Goal: Task Accomplishment & Management: Manage account settings

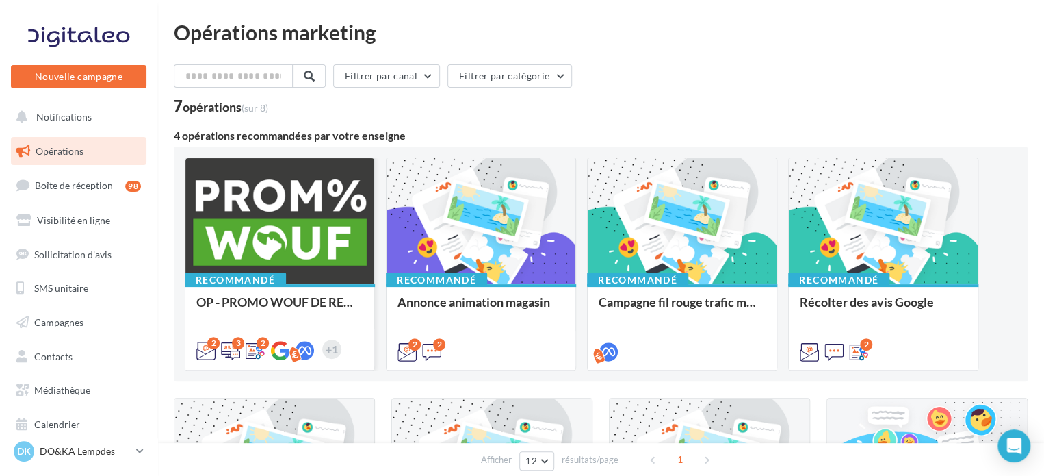
click at [298, 244] on div at bounding box center [279, 221] width 189 height 127
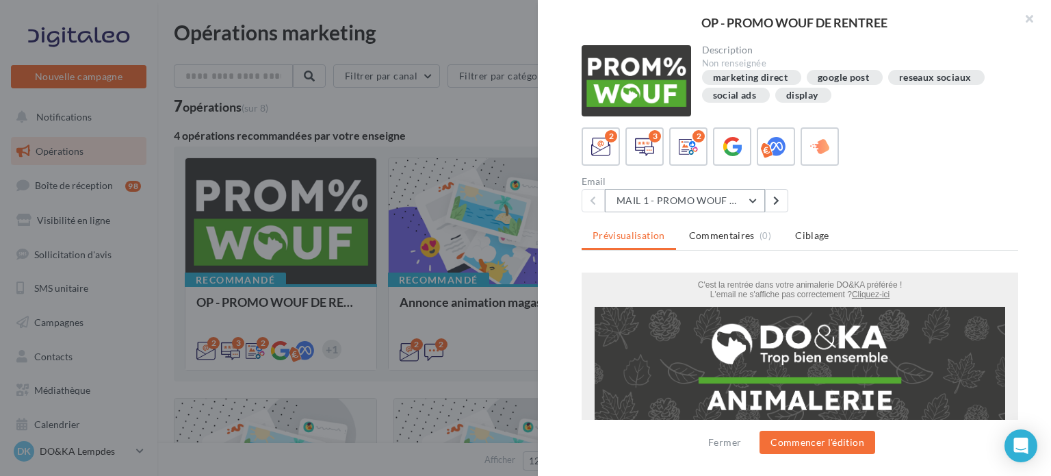
click at [750, 199] on button "MAIL 1 - PROMO WOUF RENTREE" at bounding box center [685, 200] width 160 height 23
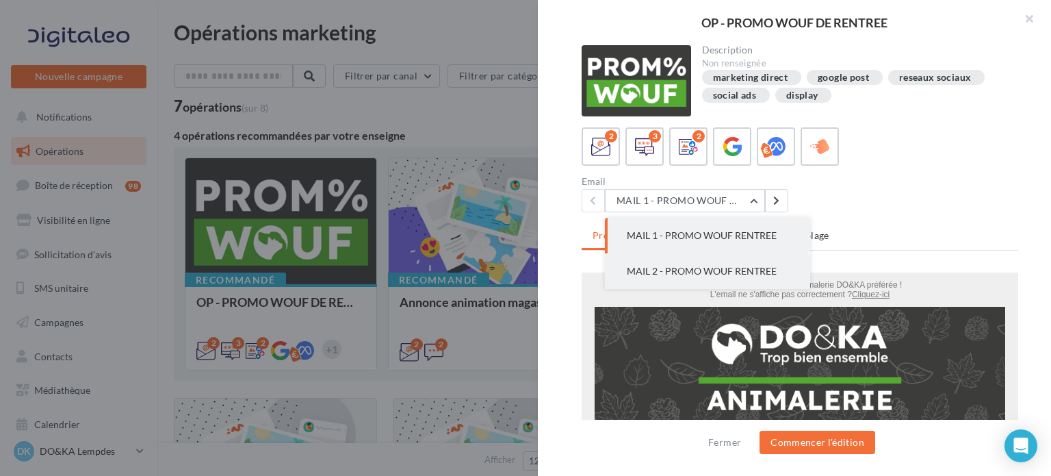
click at [733, 266] on span "MAIL 2 - PROMO WOUF RENTREE" at bounding box center [702, 271] width 150 height 12
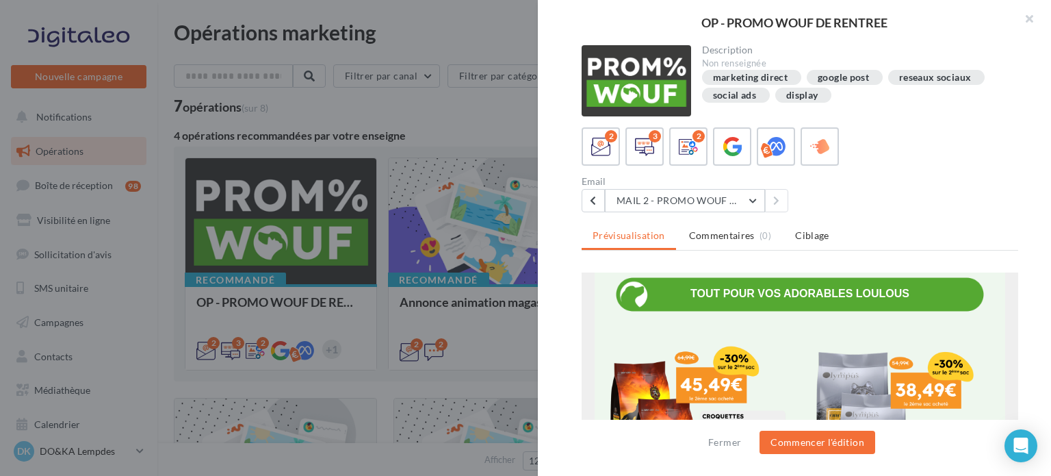
scroll to position [411, 0]
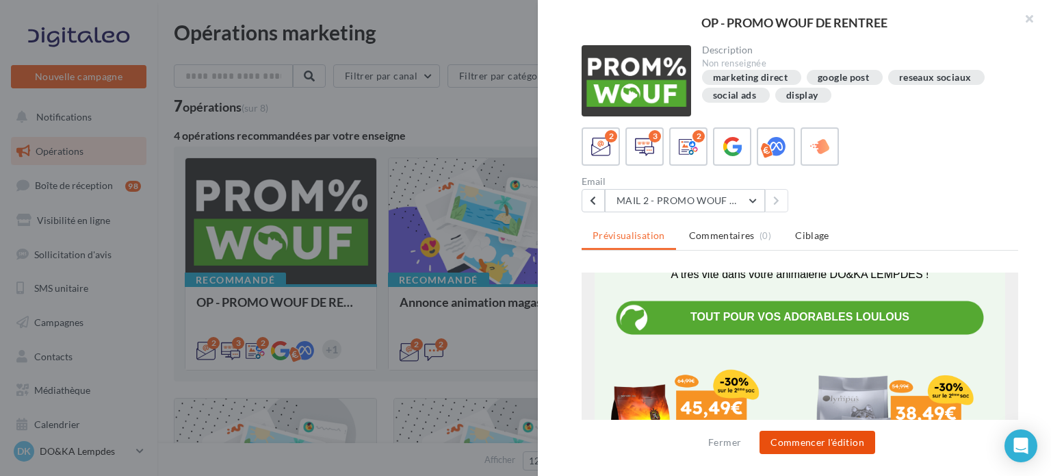
click at [830, 443] on button "Commencer l'édition" at bounding box center [818, 442] width 116 height 23
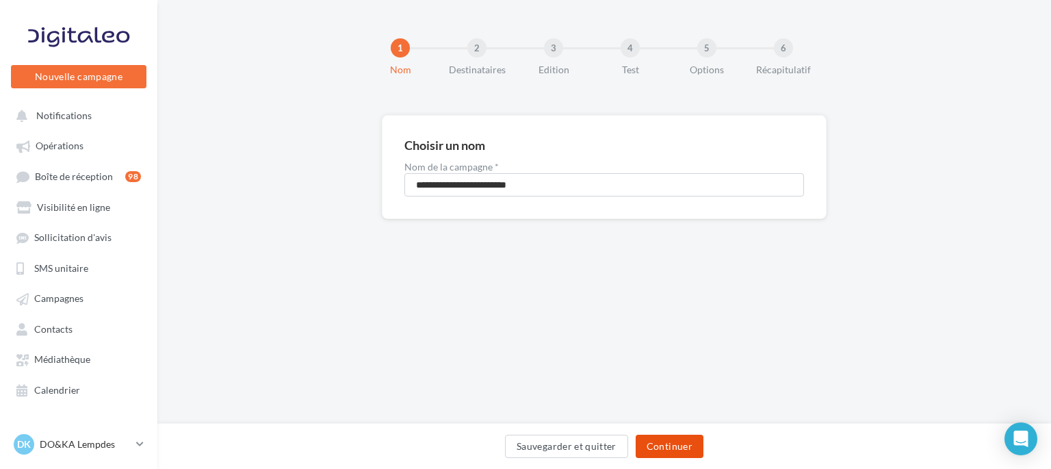
click at [671, 446] on button "Continuer" at bounding box center [670, 446] width 68 height 23
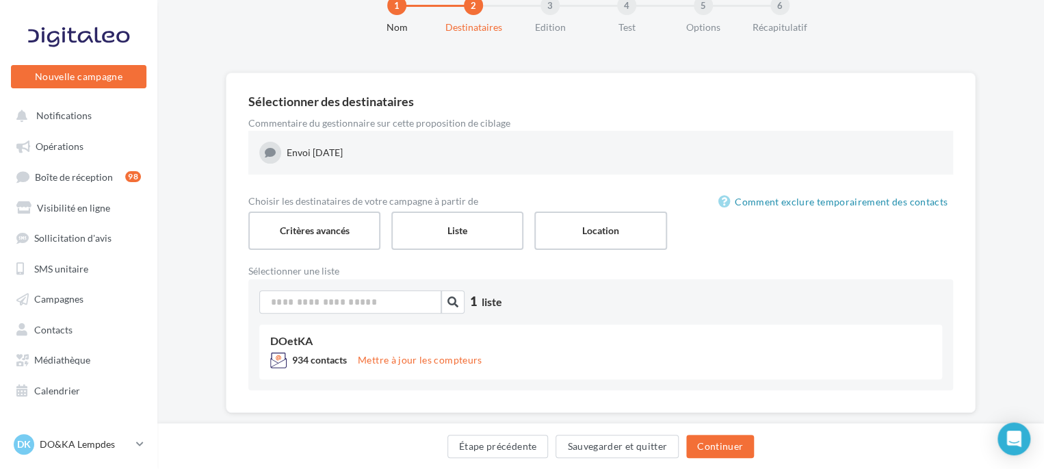
scroll to position [66, 0]
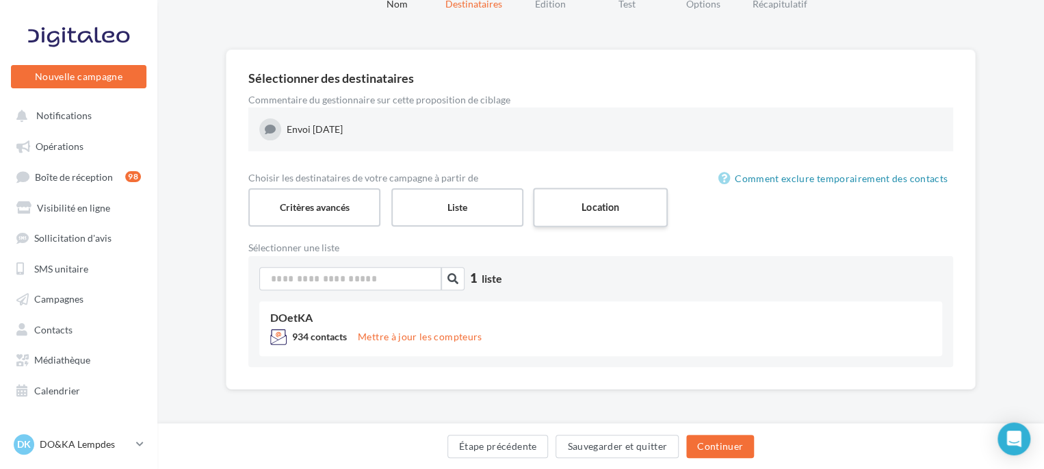
click at [617, 209] on label "Location" at bounding box center [600, 207] width 135 height 39
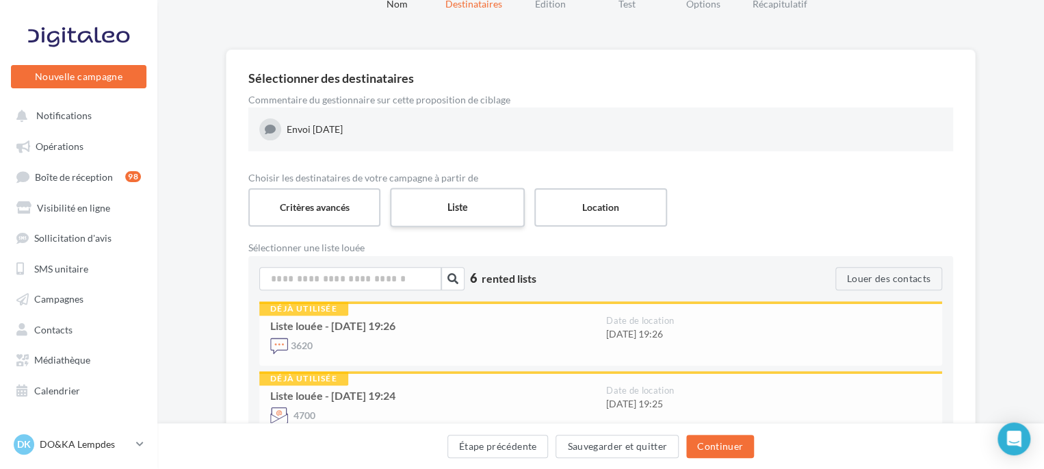
click at [461, 213] on label "Liste" at bounding box center [457, 207] width 135 height 39
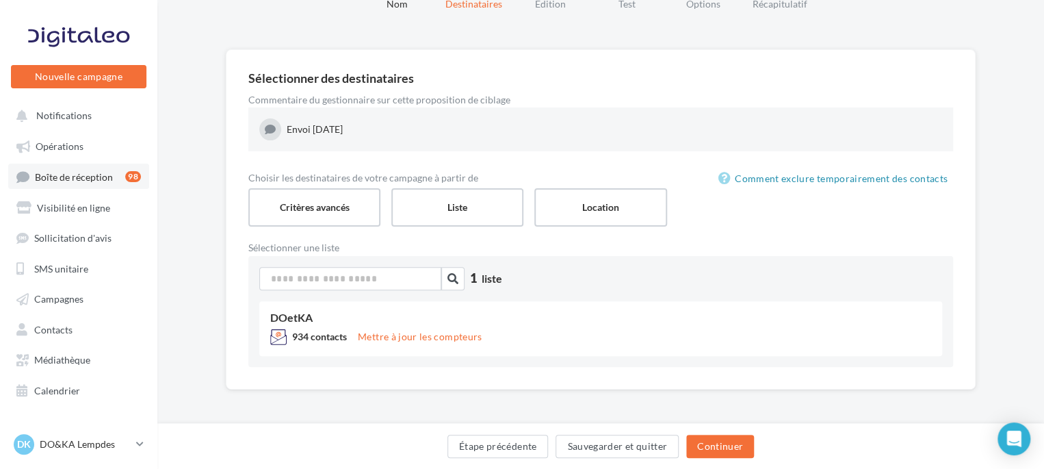
click at [90, 174] on span "Boîte de réception" at bounding box center [74, 176] width 78 height 12
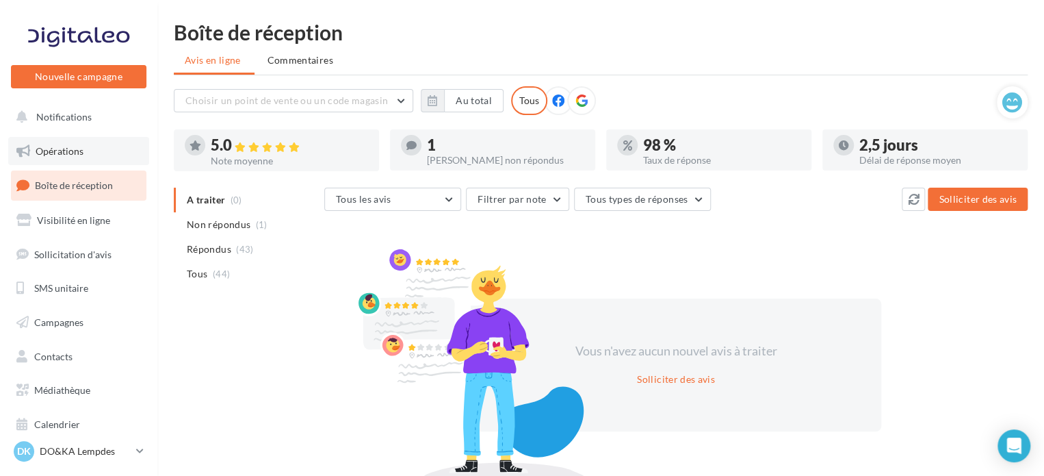
click at [64, 145] on span "Opérations" at bounding box center [60, 151] width 48 height 12
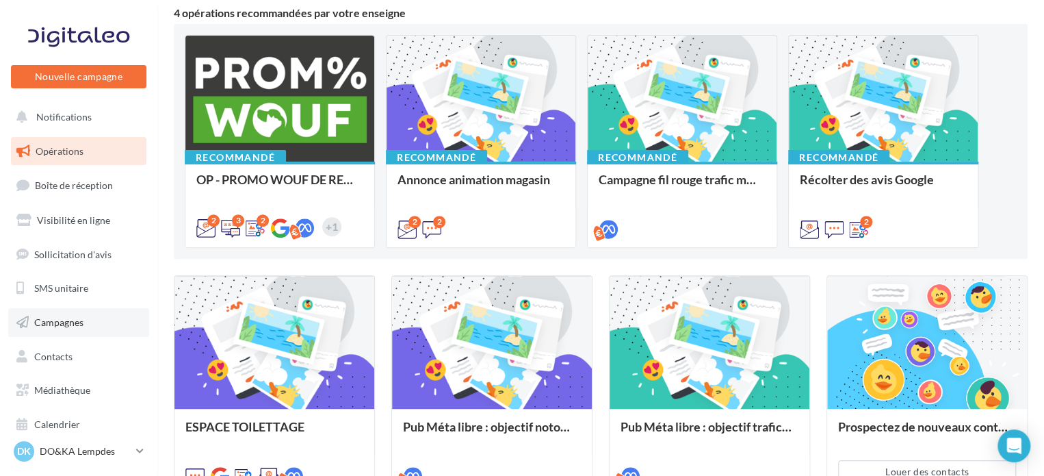
scroll to position [205, 0]
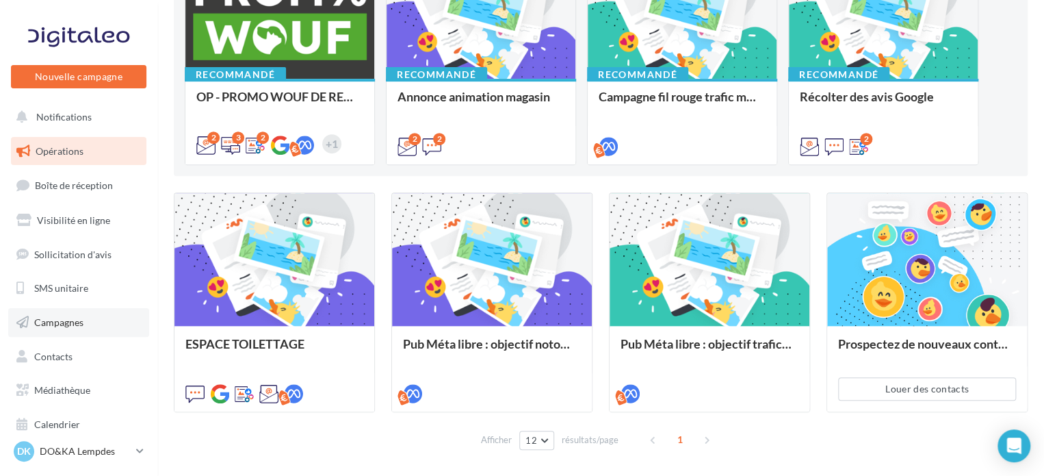
click at [71, 324] on span "Campagnes" at bounding box center [58, 322] width 49 height 12
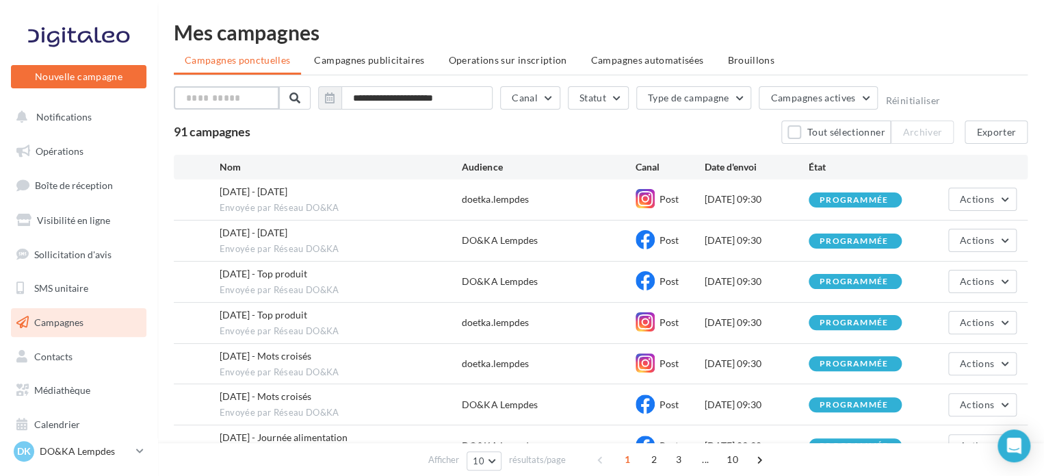
click at [237, 97] on input "text" at bounding box center [226, 97] width 105 height 23
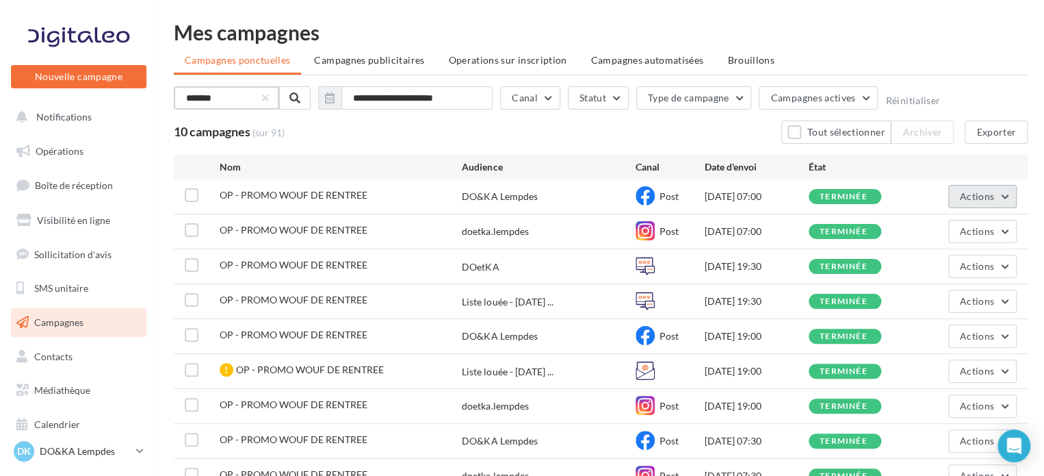
type input "*******"
click at [1005, 202] on button "Actions" at bounding box center [983, 196] width 68 height 23
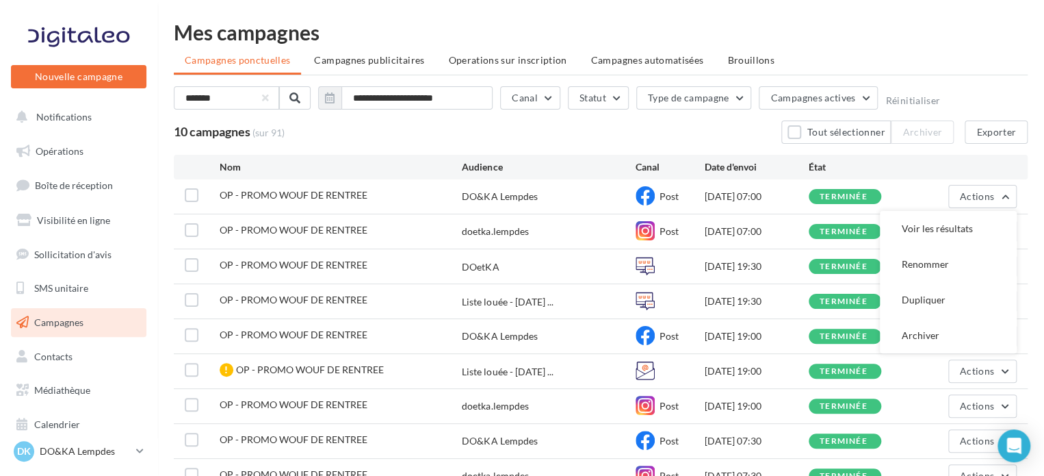
click at [986, 46] on div "**********" at bounding box center [601, 275] width 854 height 506
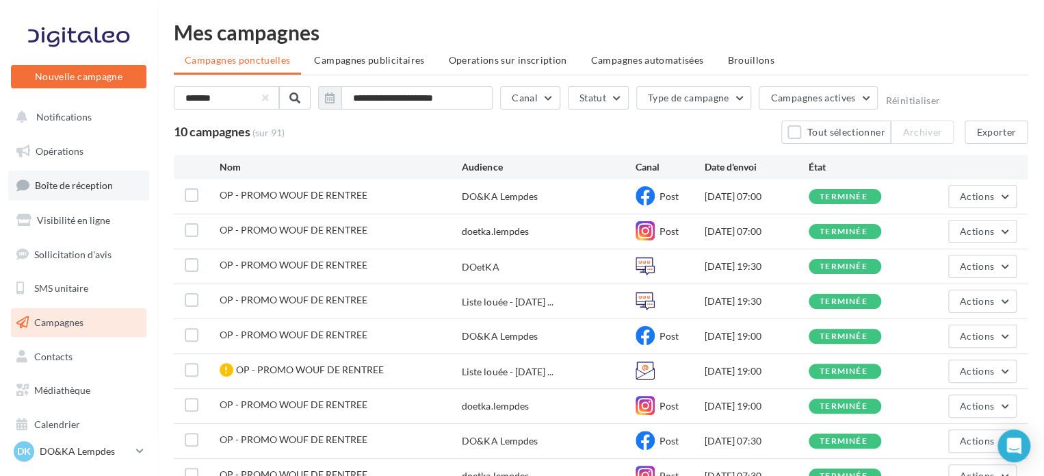
click at [82, 185] on span "Boîte de réception" at bounding box center [74, 185] width 78 height 12
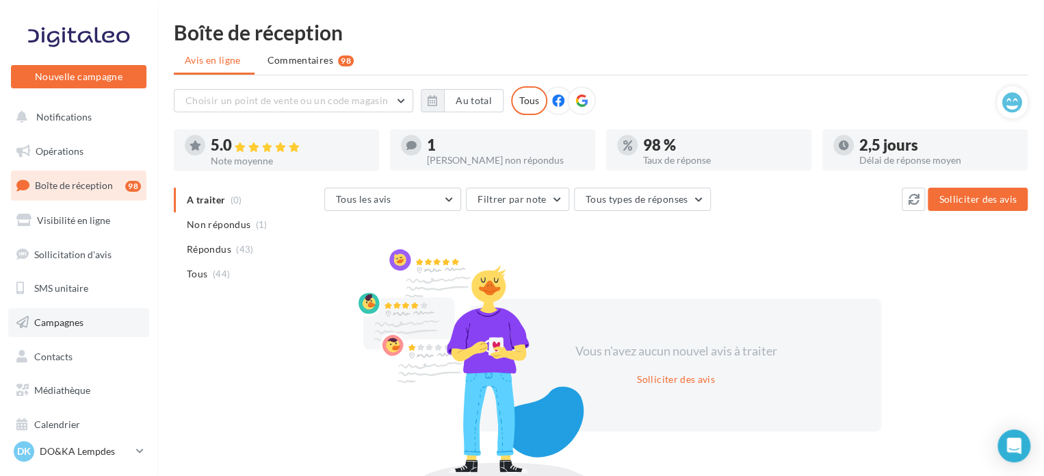
click at [79, 325] on span "Campagnes" at bounding box center [58, 322] width 49 height 12
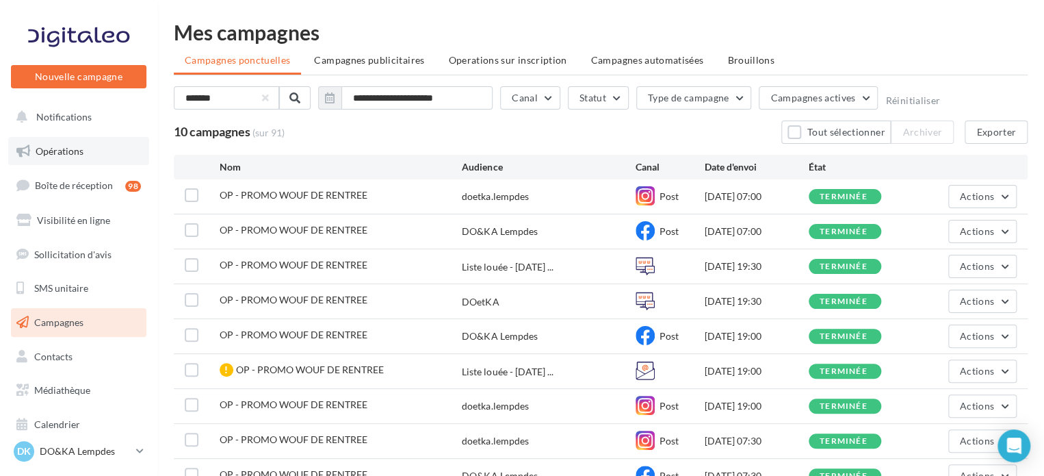
click at [64, 142] on link "Opérations" at bounding box center [78, 151] width 141 height 29
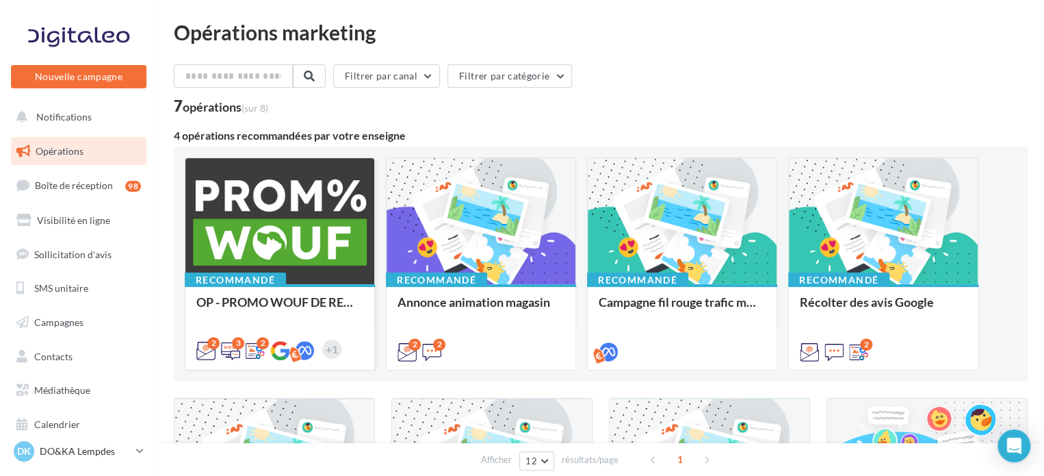
click at [260, 235] on div at bounding box center [279, 221] width 189 height 127
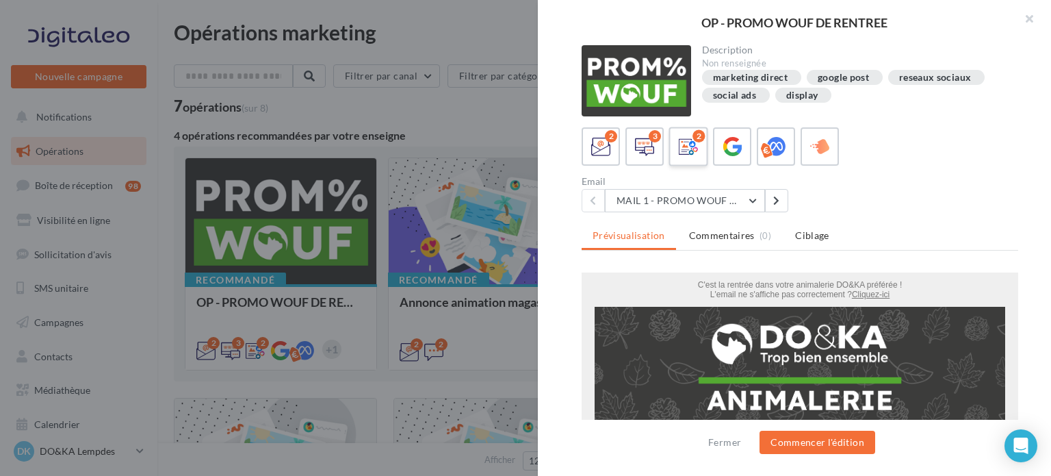
click at [693, 148] on icon at bounding box center [689, 147] width 20 height 20
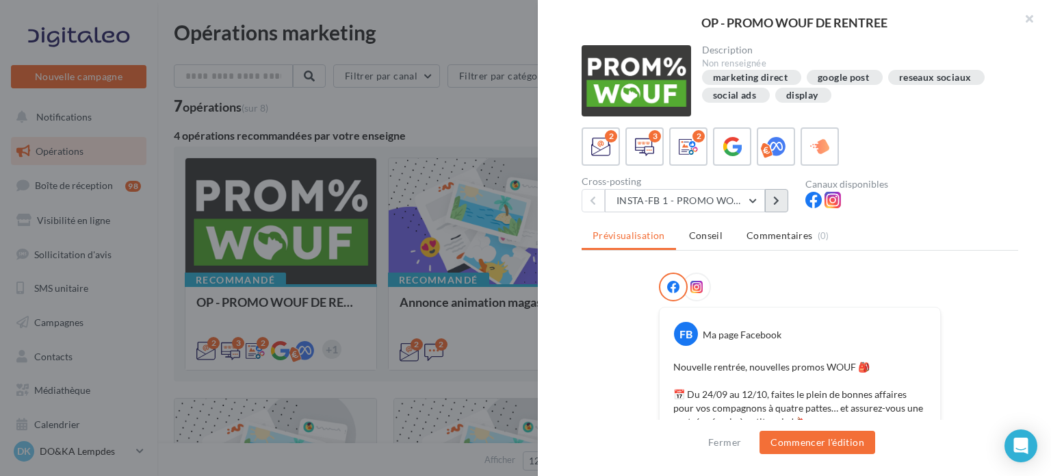
click at [774, 199] on icon at bounding box center [776, 201] width 6 height 10
click at [753, 204] on button "INSTA-FB 2 - PROMO WOUF RENTREE" at bounding box center [685, 200] width 160 height 23
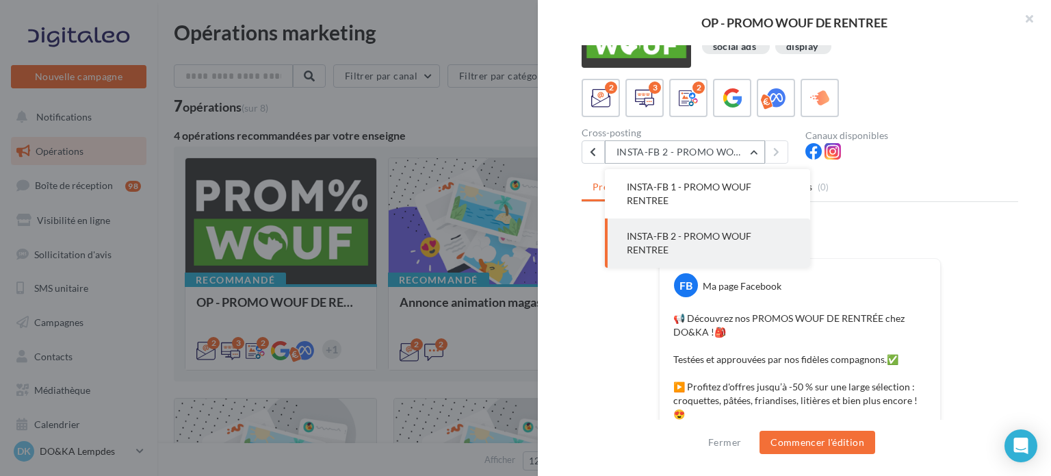
scroll to position [68, 0]
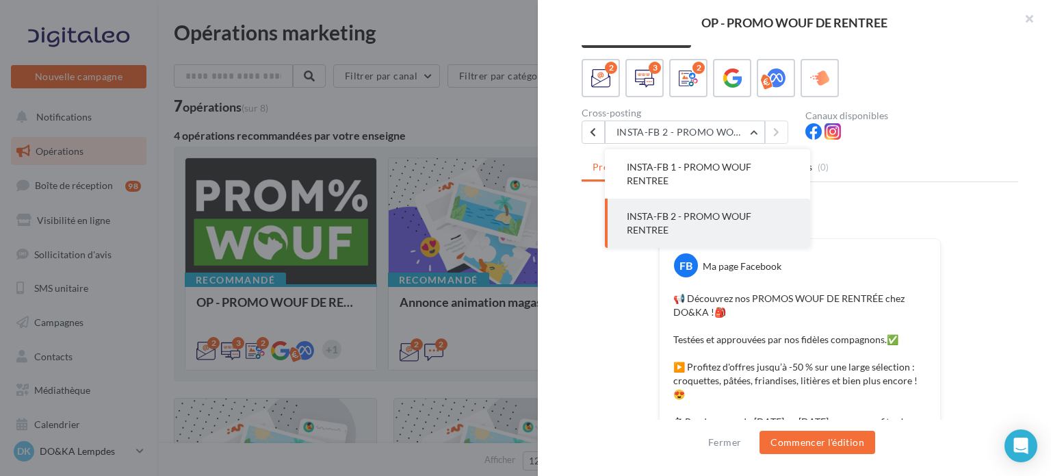
click at [706, 229] on button "INSTA-FB 2 - PROMO WOUF RENTREE" at bounding box center [707, 222] width 205 height 49
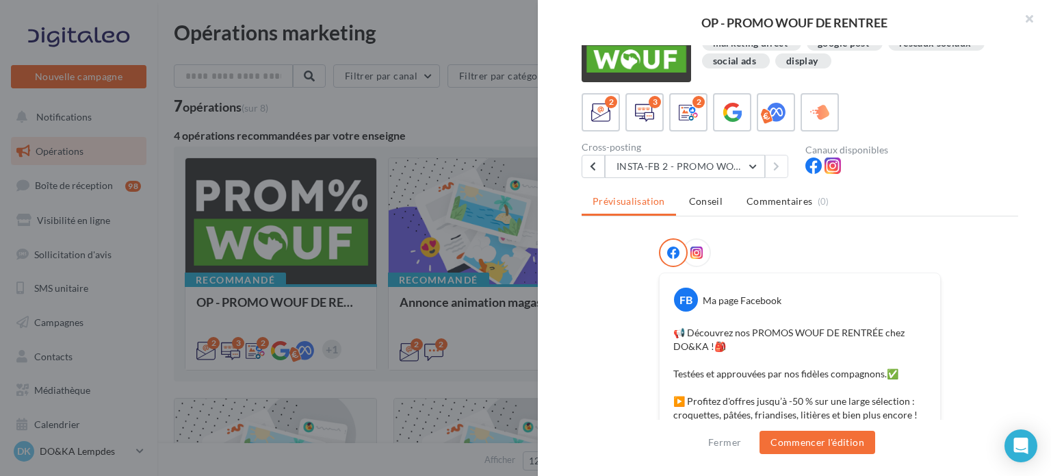
scroll to position [0, 0]
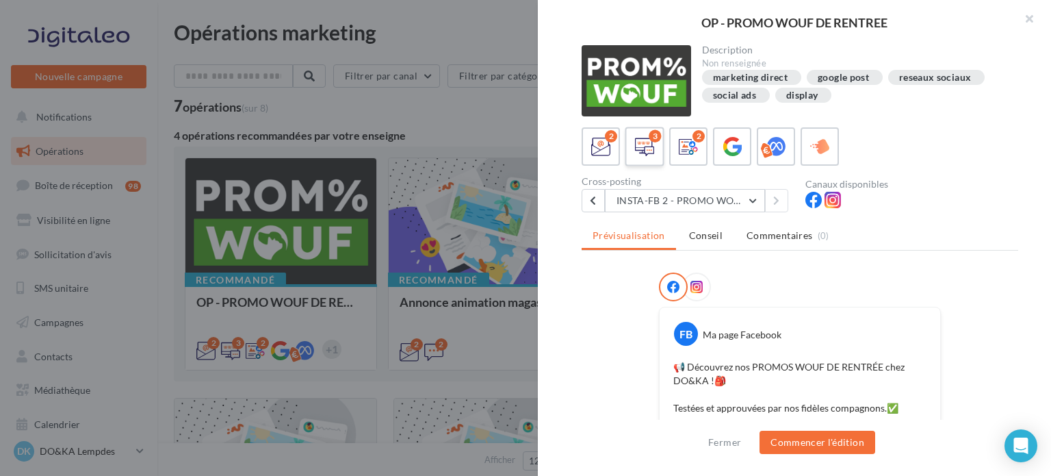
click at [656, 146] on div "3" at bounding box center [644, 146] width 25 height 25
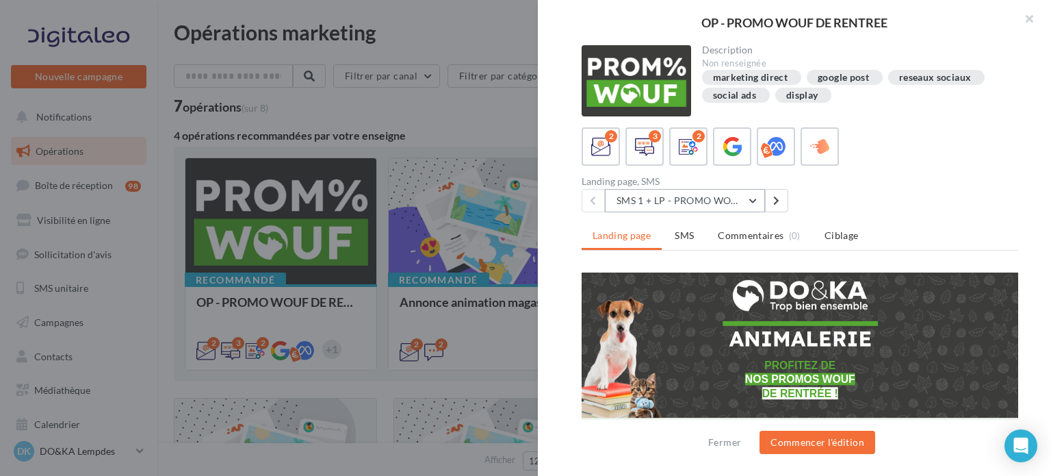
click at [751, 198] on button "SMS 1 + LP - PROMO WOUF RENTREE" at bounding box center [685, 200] width 160 height 23
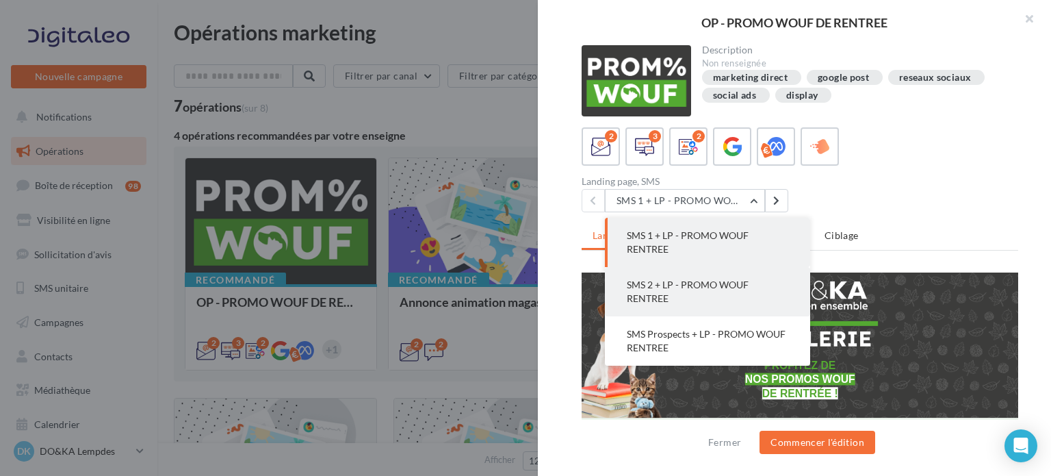
click at [650, 294] on span "SMS 2 + LP - PROMO WOUF RENTREE" at bounding box center [688, 291] width 122 height 25
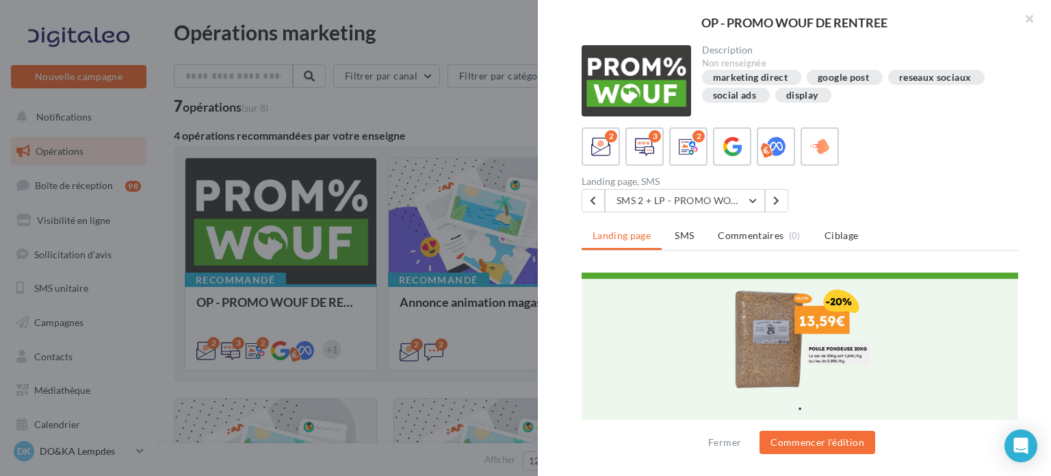
scroll to position [822, 0]
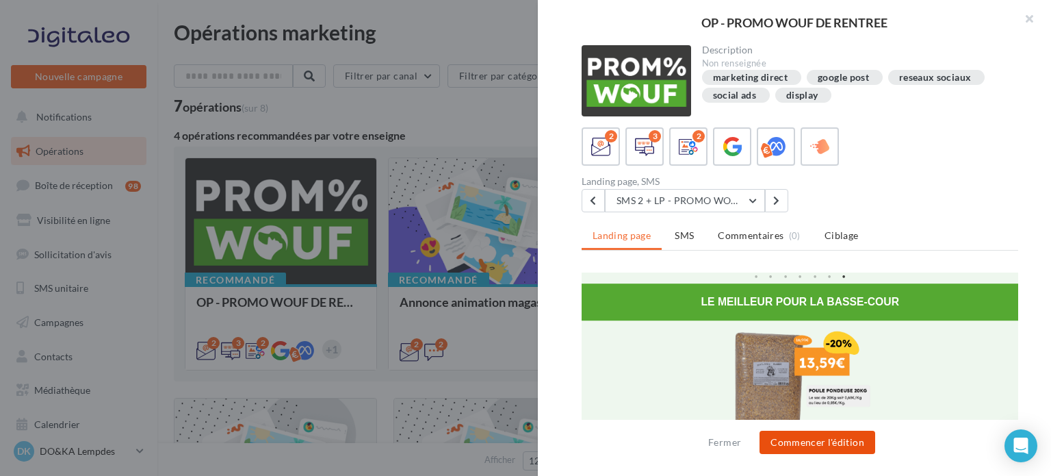
click at [821, 439] on button "Commencer l'édition" at bounding box center [818, 442] width 116 height 23
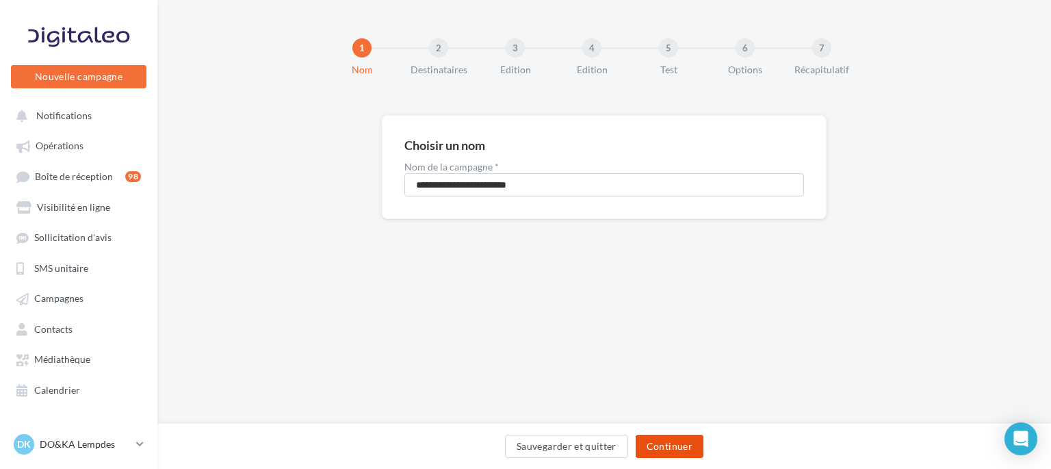
click at [671, 444] on button "Continuer" at bounding box center [670, 446] width 68 height 23
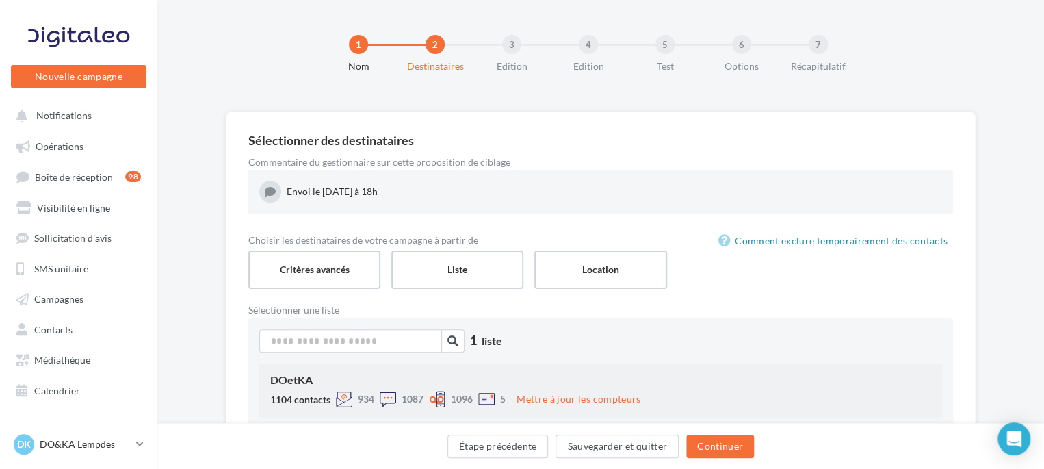
scroll to position [66, 0]
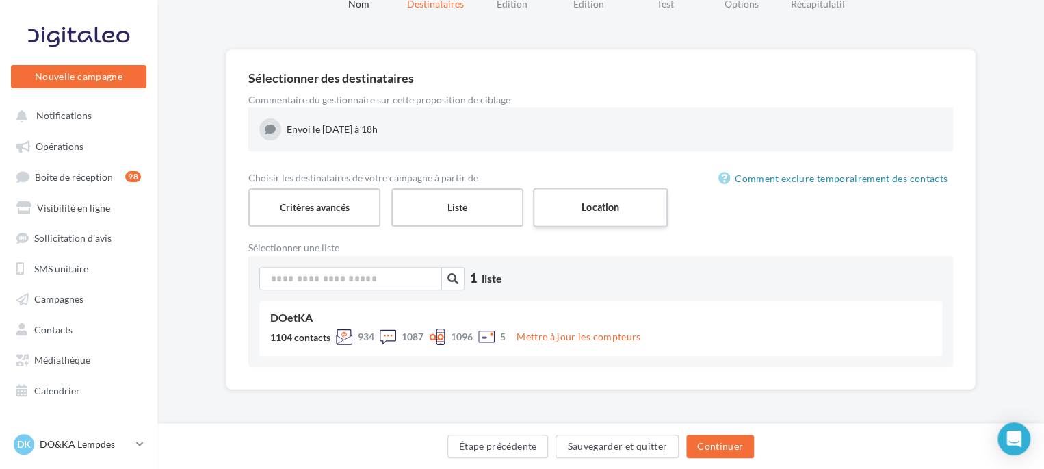
click at [595, 202] on label "Location" at bounding box center [600, 207] width 135 height 39
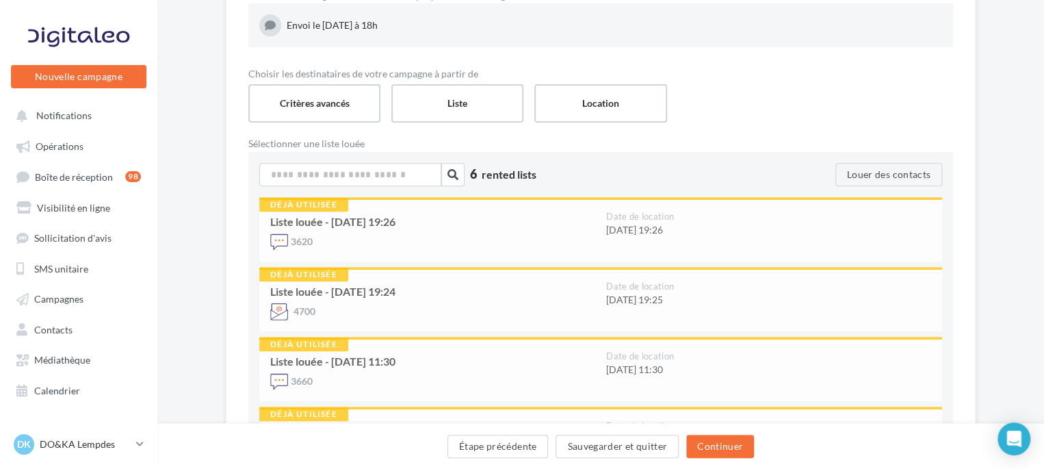
scroll to position [170, 0]
click at [548, 241] on div "3620" at bounding box center [432, 243] width 325 height 21
click at [548, 289] on div "Liste louée - [DATE] 19:24" at bounding box center [432, 291] width 325 height 11
click at [548, 372] on div "3660" at bounding box center [432, 382] width 325 height 21
click at [454, 107] on label "Liste" at bounding box center [457, 103] width 135 height 39
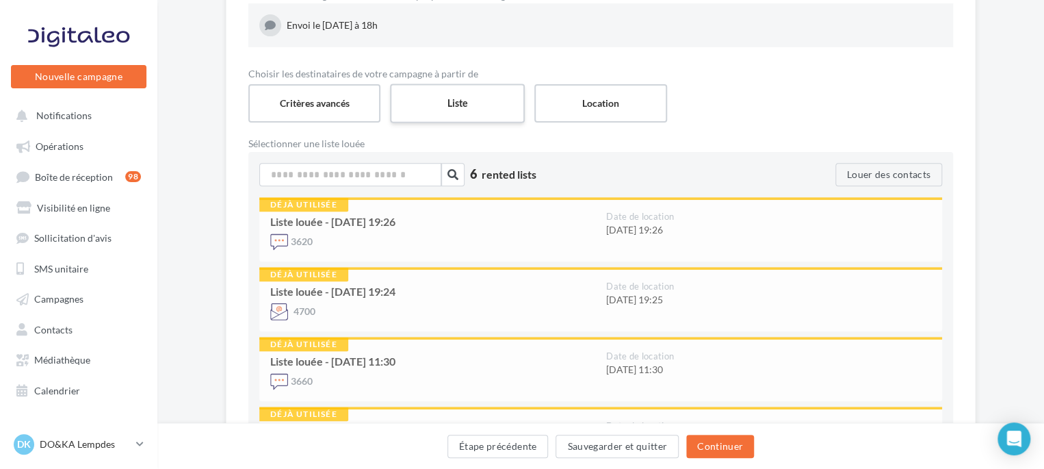
scroll to position [66, 0]
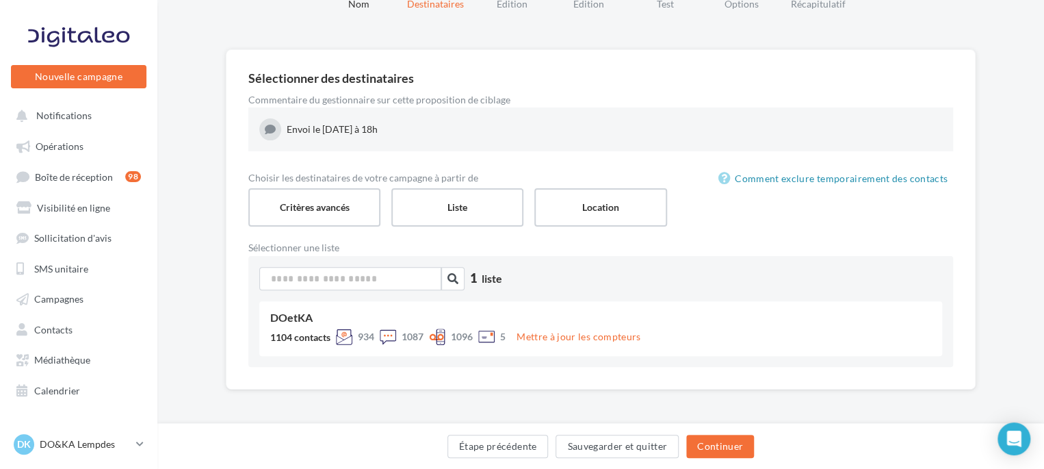
drag, startPoint x: 550, startPoint y: 198, endPoint x: 569, endPoint y: 203, distance: 19.8
click at [550, 198] on label "Location" at bounding box center [601, 207] width 132 height 38
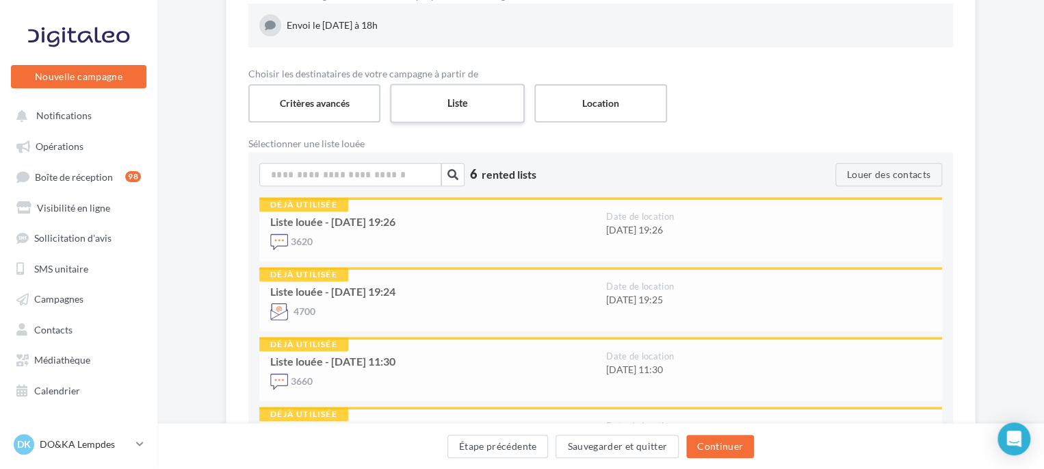
click at [460, 107] on label "Liste" at bounding box center [457, 103] width 135 height 39
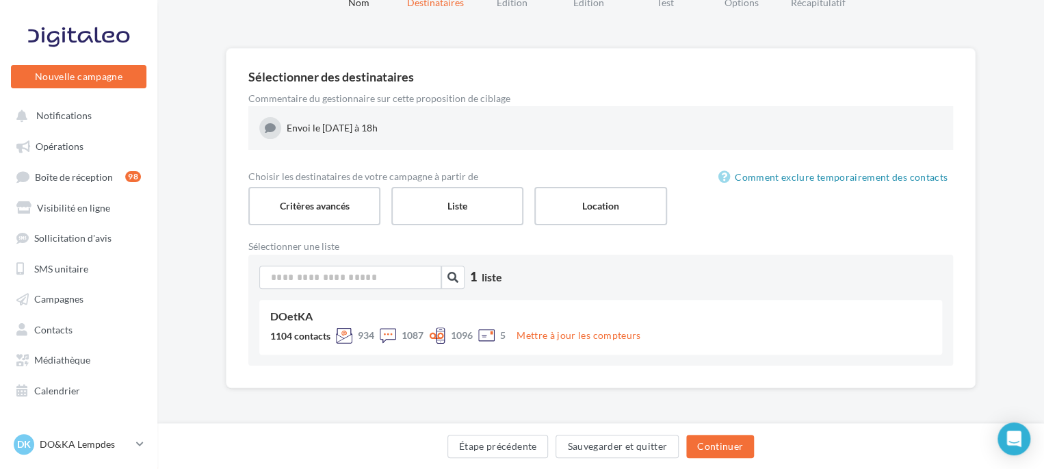
scroll to position [66, 0]
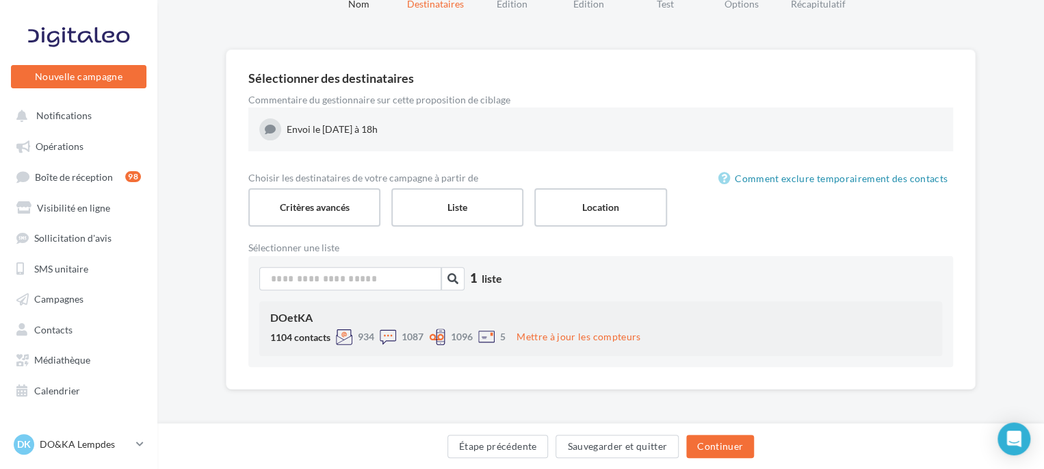
click at [389, 335] on div at bounding box center [388, 337] width 16 height 16
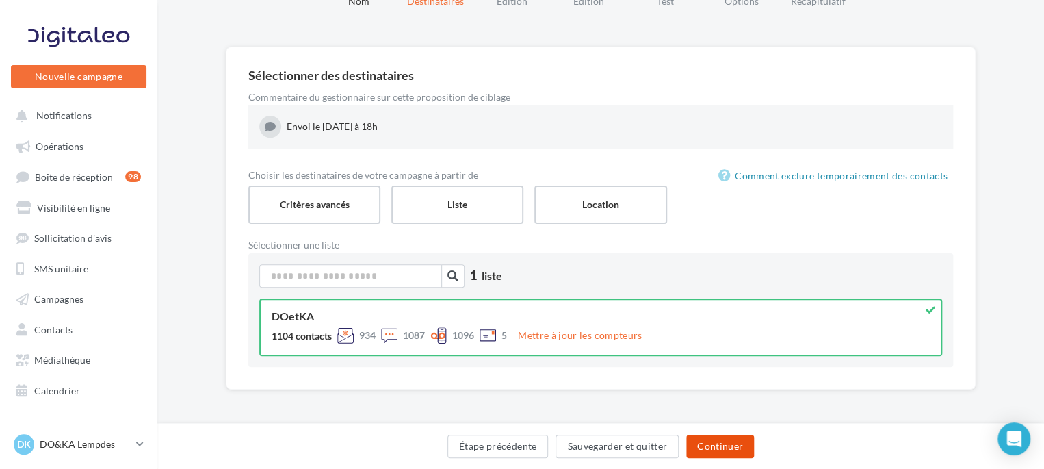
click at [724, 446] on button "Continuer" at bounding box center [720, 446] width 68 height 23
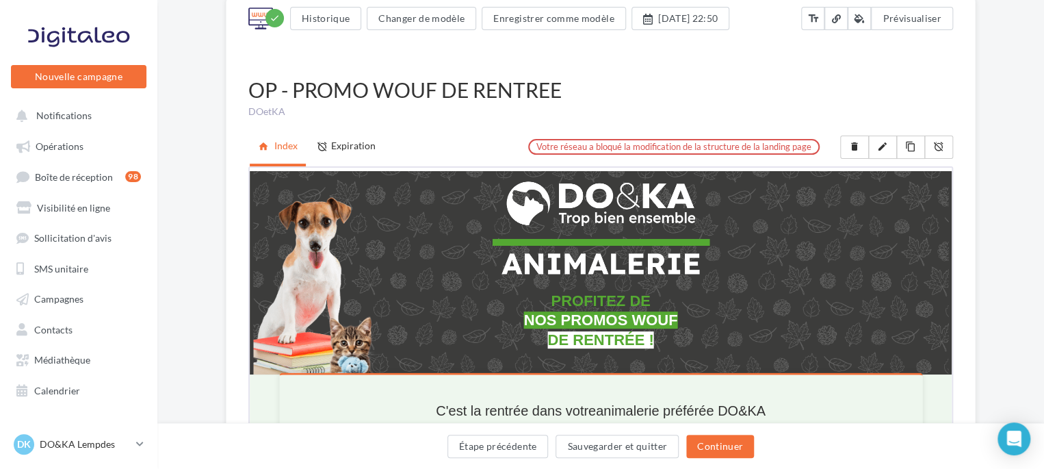
scroll to position [68, 0]
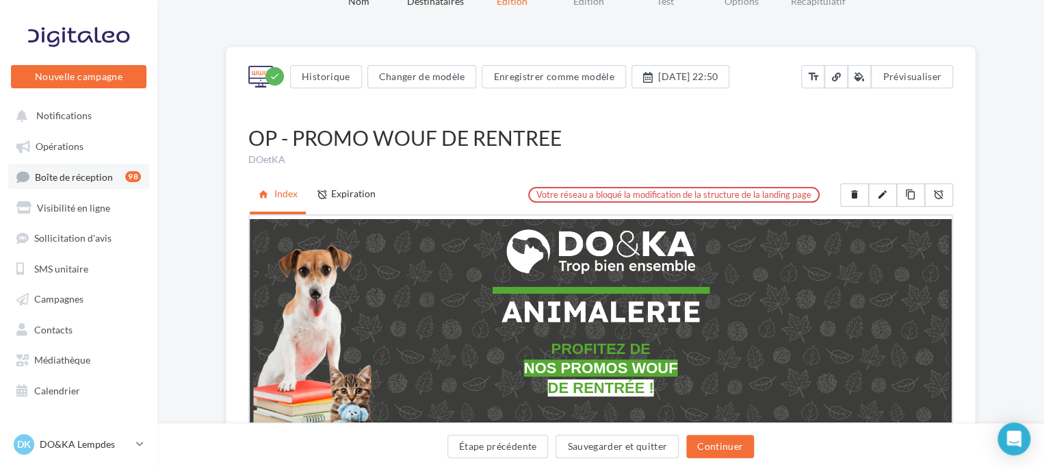
click at [97, 180] on span "Boîte de réception" at bounding box center [74, 176] width 78 height 12
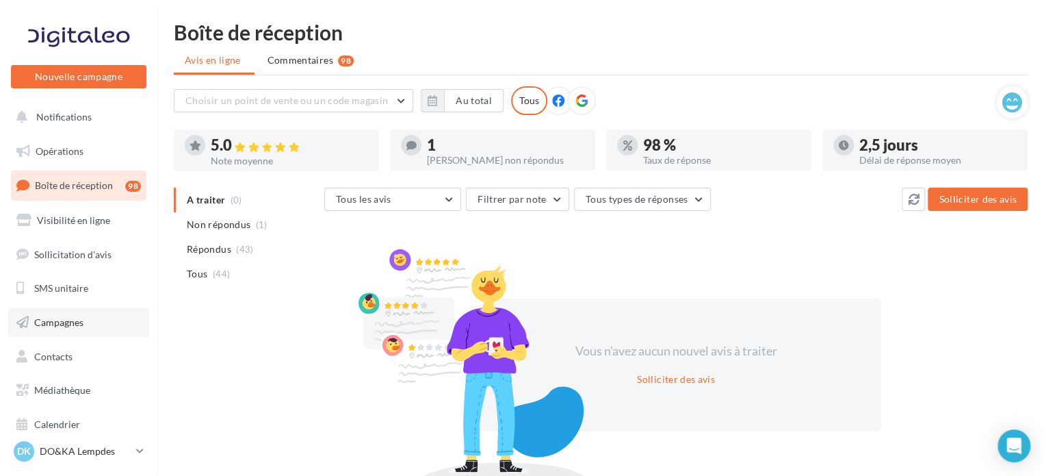
click at [74, 322] on span "Campagnes" at bounding box center [58, 322] width 49 height 12
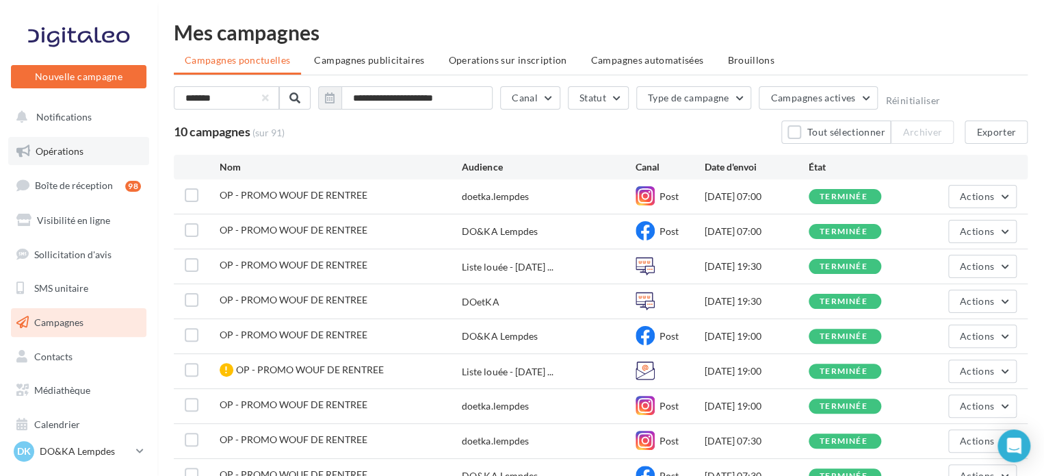
click at [66, 149] on span "Opérations" at bounding box center [60, 151] width 48 height 12
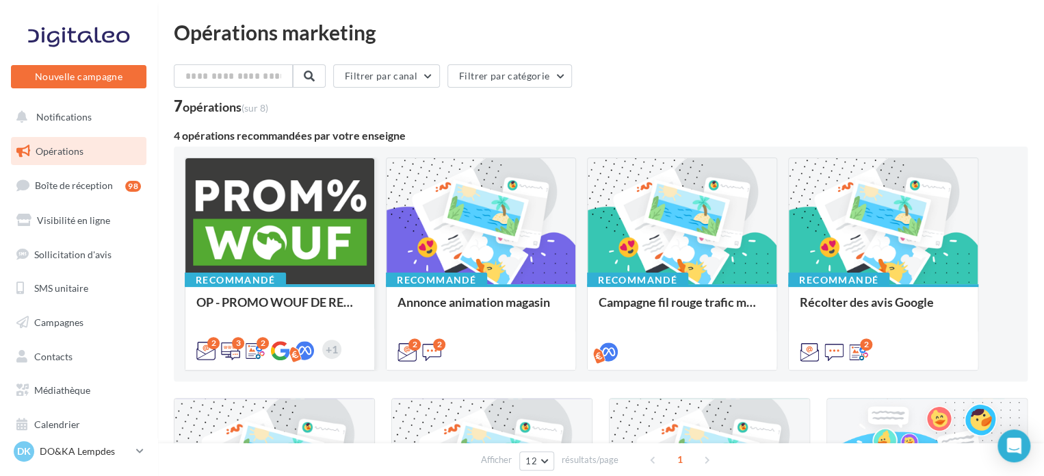
click at [313, 274] on div at bounding box center [279, 221] width 189 height 127
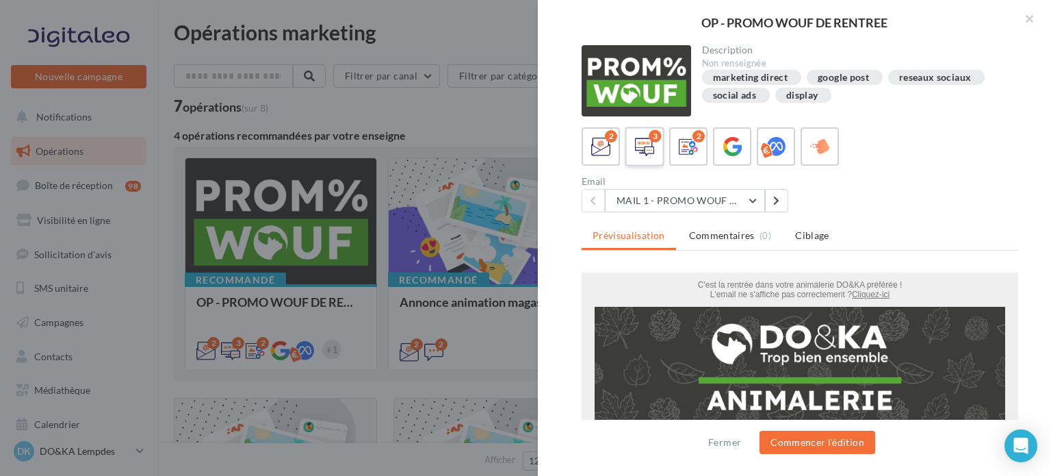
click at [649, 151] on icon at bounding box center [645, 147] width 20 height 20
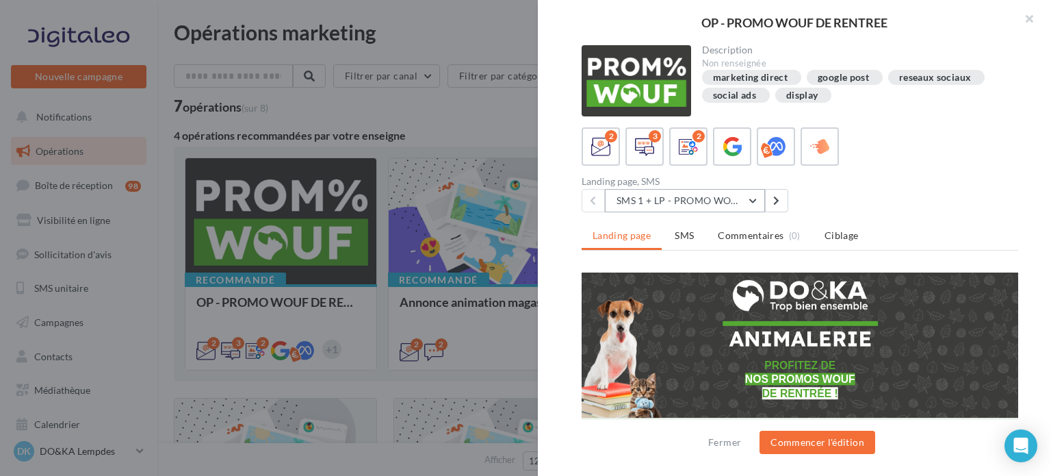
click at [751, 200] on button "SMS 1 + LP - PROMO WOUF RENTREE" at bounding box center [685, 200] width 160 height 23
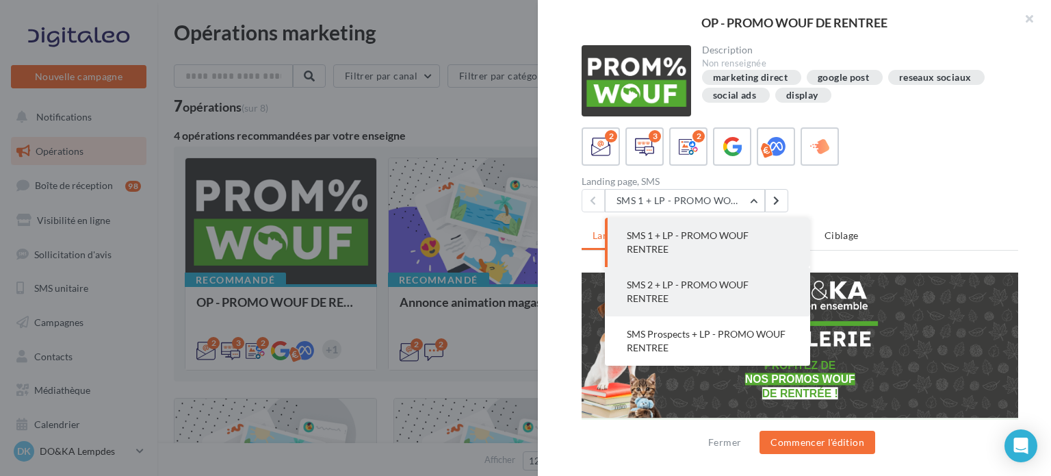
click at [727, 290] on button "SMS 2 + LP - PROMO WOUF RENTREE" at bounding box center [707, 291] width 205 height 49
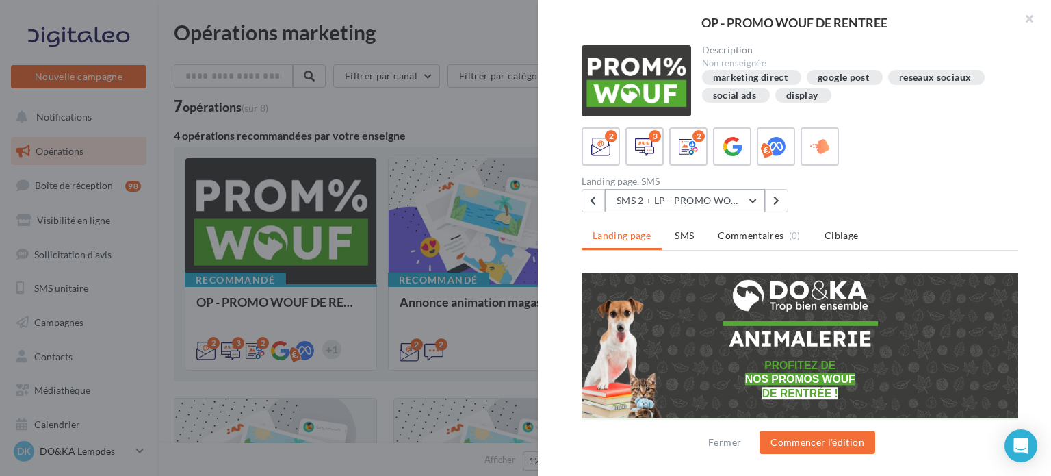
click at [749, 198] on button "SMS 2 + LP - PROMO WOUF RENTREE" at bounding box center [685, 200] width 160 height 23
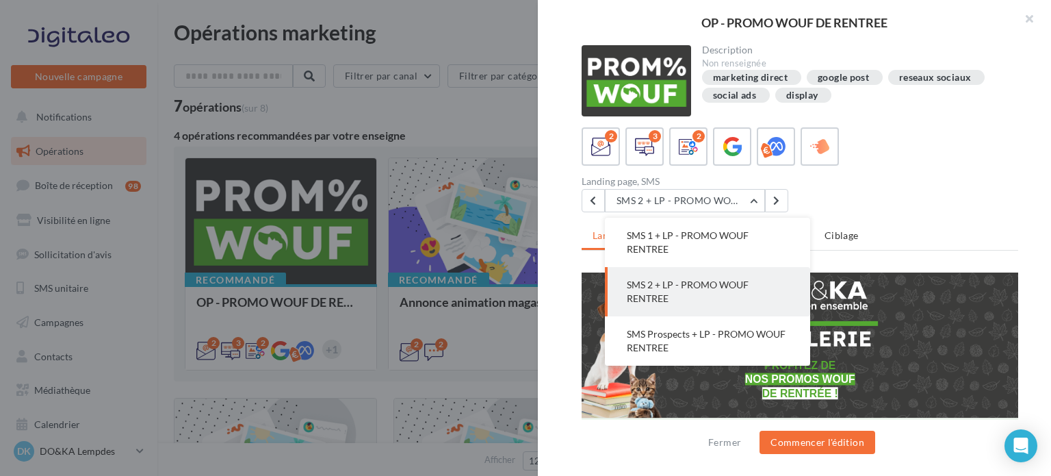
click at [730, 287] on span "SMS 2 + LP - PROMO WOUF RENTREE" at bounding box center [688, 291] width 122 height 25
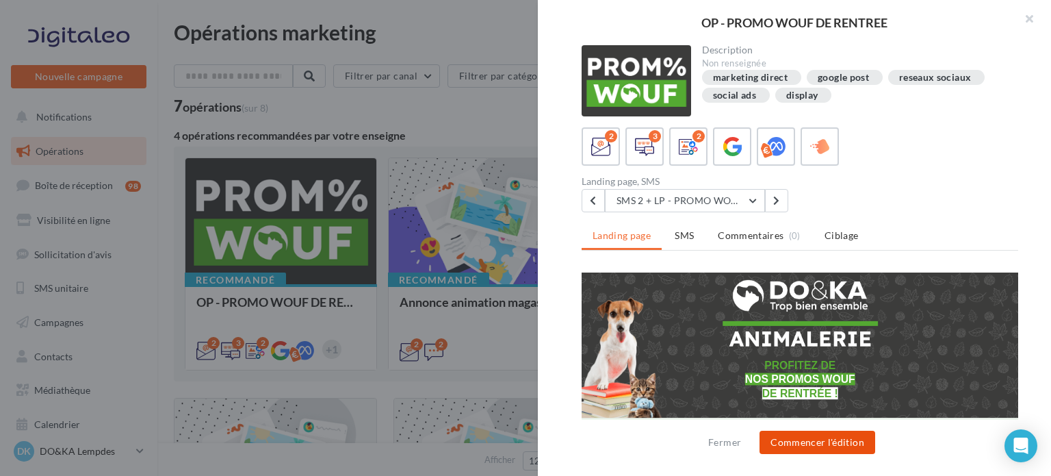
click at [810, 441] on button "Commencer l'édition" at bounding box center [818, 442] width 116 height 23
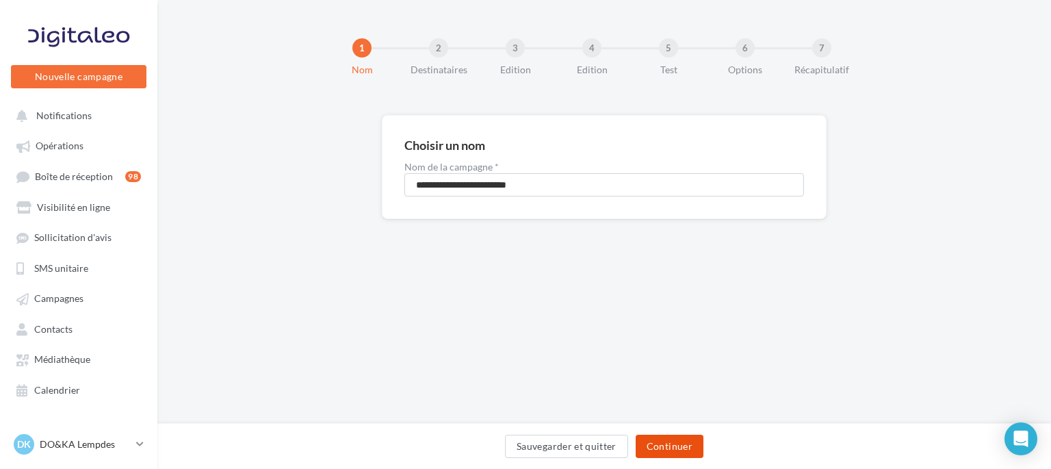
click at [667, 445] on button "Continuer" at bounding box center [670, 446] width 68 height 23
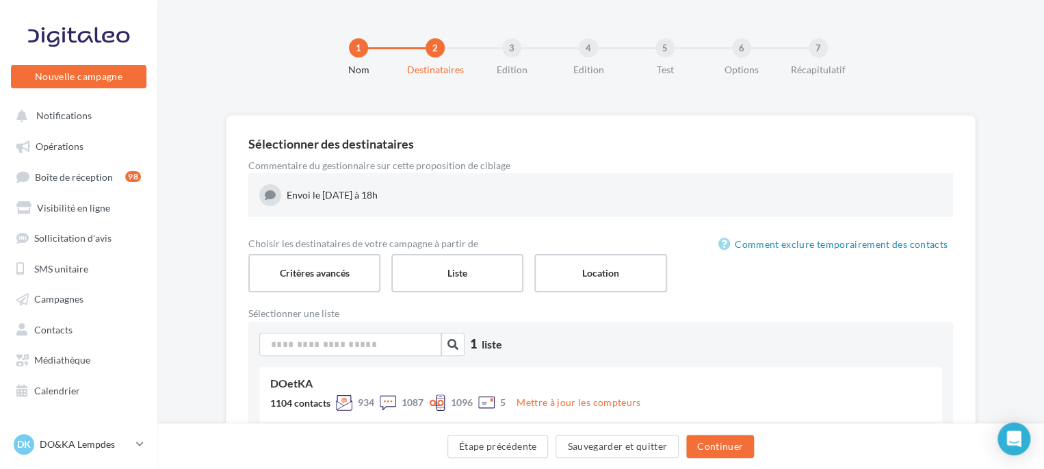
scroll to position [66, 0]
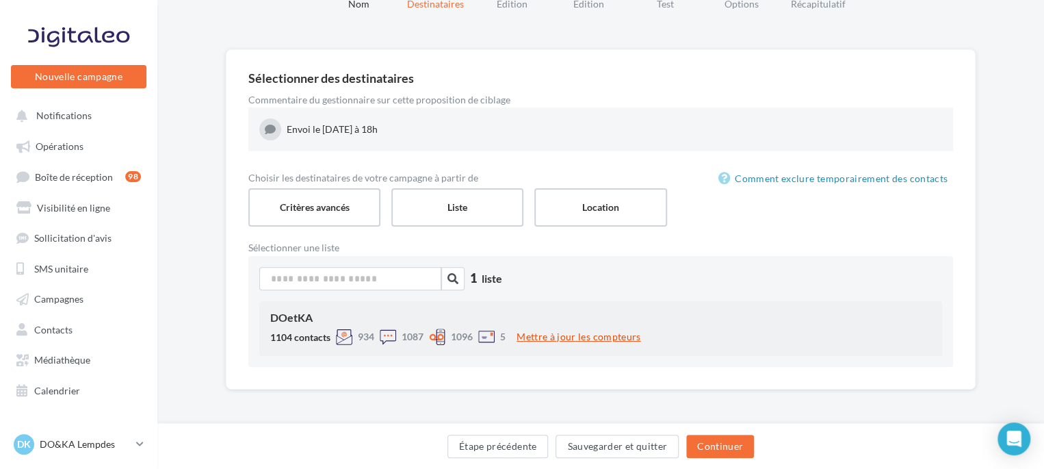
click at [608, 339] on button "Mettre à jour les compteurs" at bounding box center [578, 337] width 135 height 16
click at [439, 331] on div at bounding box center [437, 337] width 16 height 16
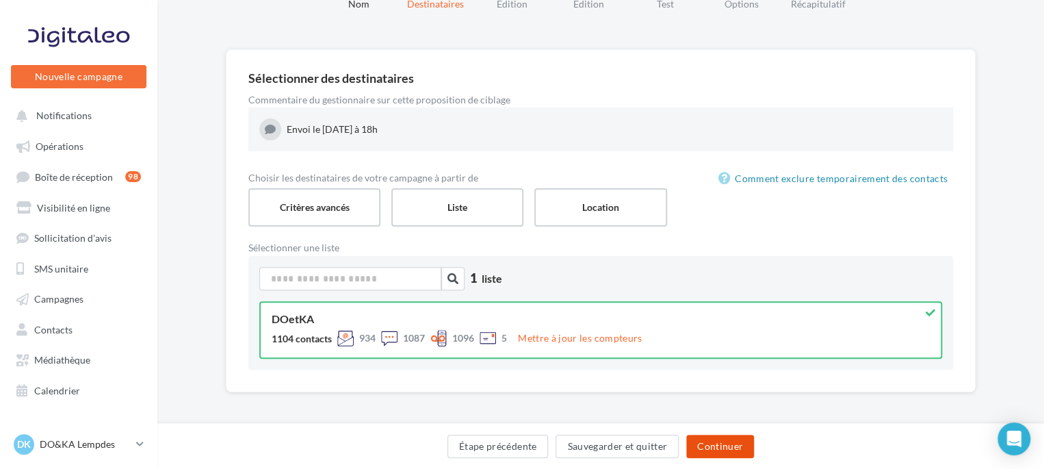
click at [717, 446] on button "Continuer" at bounding box center [720, 446] width 68 height 23
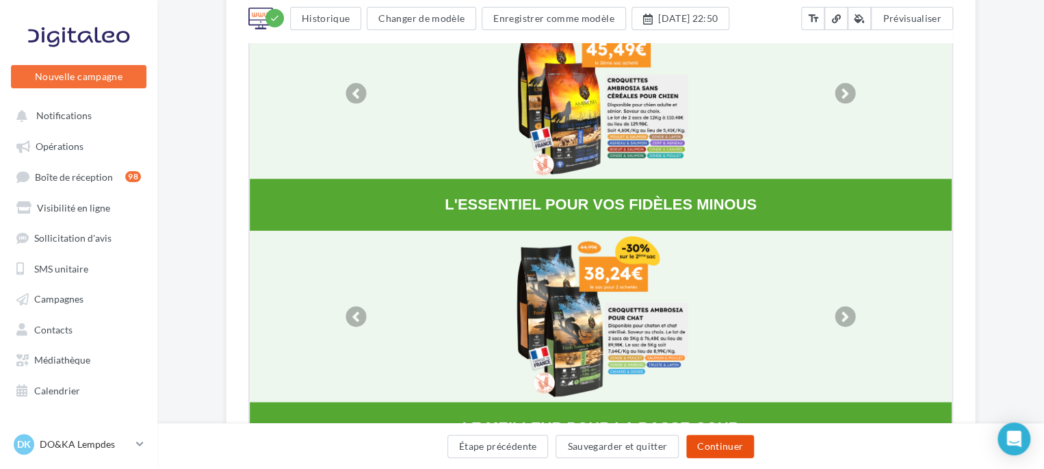
click at [717, 446] on button "Continuer" at bounding box center [720, 446] width 68 height 23
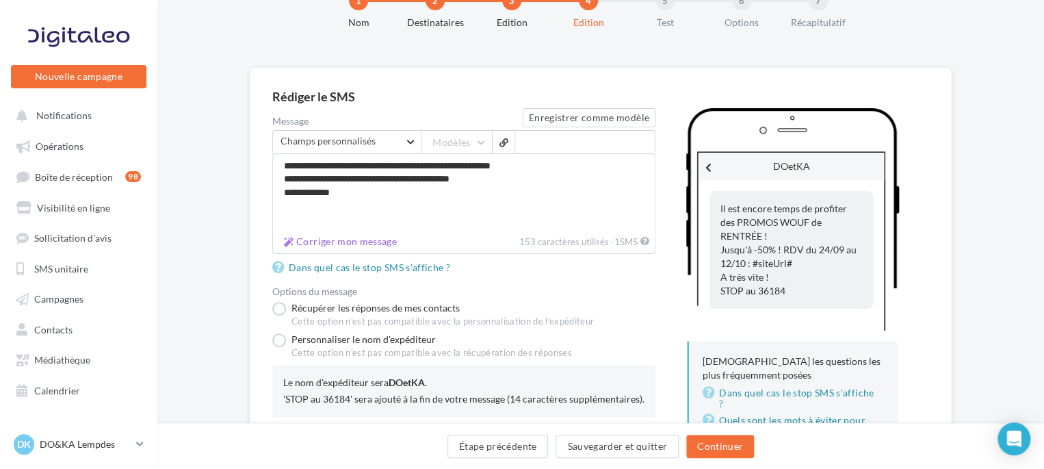
scroll to position [68, 0]
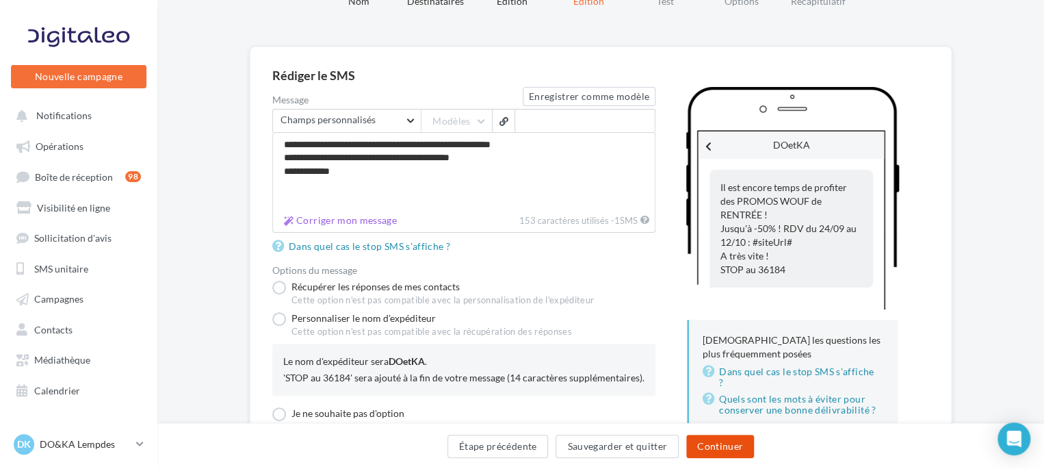
click at [735, 450] on button "Continuer" at bounding box center [720, 446] width 68 height 23
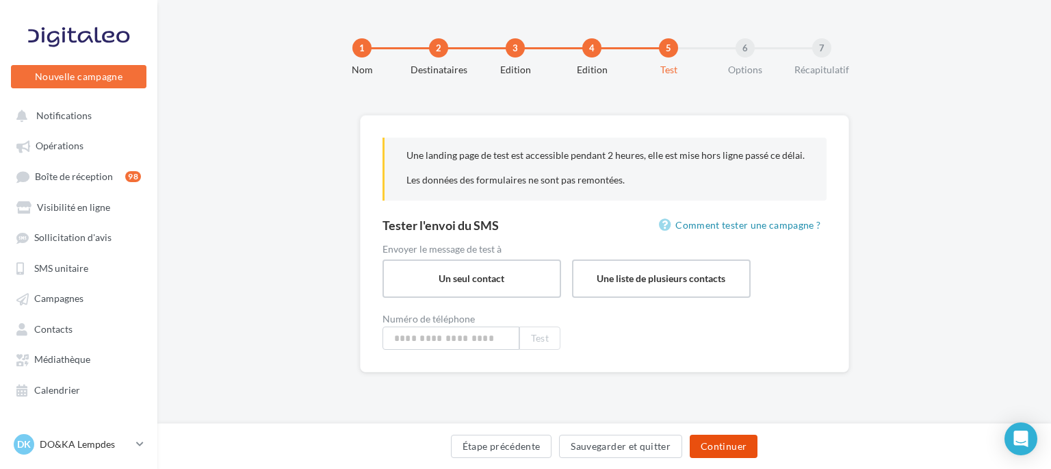
click at [716, 444] on button "Continuer" at bounding box center [724, 446] width 68 height 23
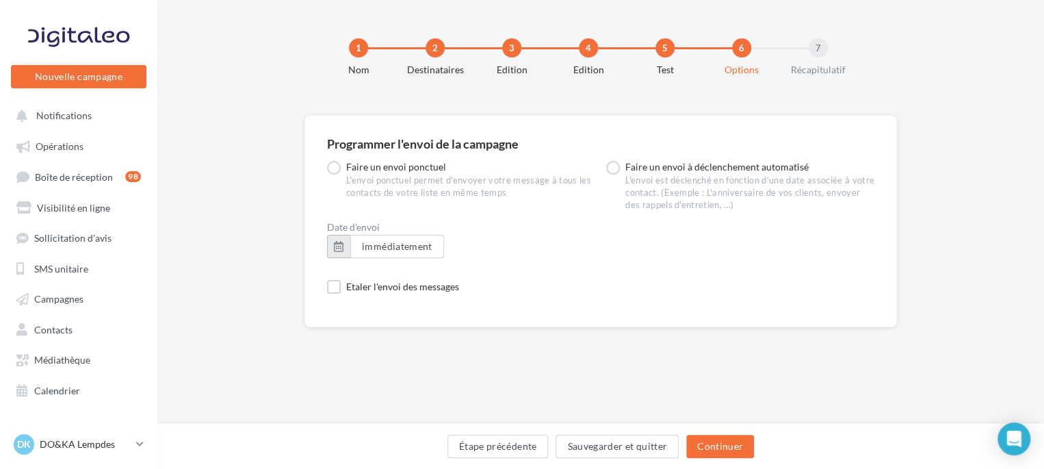
click at [344, 246] on button "button" at bounding box center [338, 246] width 23 height 23
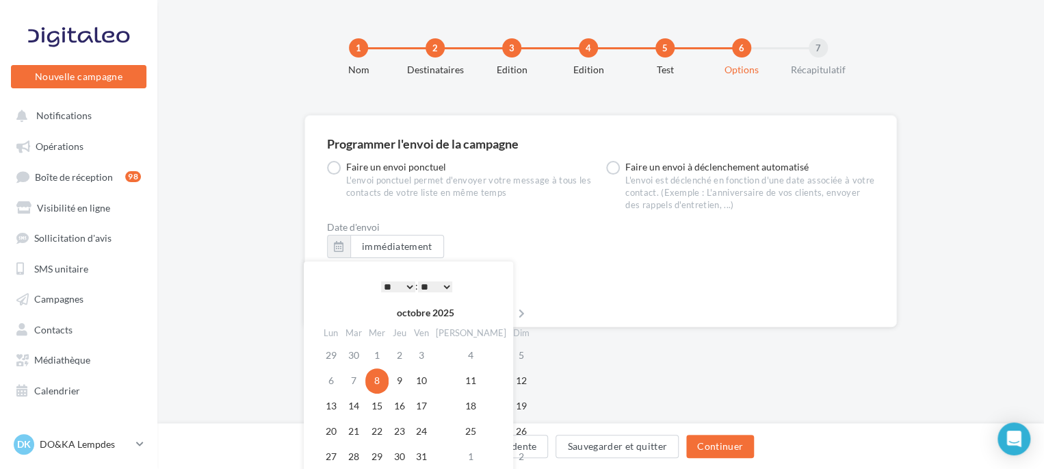
click at [386, 381] on td "8" at bounding box center [376, 380] width 23 height 25
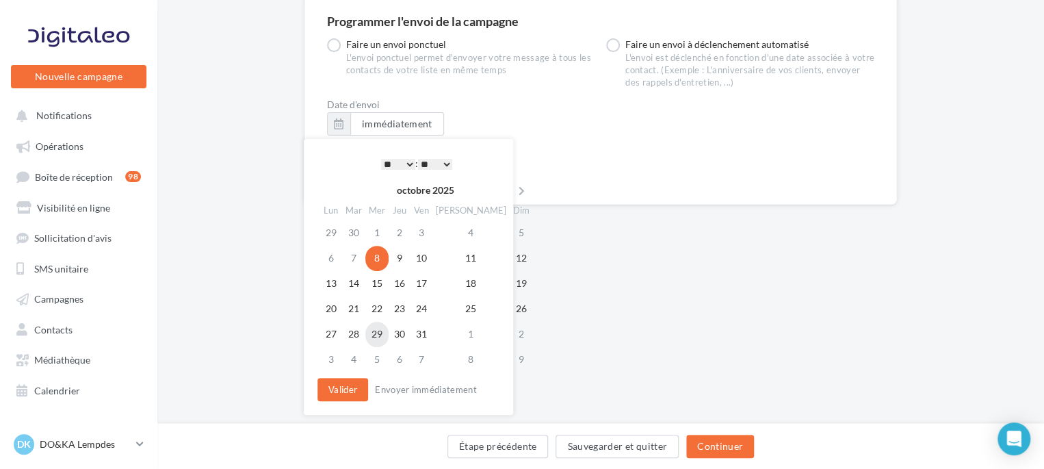
scroll to position [137, 0]
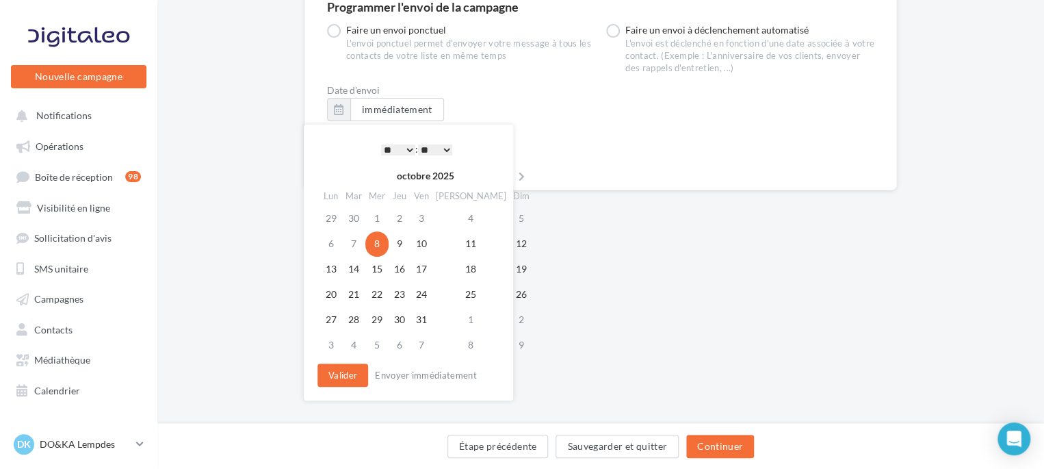
click at [405, 148] on select "* * * * * * * * * * ** ** ** ** ** ** ** ** ** ** ** ** ** **" at bounding box center [398, 149] width 34 height 11
click at [345, 372] on button "Valider" at bounding box center [343, 374] width 51 height 23
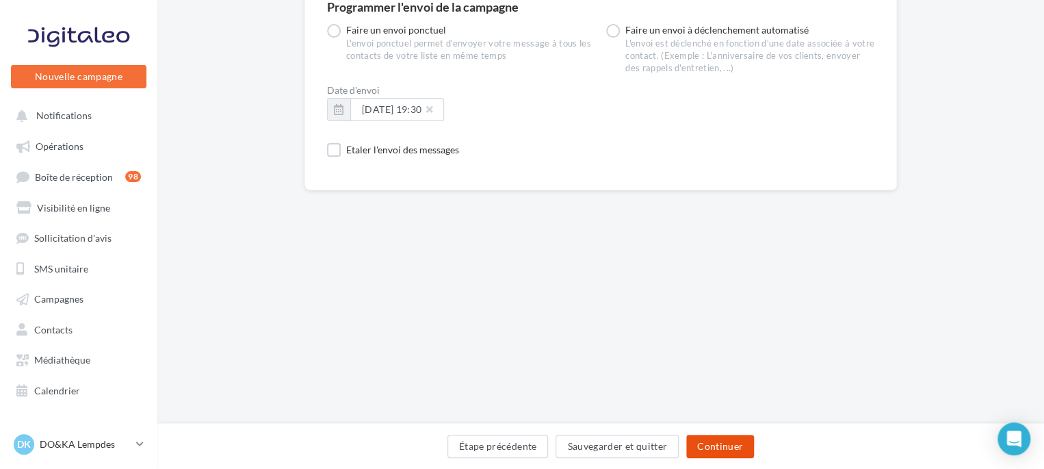
click at [731, 448] on button "Continuer" at bounding box center [720, 446] width 68 height 23
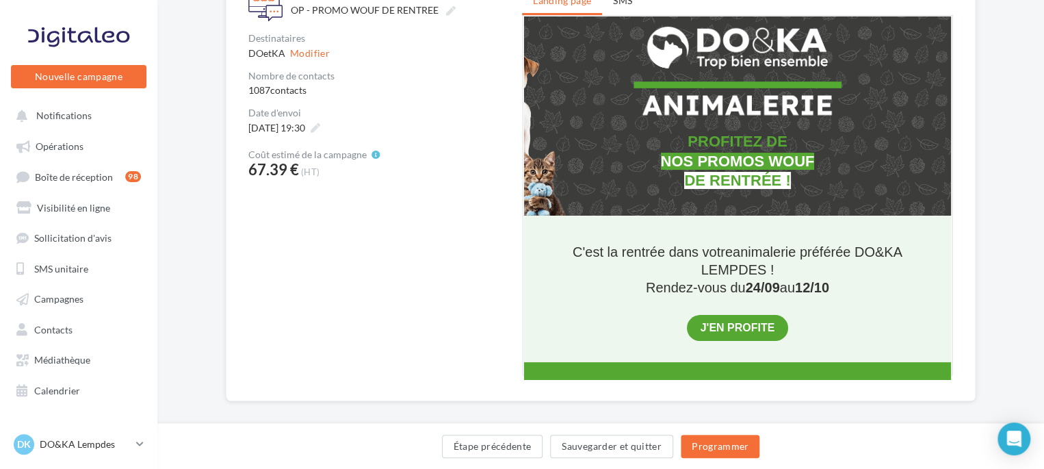
scroll to position [192, 0]
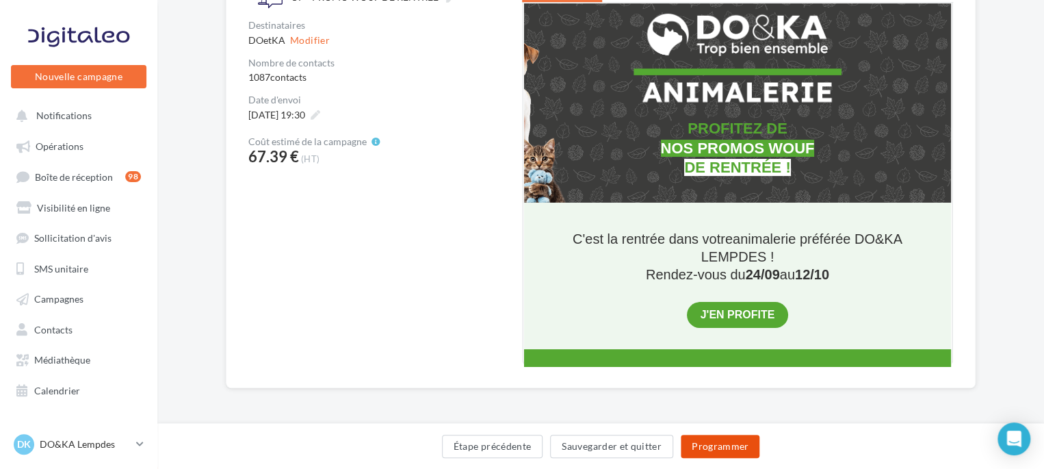
click at [726, 448] on button "Programmer" at bounding box center [720, 446] width 79 height 23
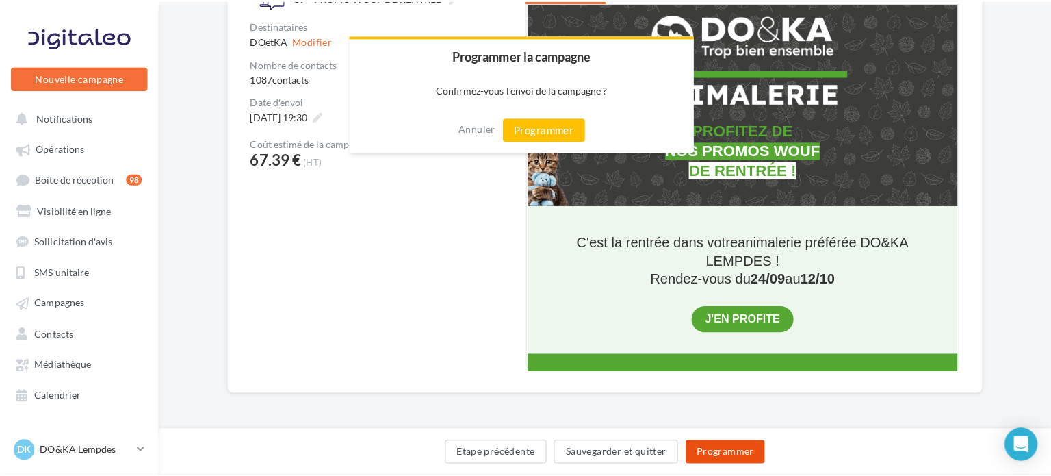
scroll to position [184, 0]
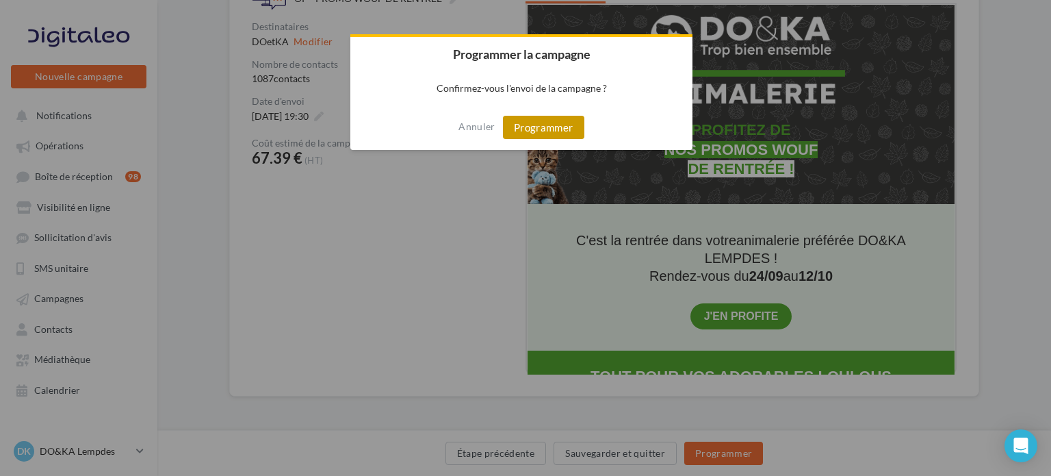
click at [561, 125] on button "Programmer" at bounding box center [543, 127] width 81 height 23
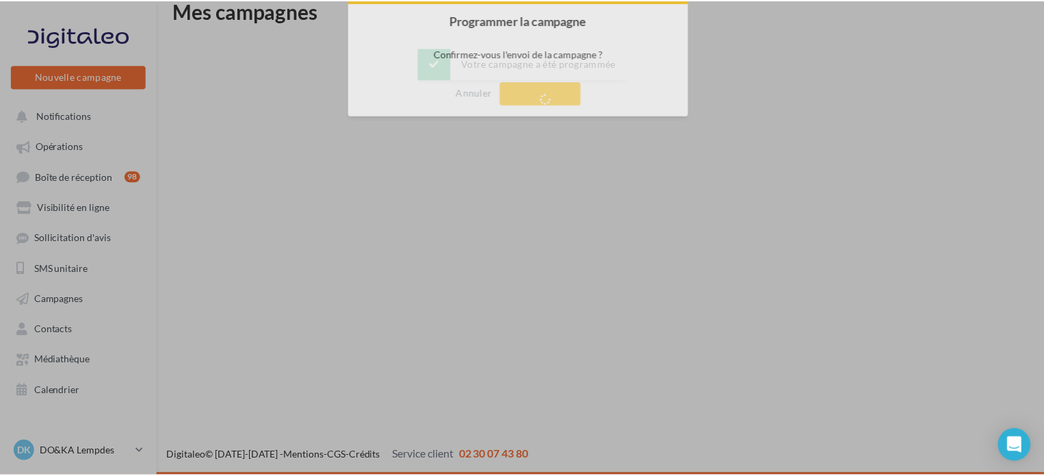
scroll to position [22, 0]
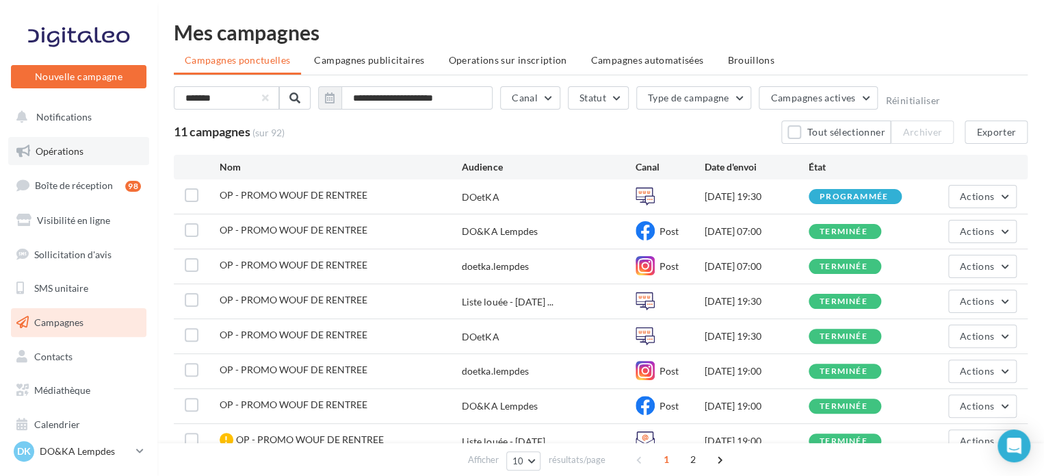
click at [64, 150] on span "Opérations" at bounding box center [60, 151] width 48 height 12
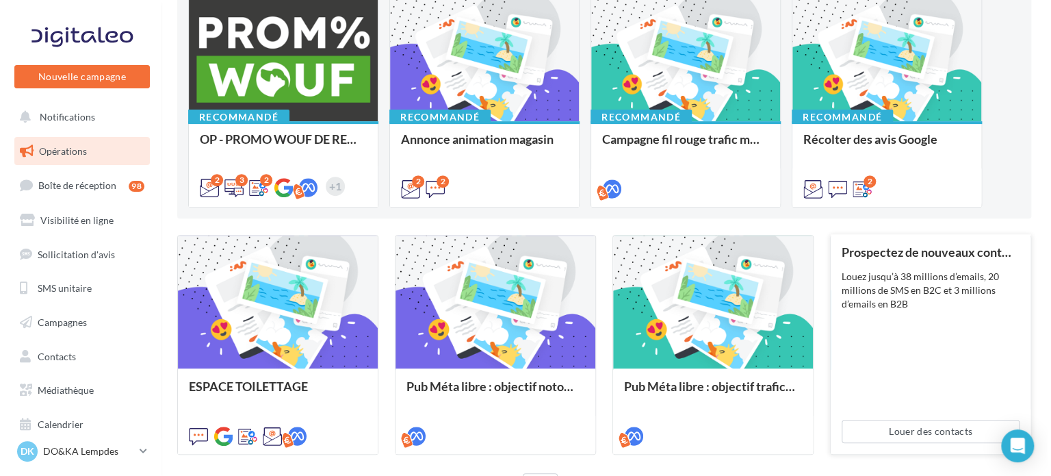
scroll to position [49, 0]
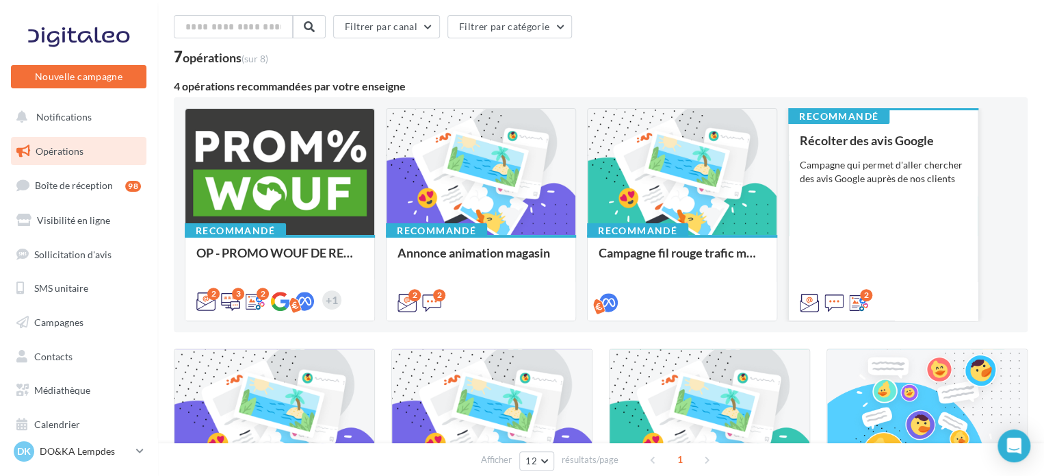
click at [864, 196] on div "Récolter des avis Google Campagne qui permet d'aller chercher des avis Google a…" at bounding box center [883, 220] width 167 height 175
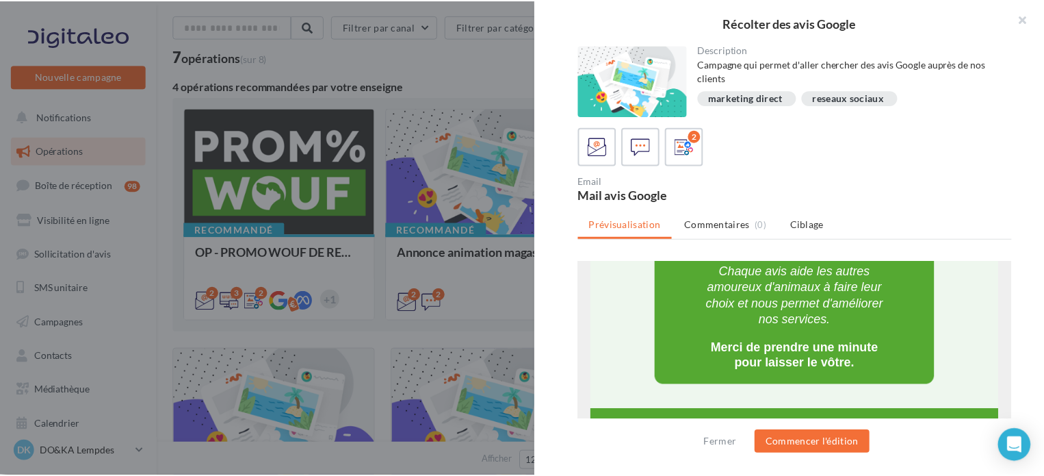
scroll to position [650, 0]
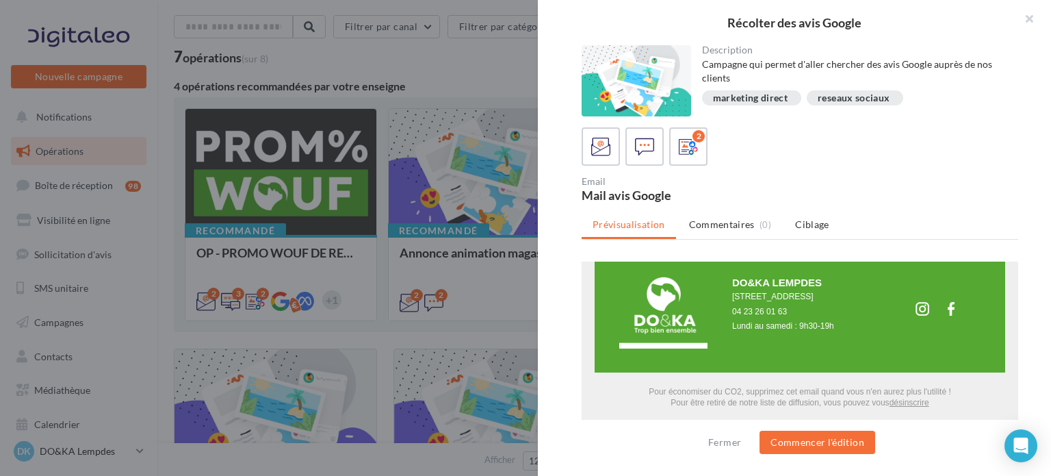
click at [843, 185] on div "Email Mail avis Google" at bounding box center [806, 189] width 448 height 25
click at [859, 179] on div "Email Mail avis Google" at bounding box center [806, 189] width 448 height 25
click at [1032, 21] on button "button" at bounding box center [1024, 20] width 55 height 41
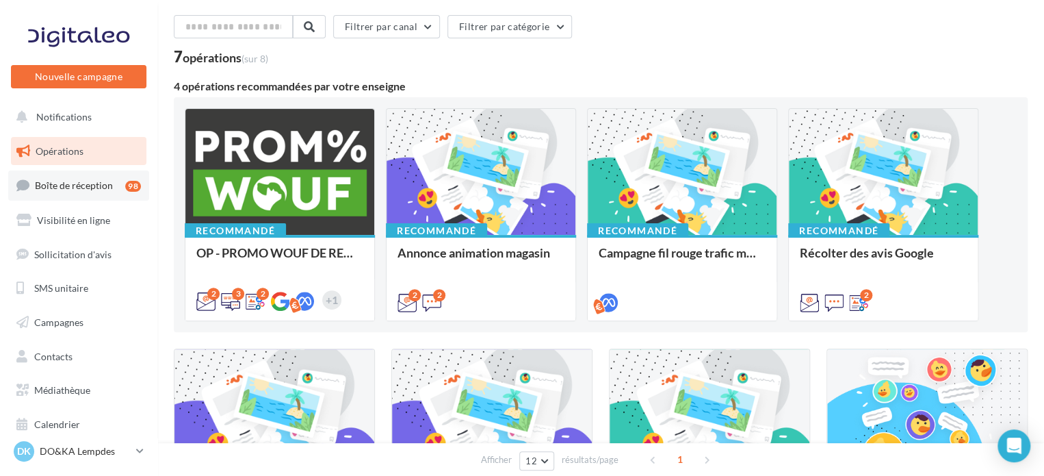
click at [90, 177] on link "Boîte de réception 98" at bounding box center [78, 184] width 141 height 29
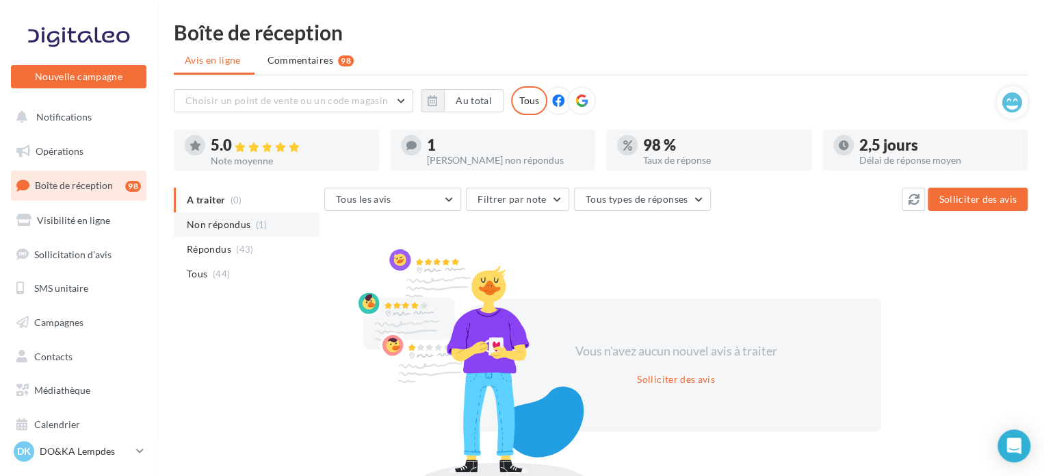
click at [245, 220] on span "Non répondus" at bounding box center [219, 225] width 64 height 14
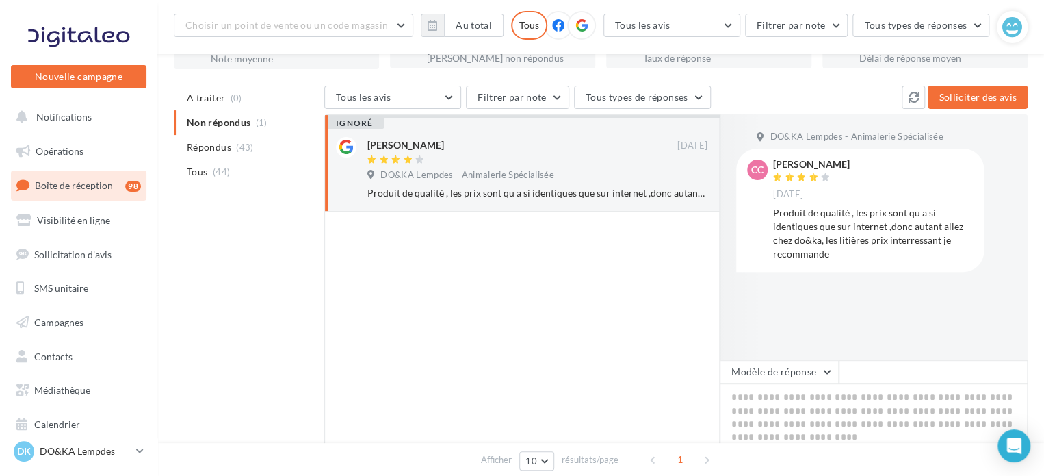
scroll to position [137, 0]
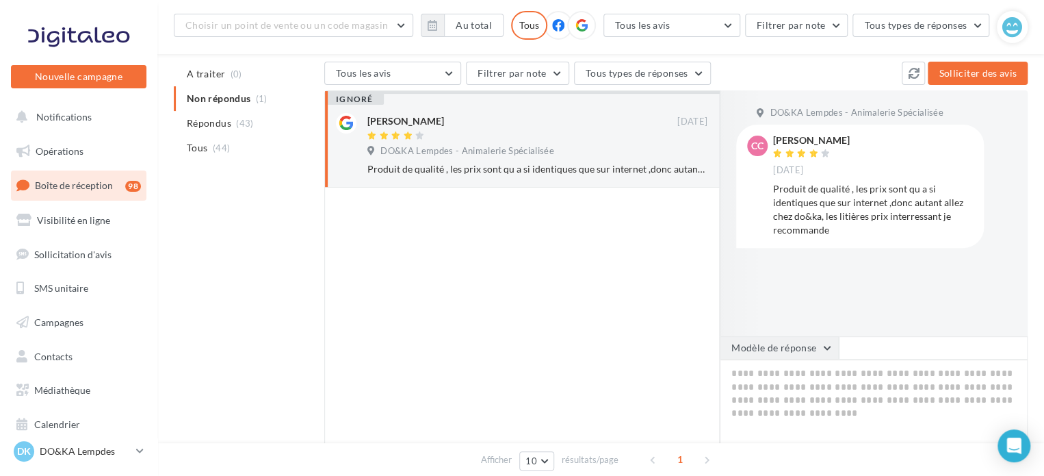
click at [825, 344] on button "Modèle de réponse" at bounding box center [779, 347] width 119 height 23
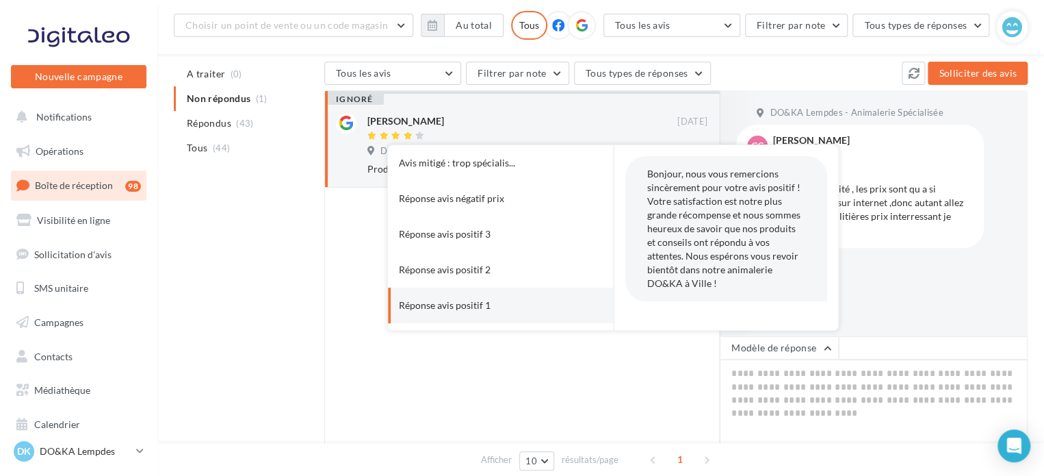
click at [463, 306] on div "Réponse avis positif 1" at bounding box center [445, 305] width 92 height 14
type textarea "**********"
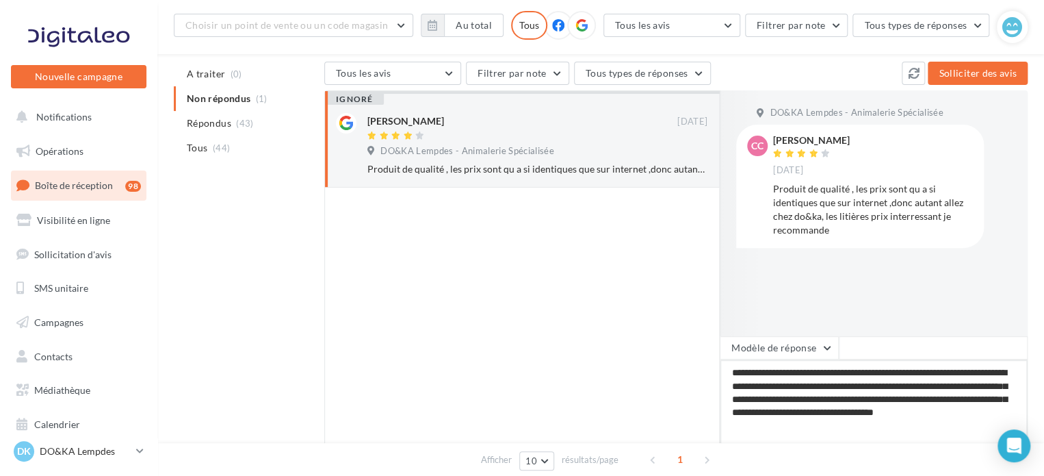
click at [839, 422] on textarea "**********" at bounding box center [874, 401] width 308 height 85
type textarea "**********"
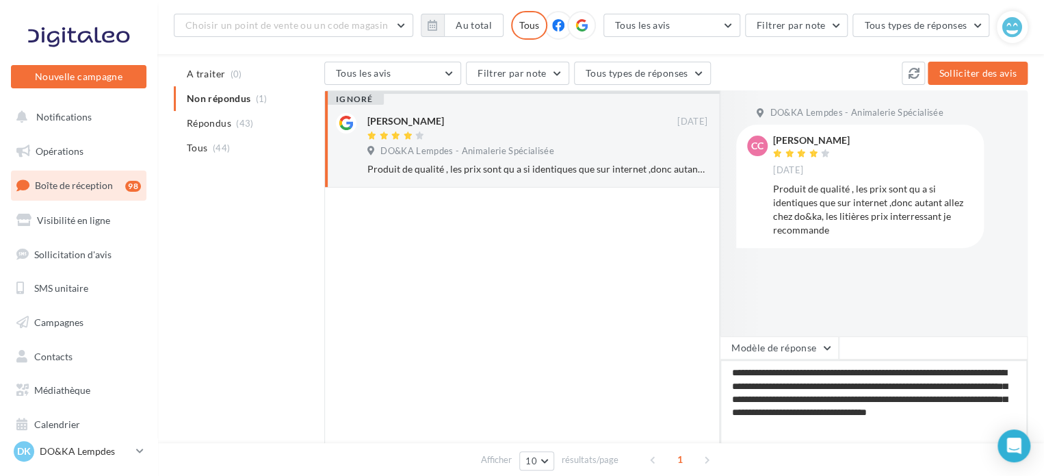
type textarea "**********"
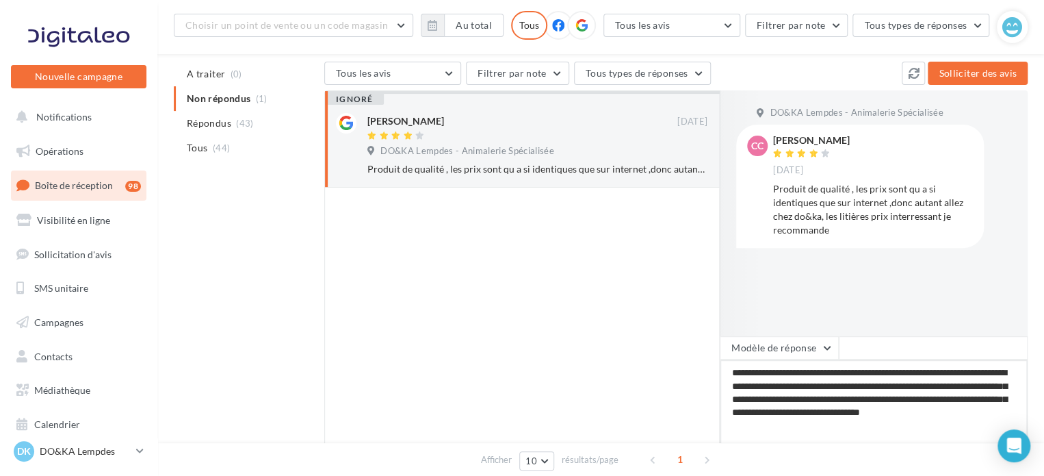
type textarea "**********"
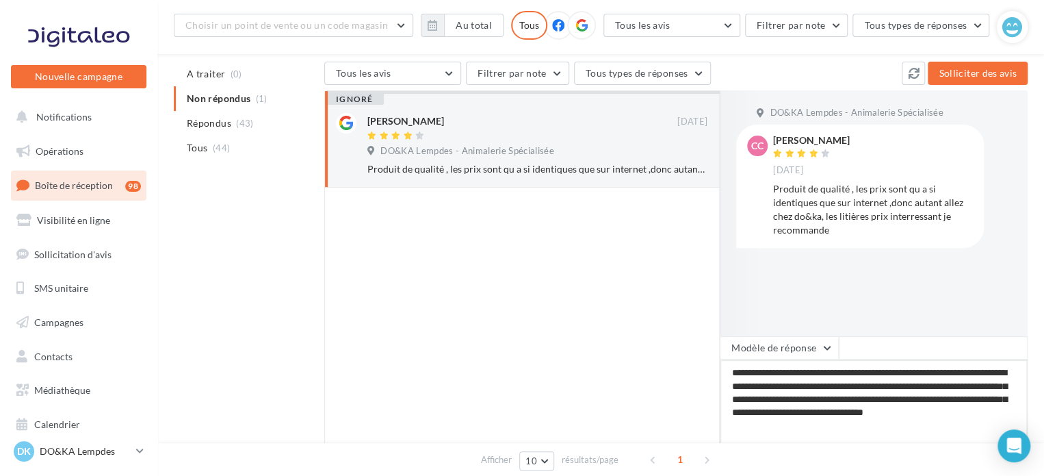
type textarea "**********"
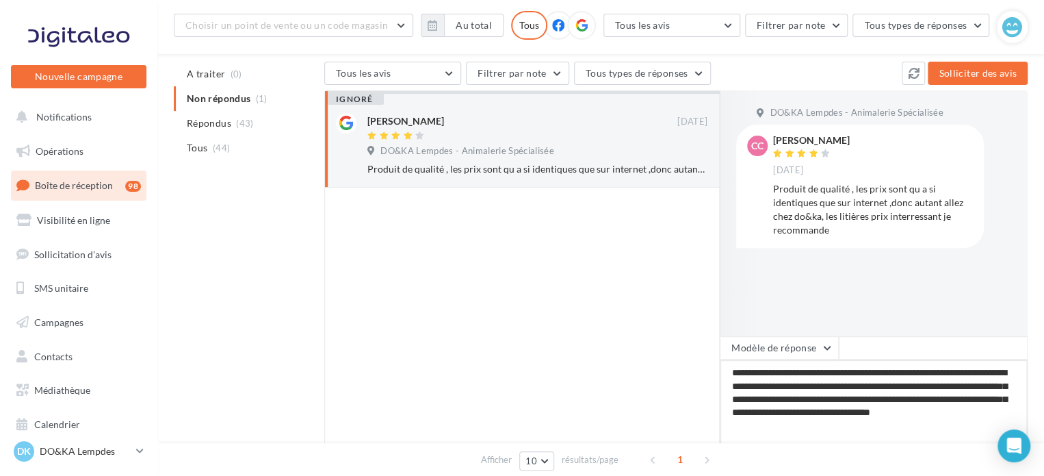
type textarea "**********"
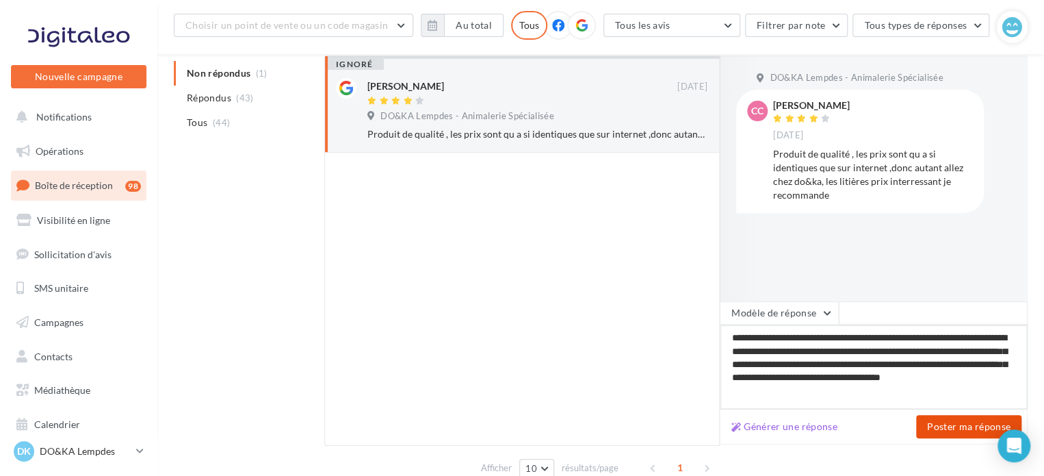
scroll to position [205, 0]
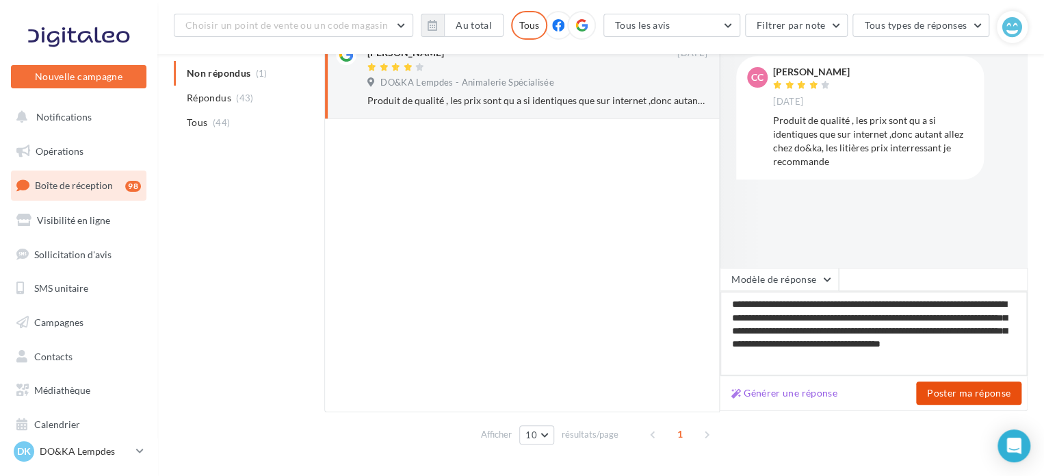
type textarea "**********"
click at [957, 394] on button "Poster ma réponse" at bounding box center [968, 392] width 105 height 23
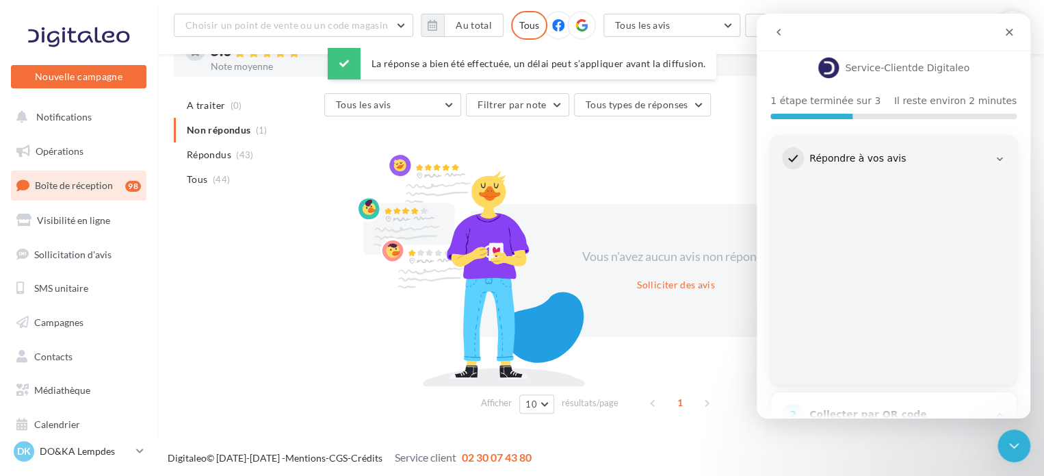
scroll to position [166, 0]
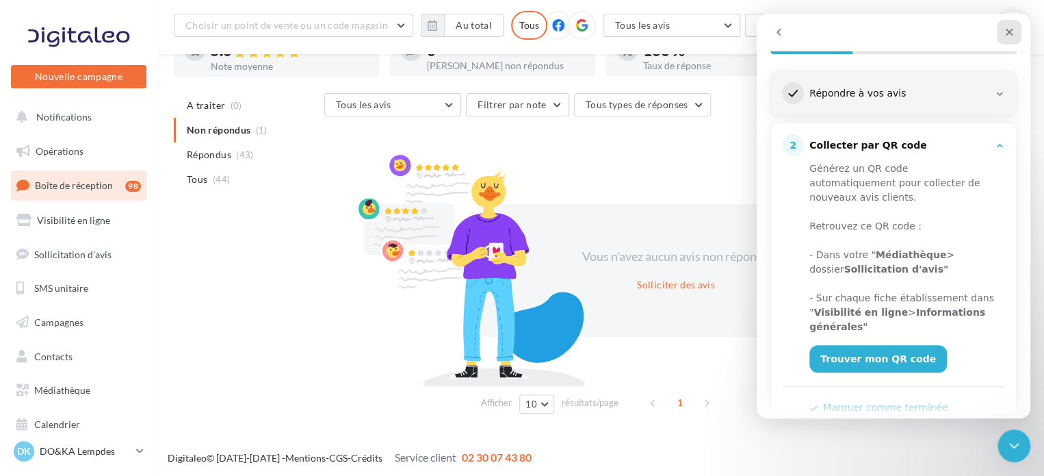
click at [1010, 33] on icon "Fermer" at bounding box center [1010, 33] width 8 height 8
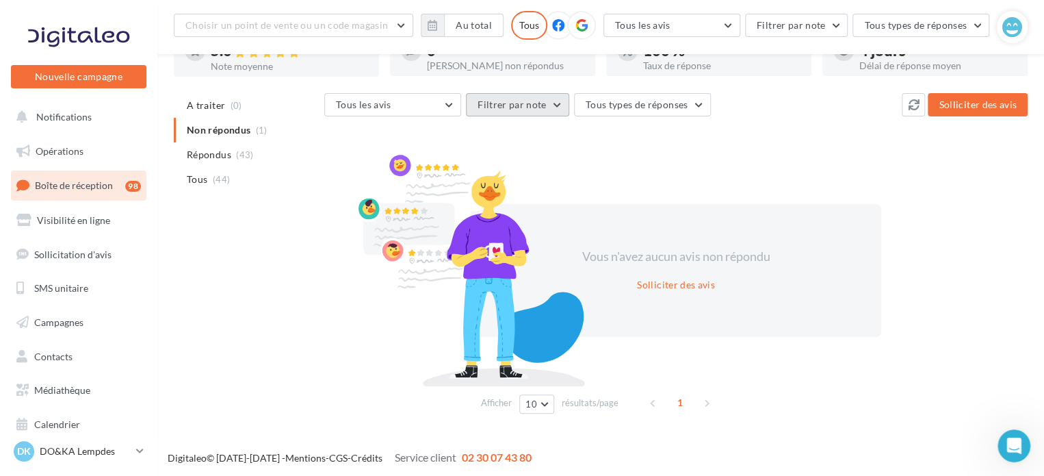
scroll to position [0, 0]
click at [578, 26] on icon at bounding box center [582, 25] width 12 height 12
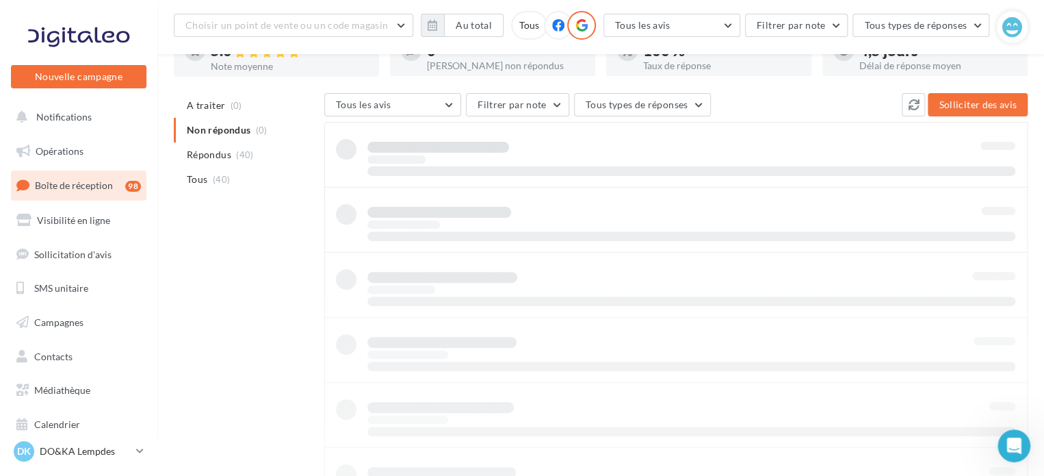
scroll to position [63, 0]
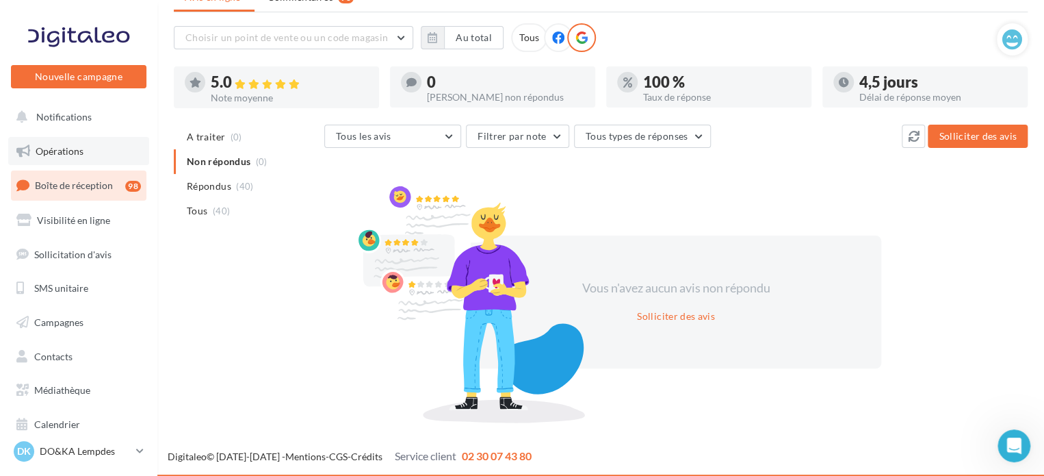
click at [55, 153] on span "Opérations" at bounding box center [60, 151] width 48 height 12
click at [70, 319] on span "Campagnes" at bounding box center [58, 322] width 49 height 12
click at [138, 446] on icon at bounding box center [140, 451] width 8 height 12
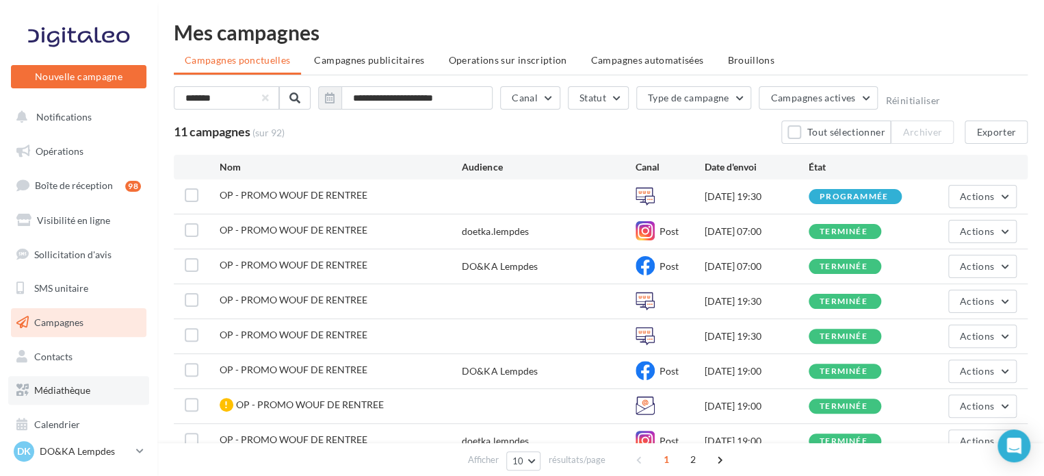
click at [77, 393] on span "Médiathèque" at bounding box center [62, 390] width 56 height 12
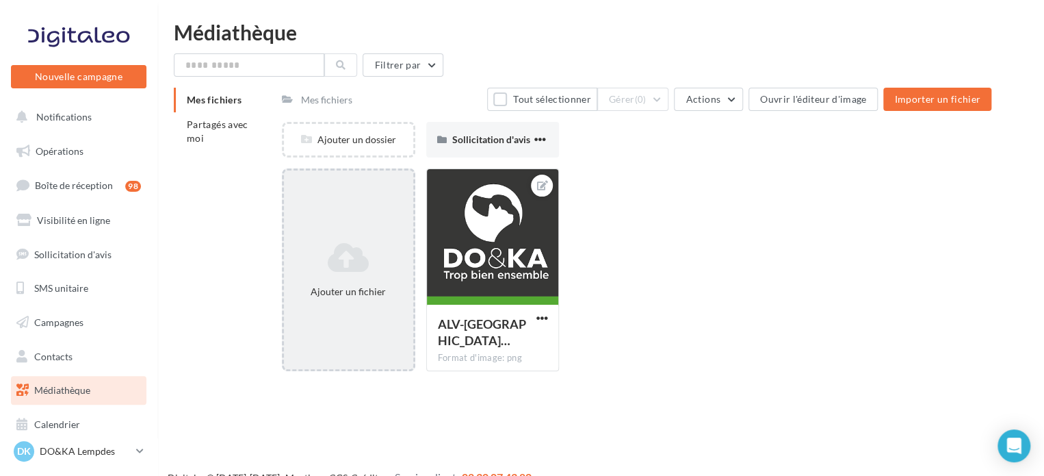
click at [372, 243] on icon at bounding box center [349, 257] width 118 height 33
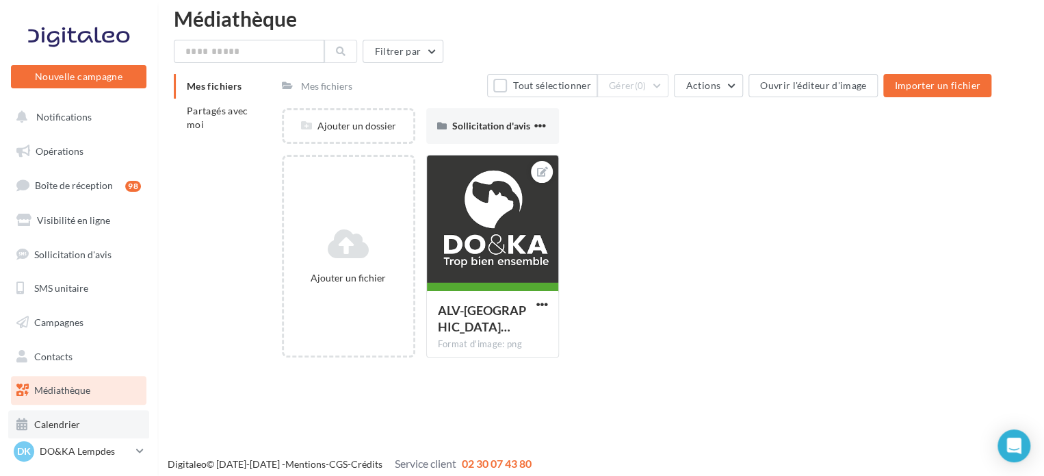
scroll to position [22, 0]
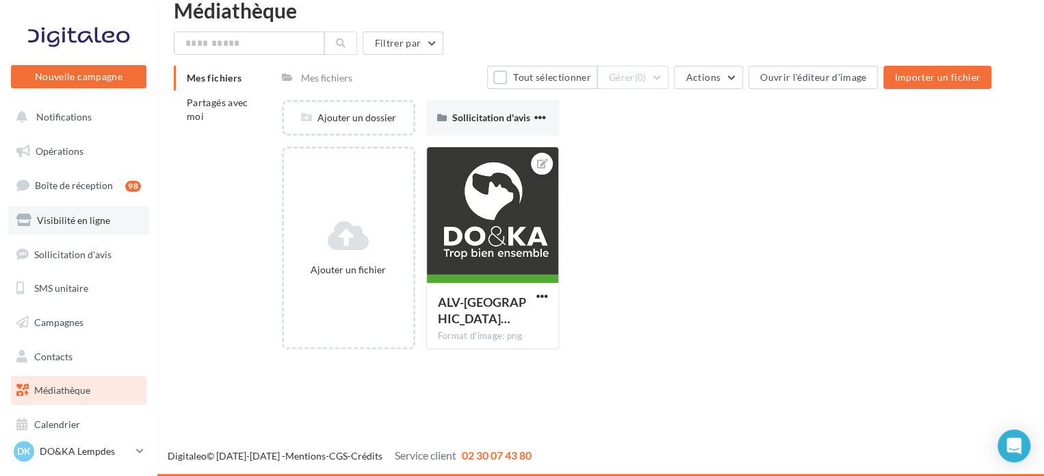
click at [89, 222] on span "Visibilité en ligne" at bounding box center [73, 220] width 73 height 12
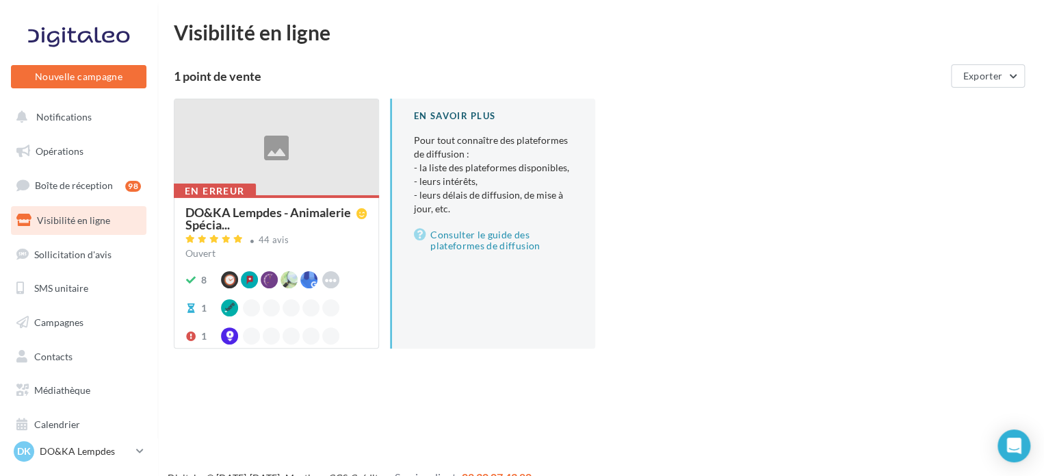
click at [300, 201] on div "En erreur DO&KA Lempdes - Animalerie Spécia... 44 avis Ouvert 8 Waze Apple Busi…" at bounding box center [277, 270] width 204 height 151
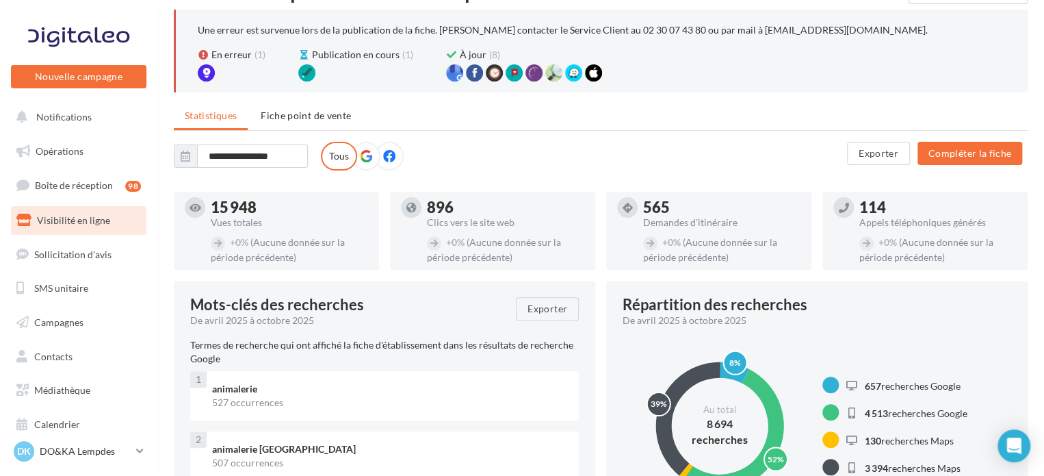
scroll to position [137, 0]
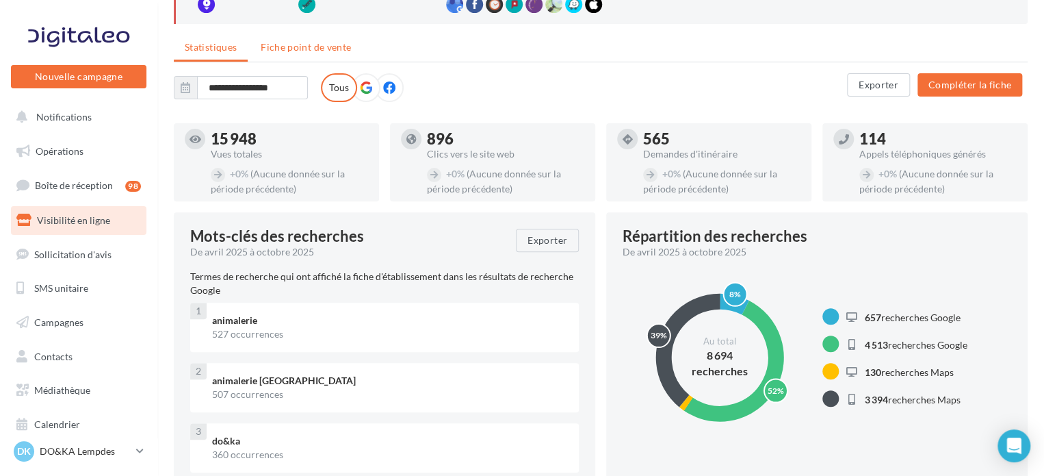
click at [298, 49] on span "Fiche point de vente" at bounding box center [306, 47] width 90 height 12
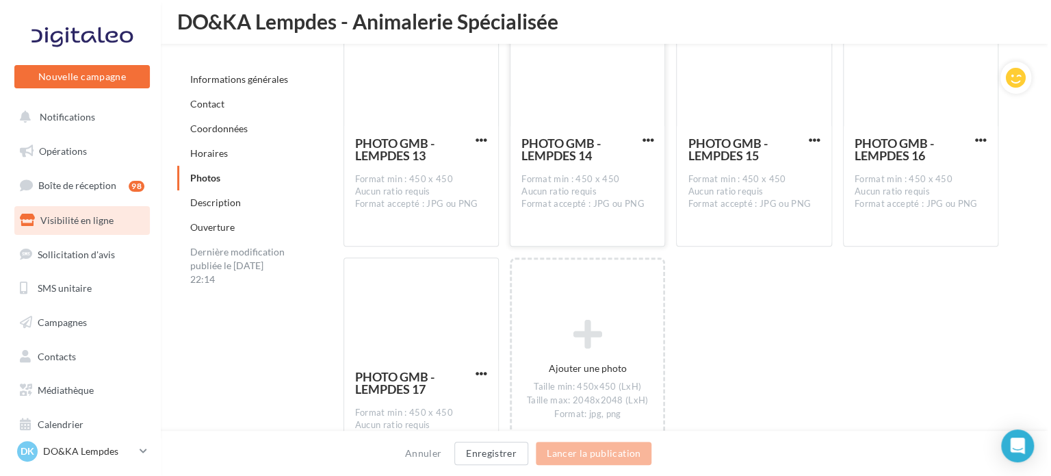
scroll to position [3285, 0]
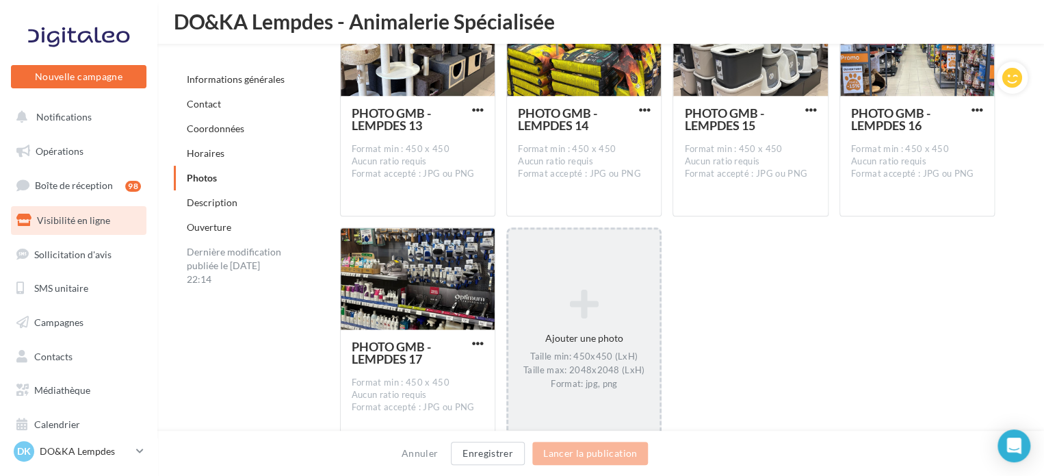
click at [591, 311] on icon at bounding box center [584, 303] width 140 height 33
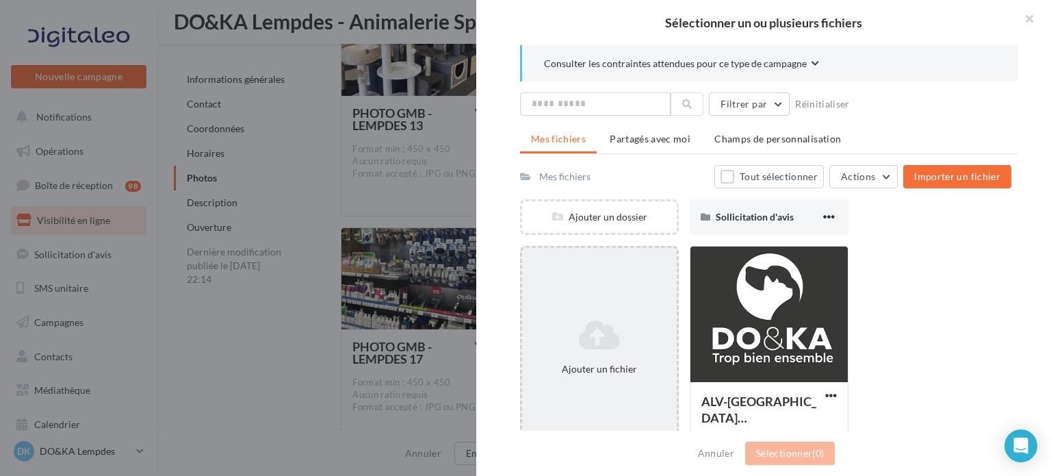
scroll to position [25, 0]
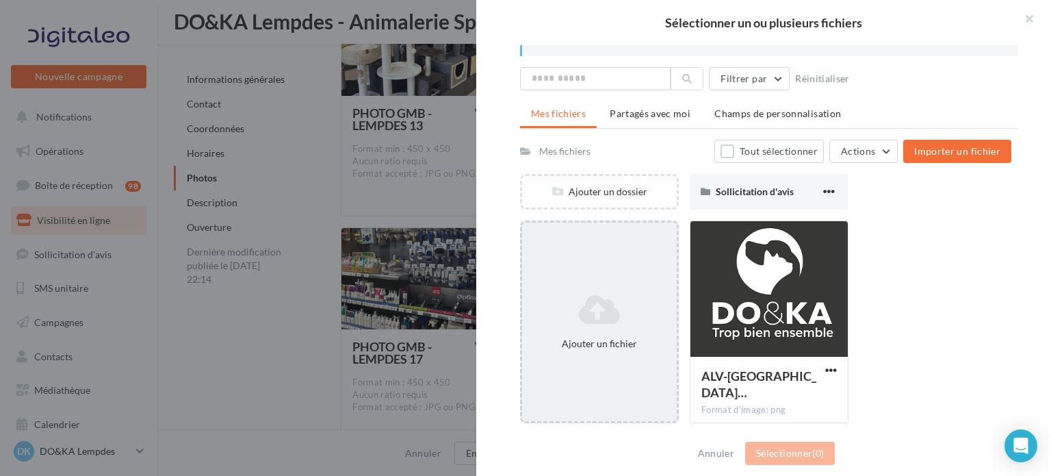
click at [624, 313] on icon at bounding box center [600, 309] width 144 height 33
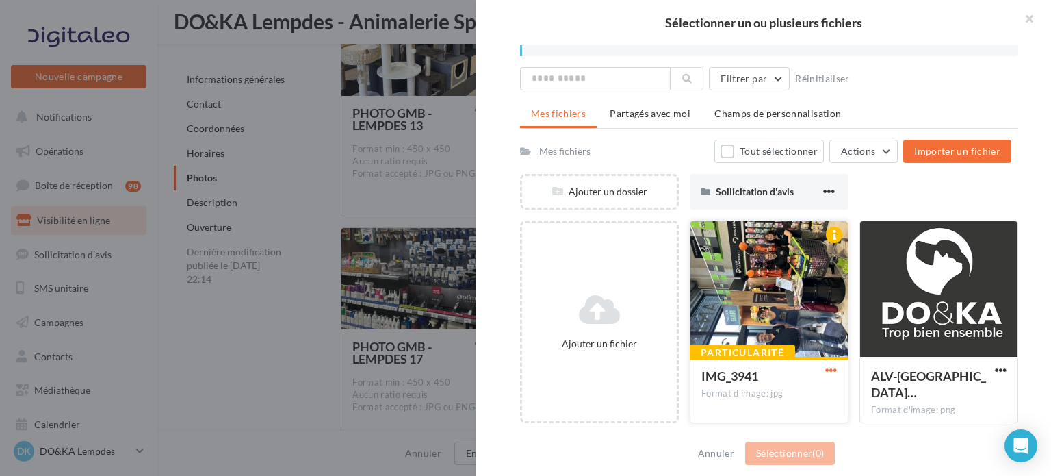
click at [827, 370] on span "button" at bounding box center [831, 370] width 12 height 12
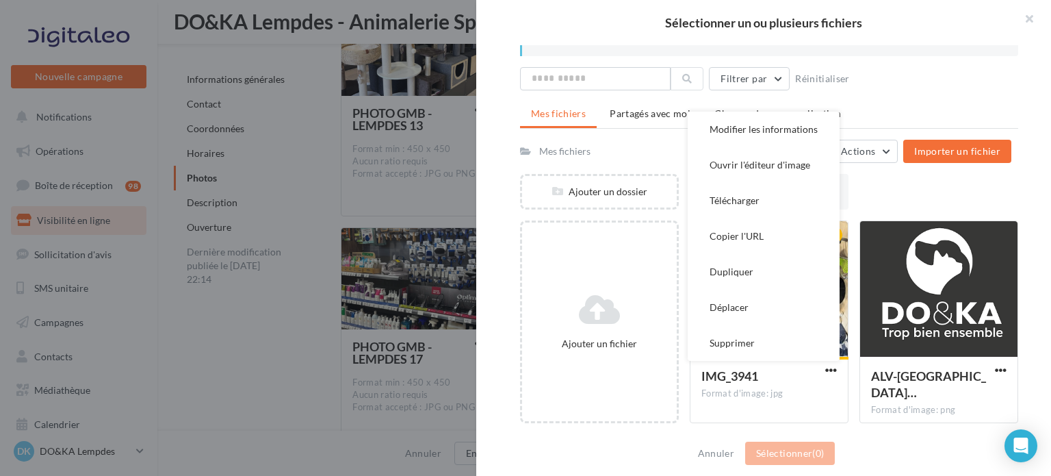
click at [882, 191] on div "Ajouter un dossier Sollicitation d'avis Sollicitation d'avis" at bounding box center [774, 197] width 509 height 47
click at [893, 197] on div "Ajouter un dossier Sollicitation d'avis Sollicitation d'avis" at bounding box center [774, 197] width 509 height 47
click at [794, 125] on button "Modifier les informations" at bounding box center [764, 130] width 152 height 36
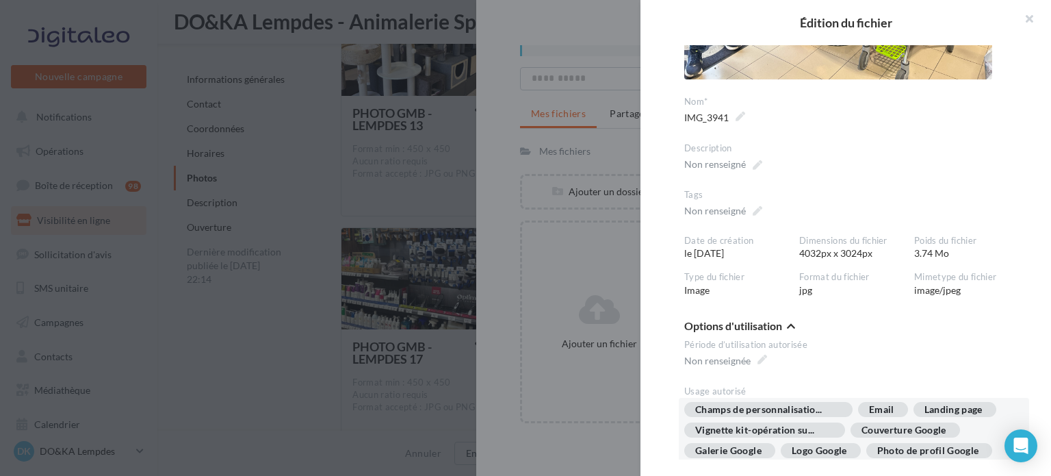
scroll to position [375, 0]
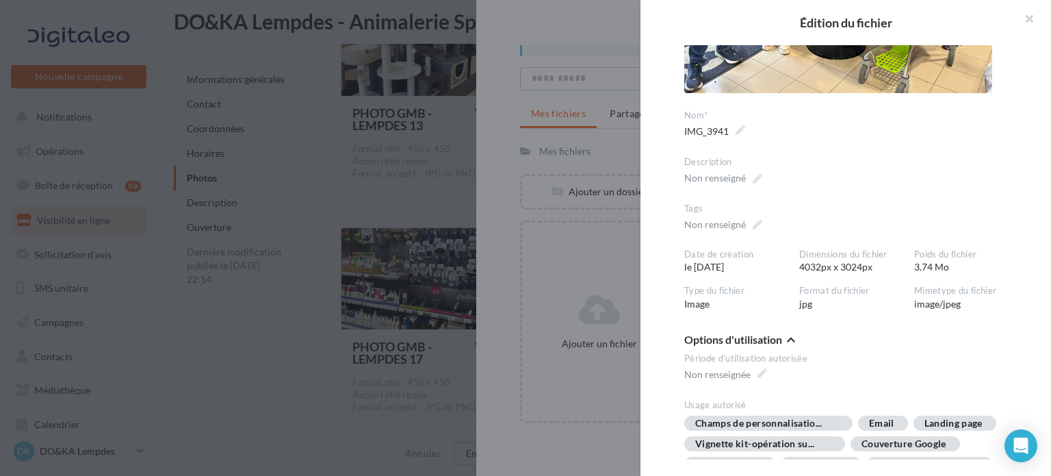
click at [849, 266] on div "Dimensions du fichier 4032px x 3024px" at bounding box center [856, 261] width 115 height 26
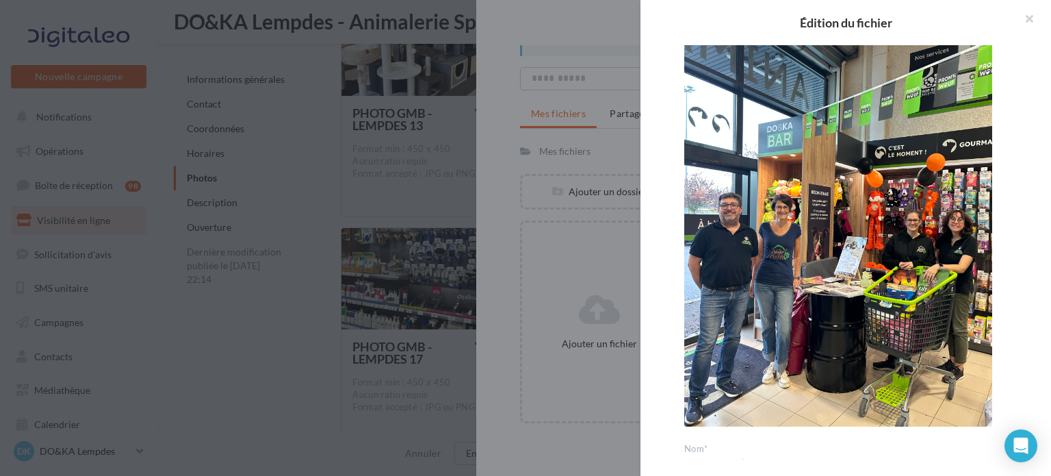
scroll to position [33, 0]
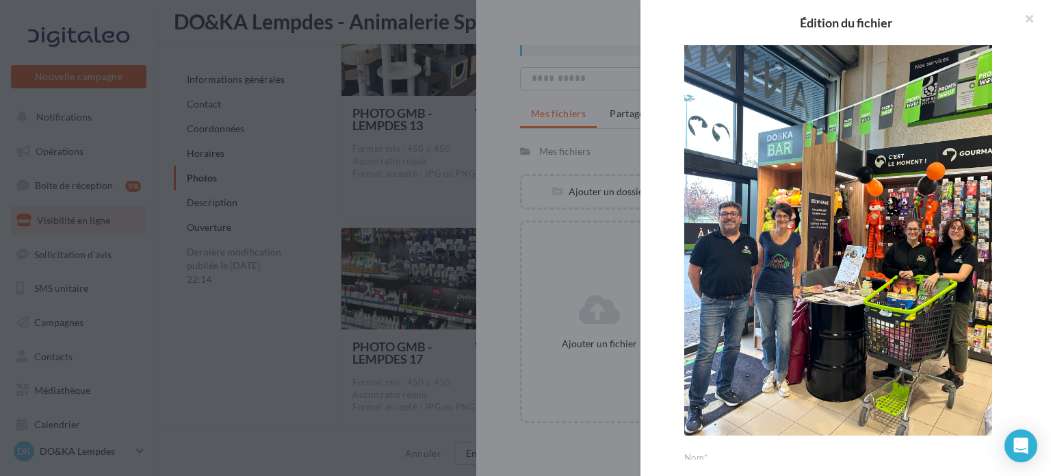
click at [846, 320] on img at bounding box center [838, 230] width 308 height 411
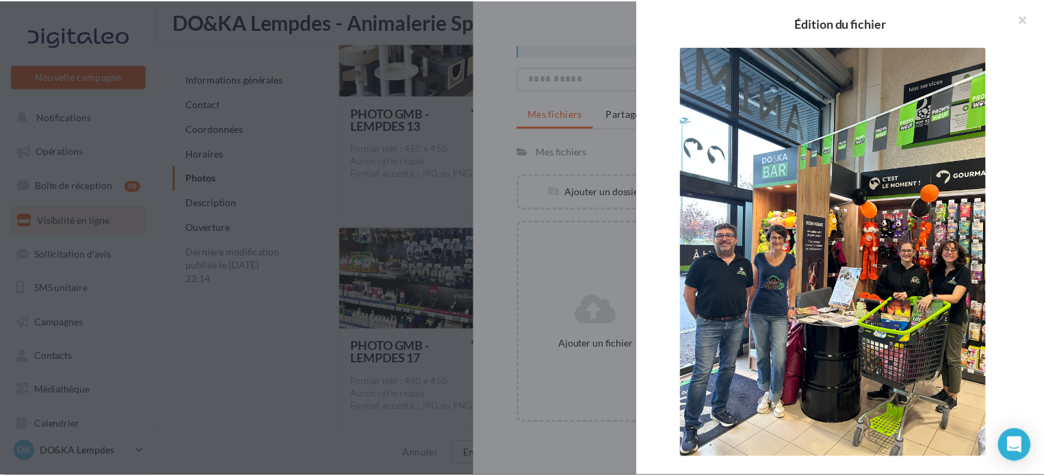
scroll to position [0, 0]
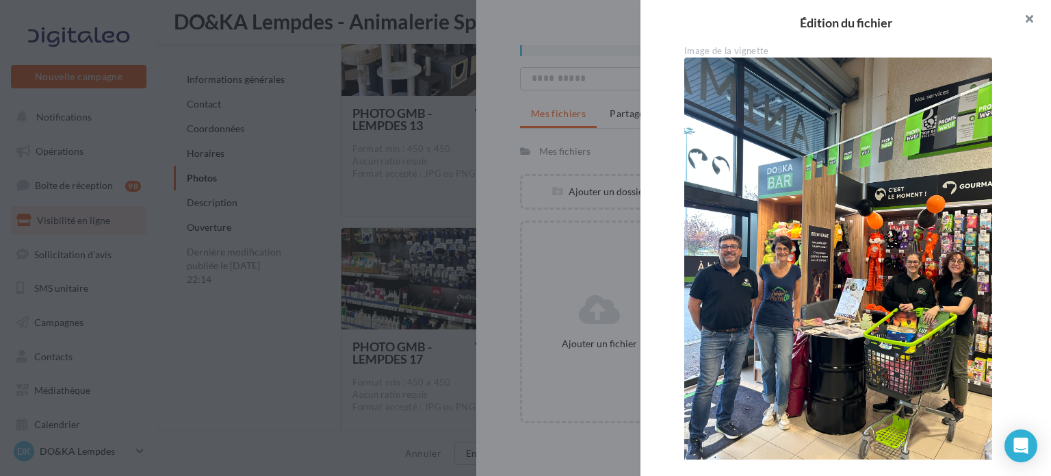
click at [1031, 16] on button "button" at bounding box center [1024, 20] width 55 height 41
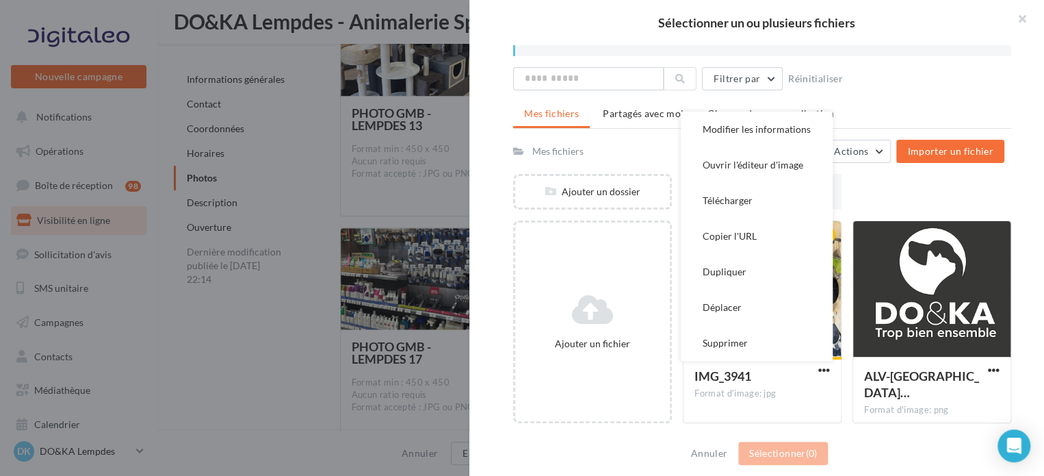
click at [916, 188] on div "Ajouter un dossier Sollicitation d'avis Sollicitation d'avis" at bounding box center [767, 197] width 509 height 47
click at [921, 194] on div "Ajouter un dossier Sollicitation d'avis Sollicitation d'avis" at bounding box center [767, 197] width 509 height 47
click at [884, 191] on div "Ajouter un dossier Sollicitation d'avis Sollicitation d'avis" at bounding box center [767, 197] width 509 height 47
click at [833, 246] on div at bounding box center [827, 236] width 27 height 31
click at [739, 376] on span "IMG_3941" at bounding box center [723, 375] width 57 height 15
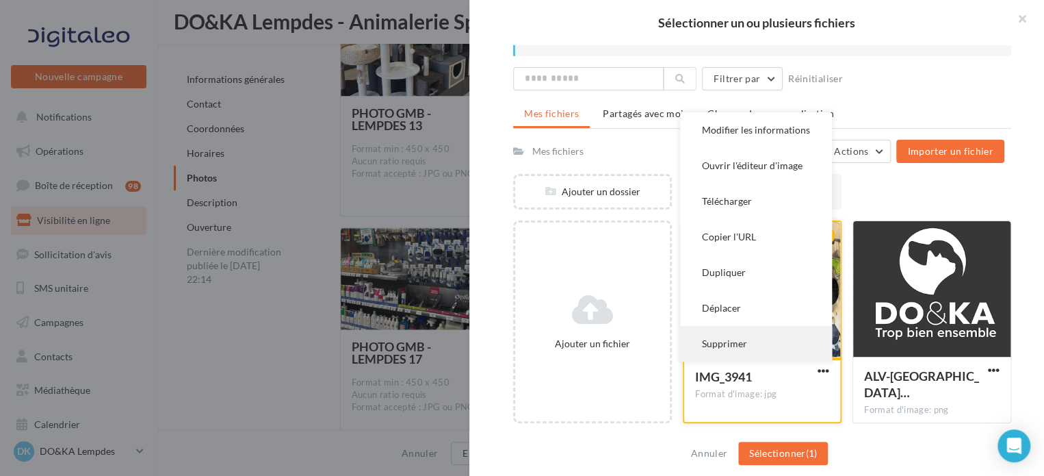
click at [742, 329] on button "Supprimer" at bounding box center [756, 344] width 152 height 36
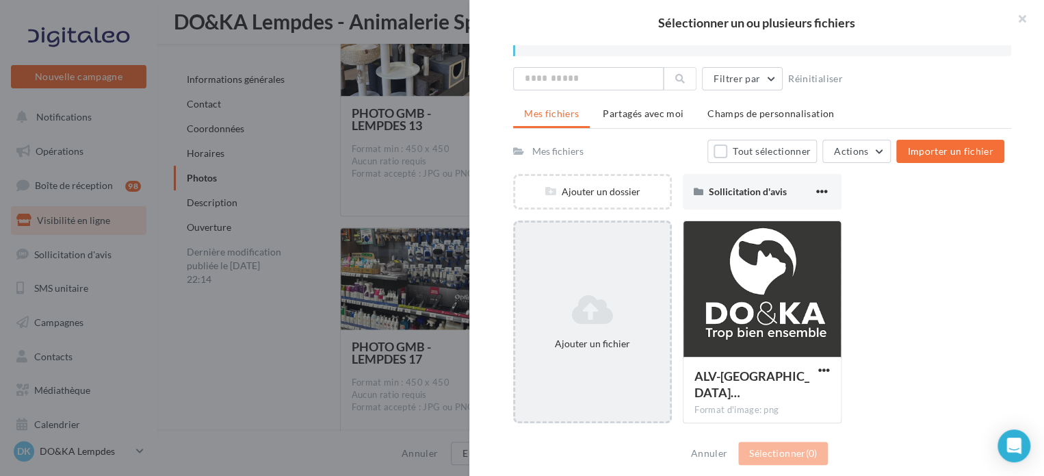
click at [619, 344] on div "Ajouter un fichier" at bounding box center [593, 344] width 144 height 14
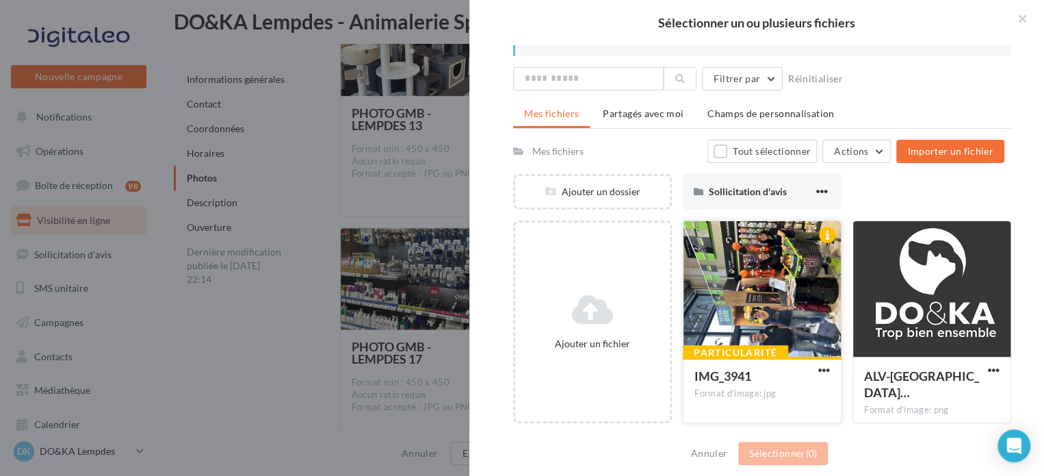
scroll to position [3354, 0]
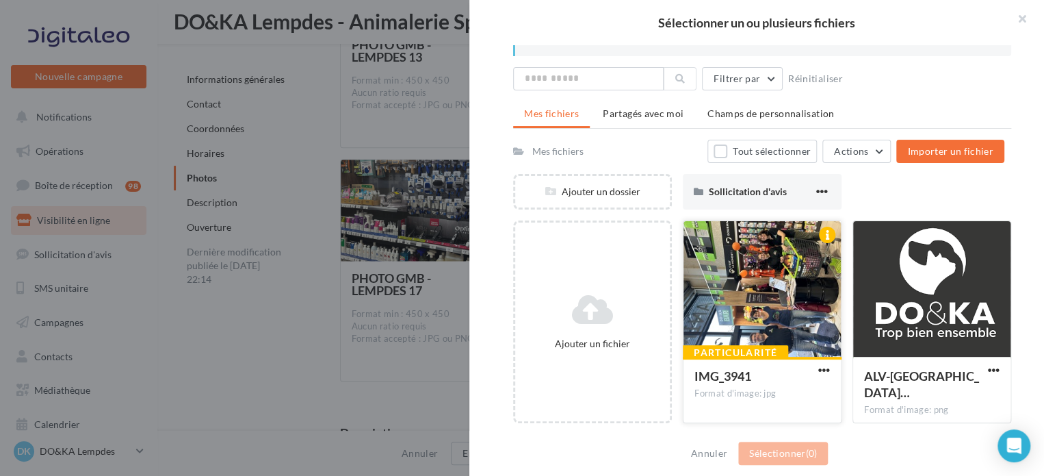
drag, startPoint x: 759, startPoint y: 285, endPoint x: 747, endPoint y: 291, distance: 13.2
click at [747, 291] on div at bounding box center [762, 289] width 157 height 137
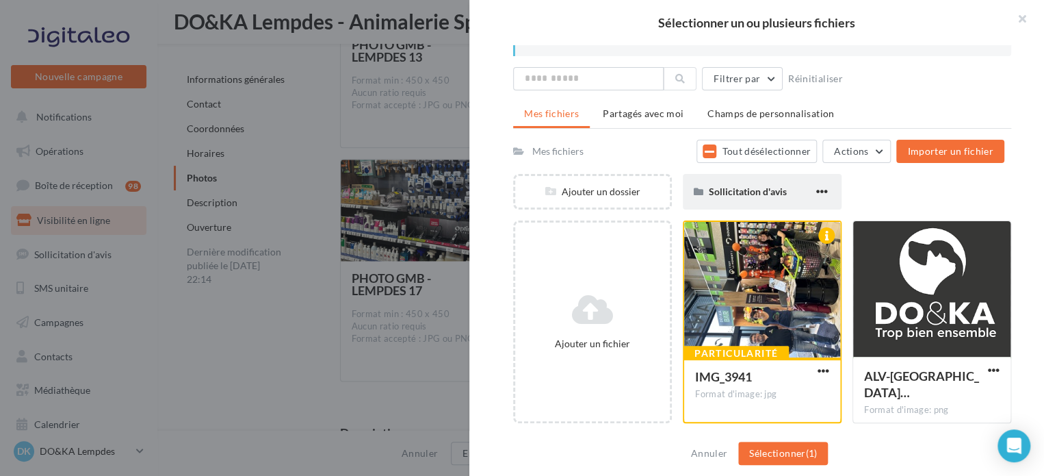
click at [823, 188] on button "button" at bounding box center [822, 192] width 17 height 14
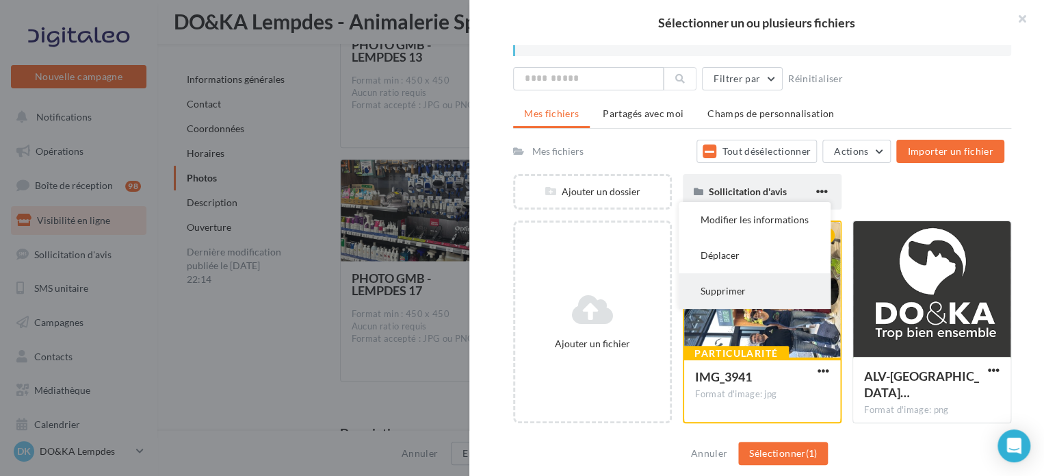
click at [741, 285] on button "Supprimer" at bounding box center [755, 291] width 152 height 36
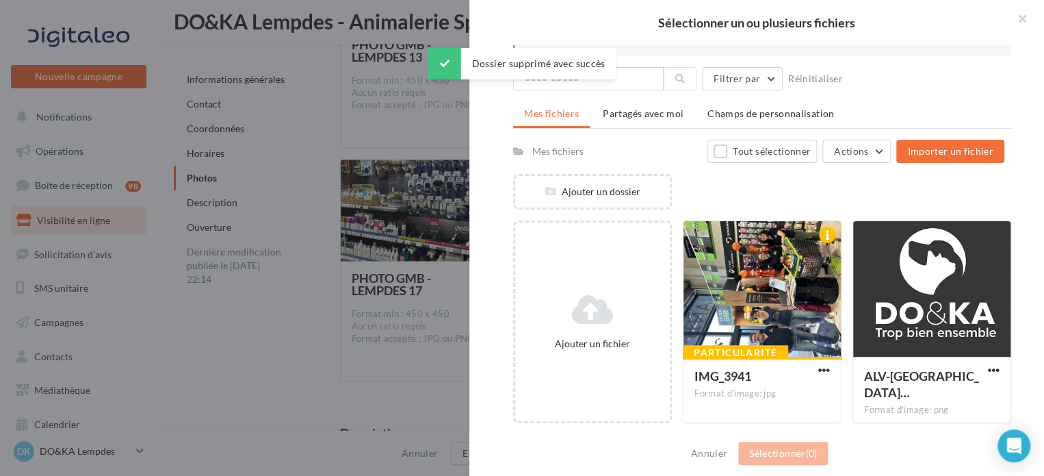
click at [819, 184] on div "Ajouter un dossier" at bounding box center [767, 197] width 509 height 47
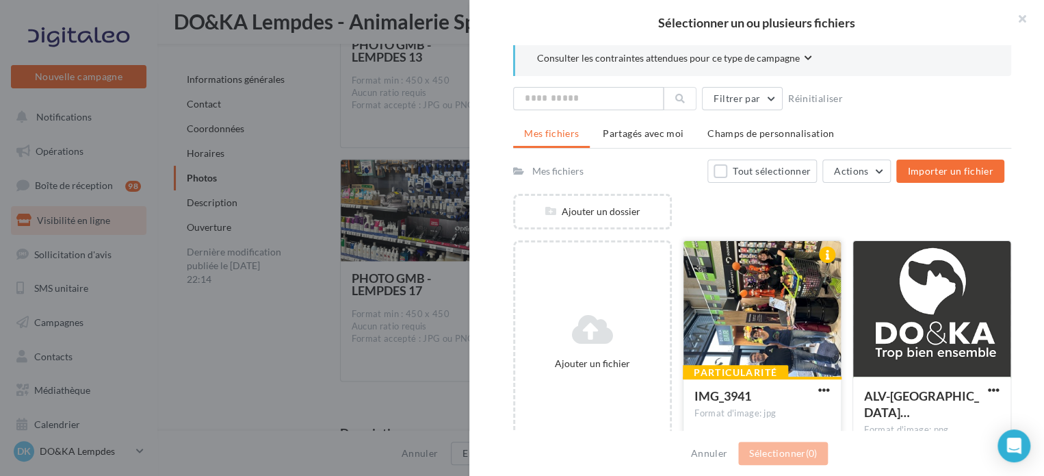
scroll to position [0, 0]
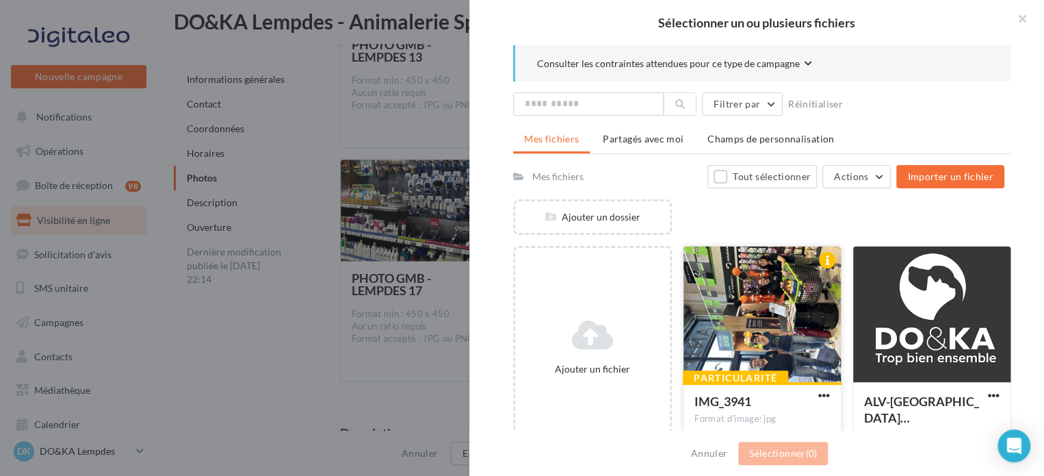
click at [743, 317] on div at bounding box center [762, 314] width 157 height 137
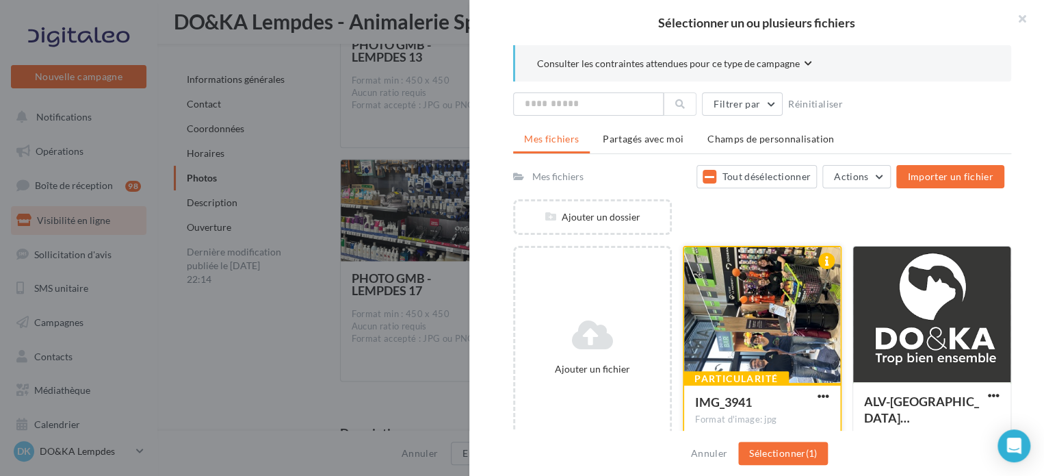
click at [797, 313] on div at bounding box center [762, 315] width 156 height 137
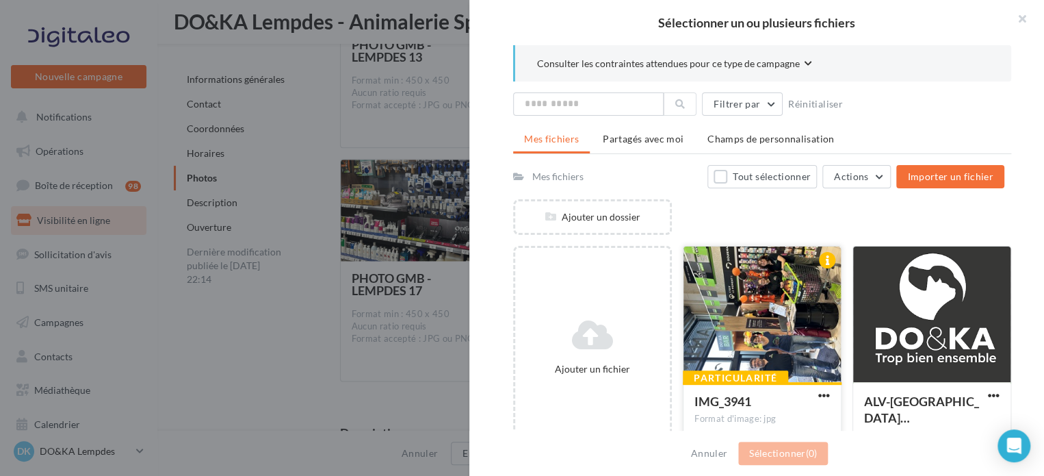
click at [777, 327] on div at bounding box center [762, 314] width 157 height 137
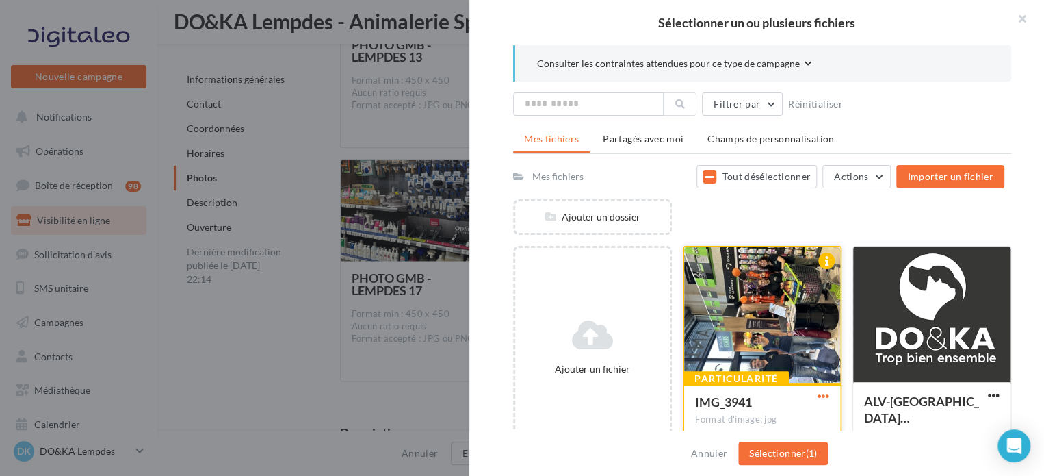
click at [818, 397] on span "button" at bounding box center [824, 396] width 12 height 12
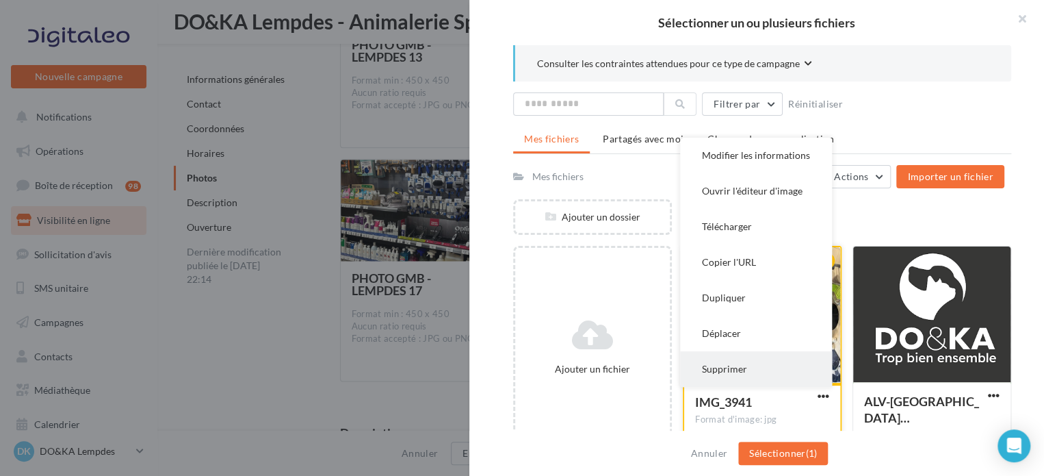
click at [742, 367] on button "Supprimer" at bounding box center [756, 369] width 152 height 36
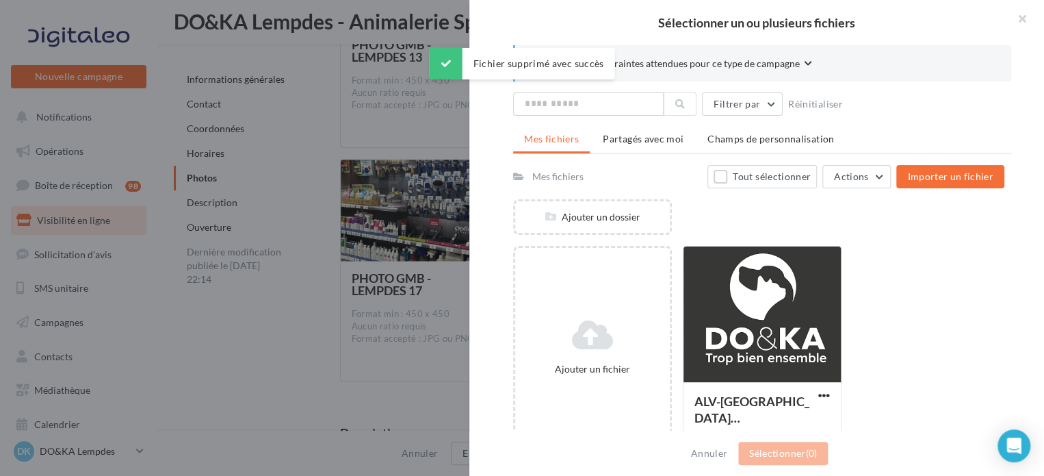
click at [986, 305] on div "Ajouter un fichier ALV-UjUAjkBANPbaiCSH5S2FMzXHQZ… Format d'image: png ALV-[GEO…" at bounding box center [767, 353] width 509 height 214
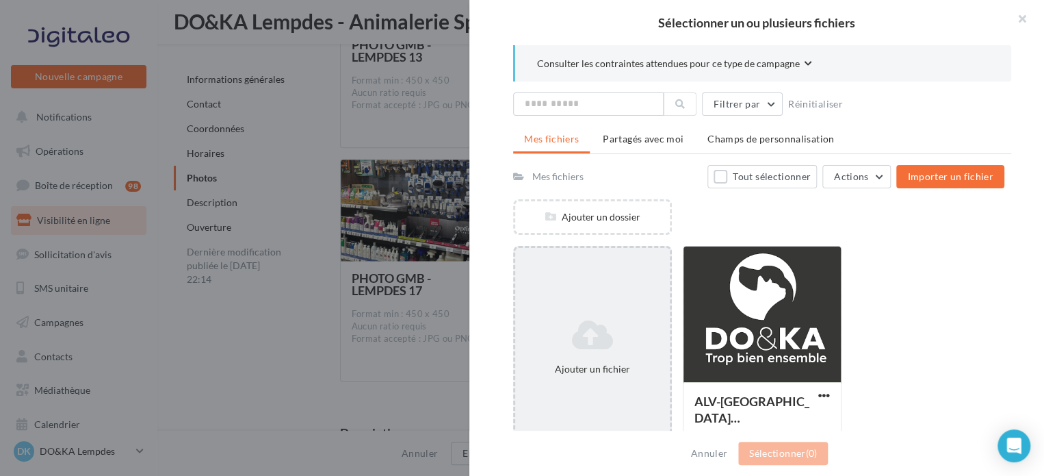
click at [594, 342] on icon at bounding box center [593, 334] width 144 height 33
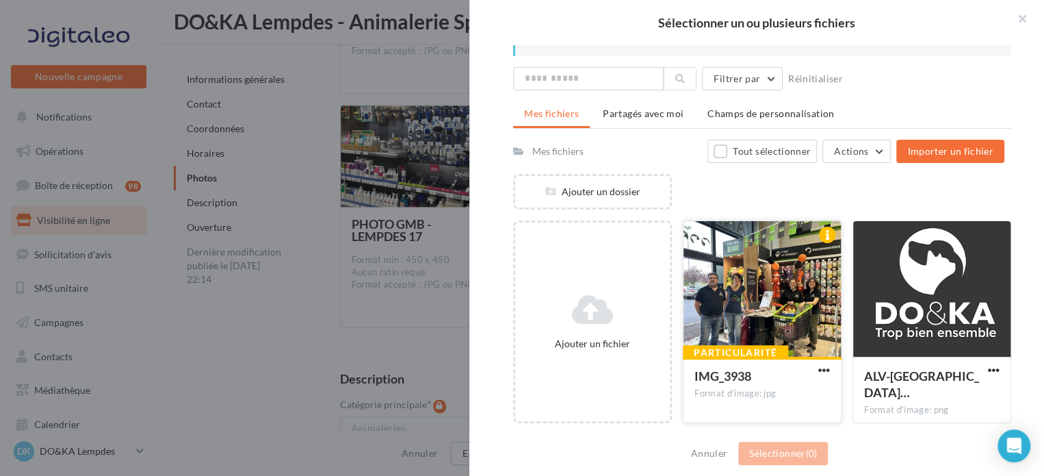
scroll to position [3491, 0]
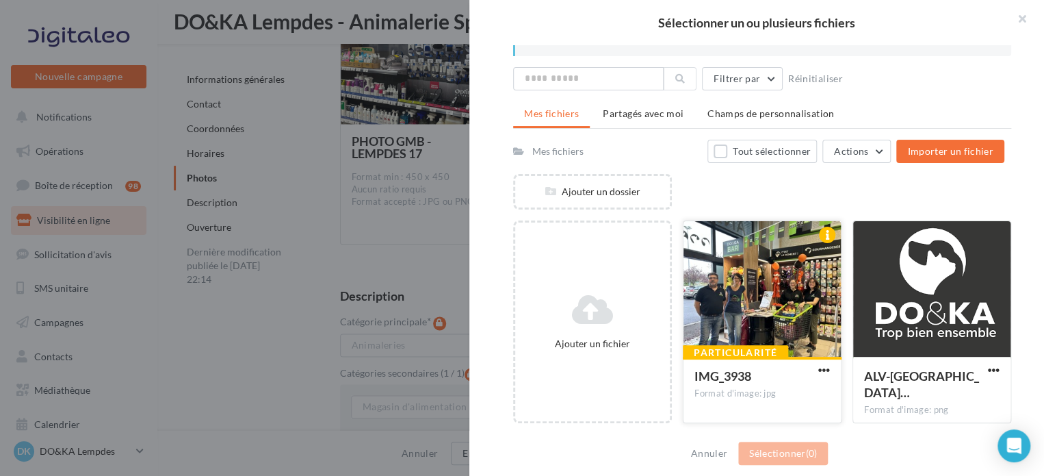
click at [789, 297] on div at bounding box center [762, 289] width 157 height 137
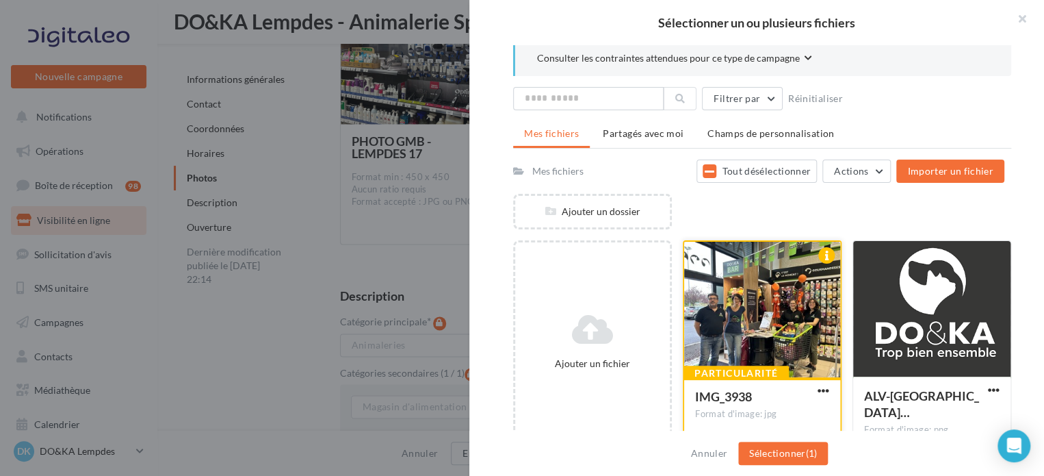
scroll to position [0, 0]
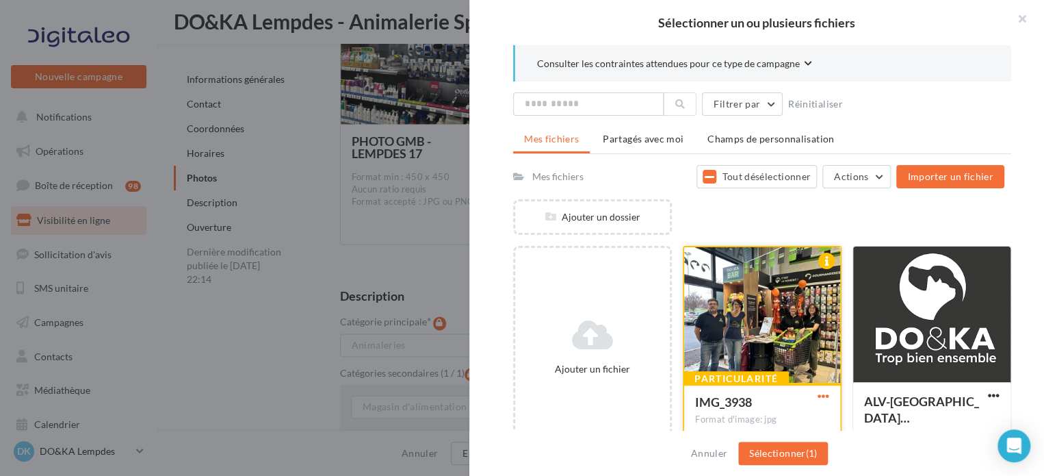
click at [818, 396] on span "button" at bounding box center [824, 396] width 12 height 12
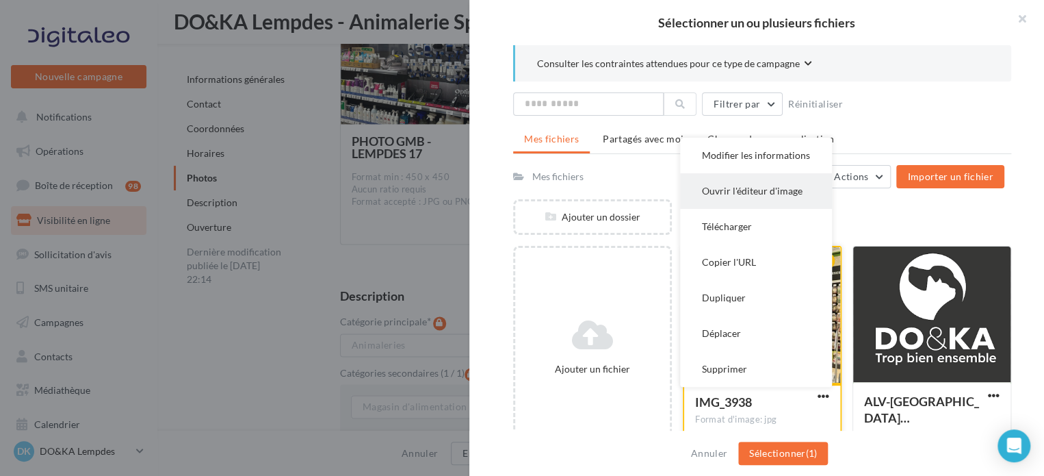
click at [743, 194] on button "Ouvrir l'éditeur d'image" at bounding box center [756, 191] width 152 height 36
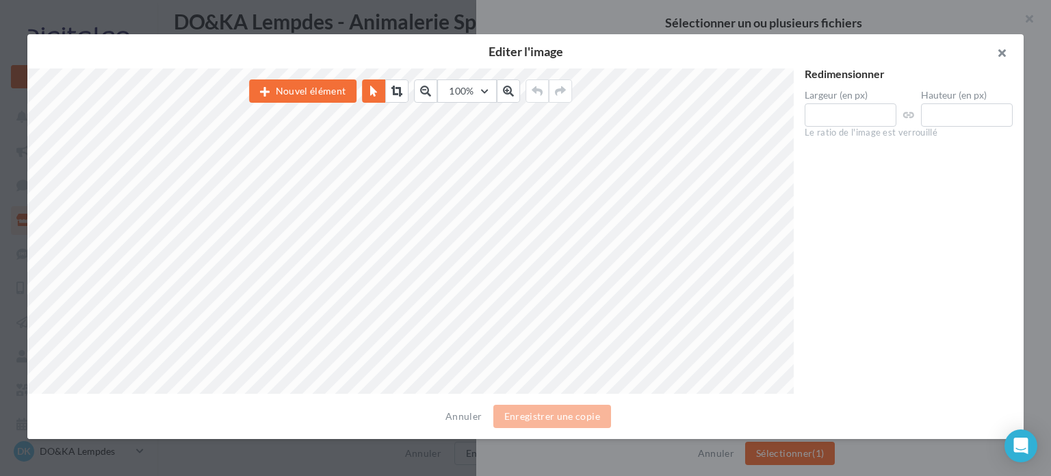
click at [1005, 54] on button "button" at bounding box center [996, 54] width 55 height 41
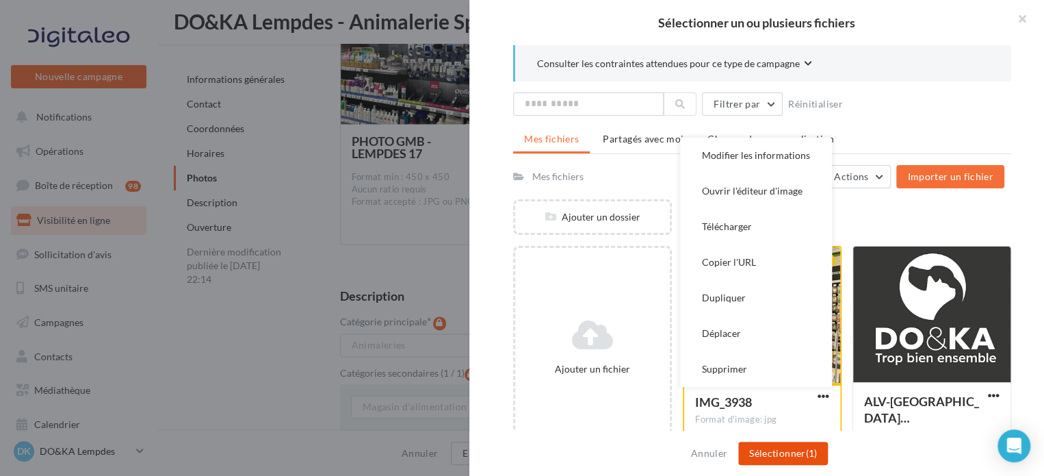
click at [776, 453] on button "Sélectionner (1)" at bounding box center [783, 452] width 90 height 23
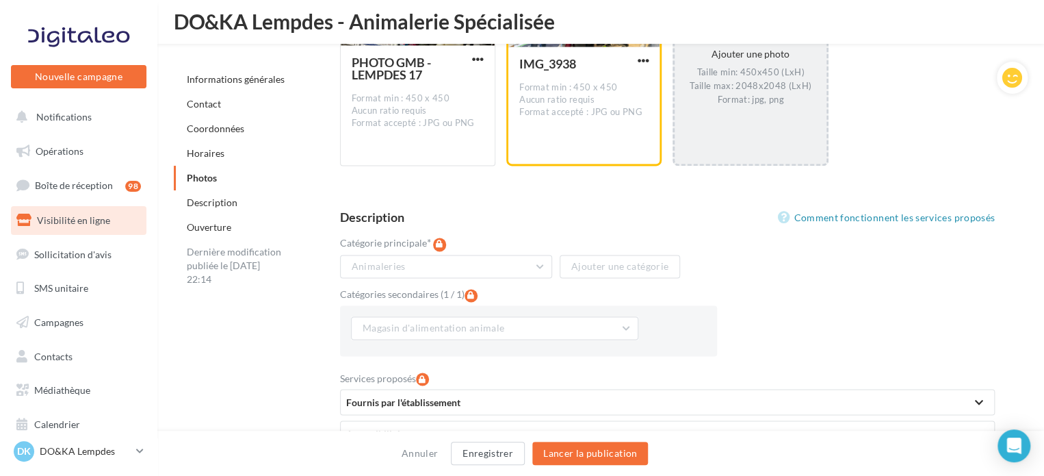
scroll to position [3843, 0]
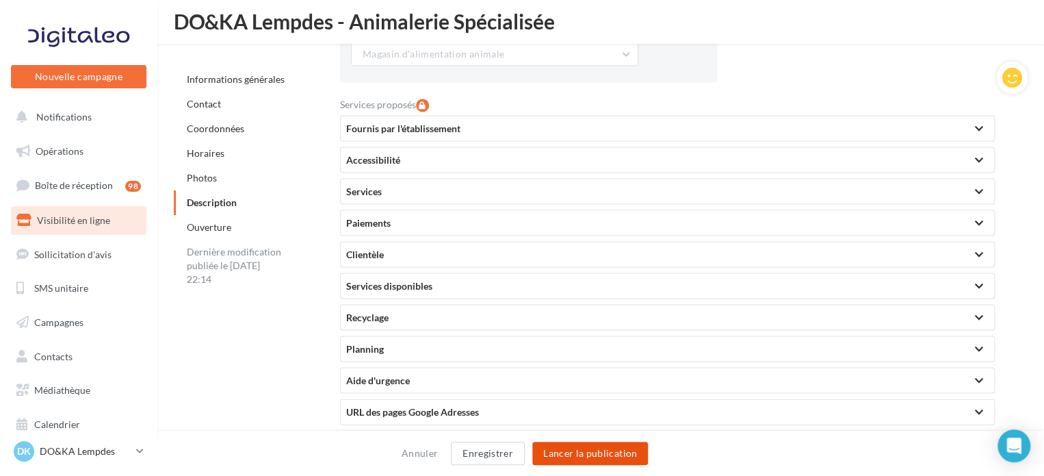
click at [619, 453] on button "Lancer la publication" at bounding box center [590, 452] width 116 height 23
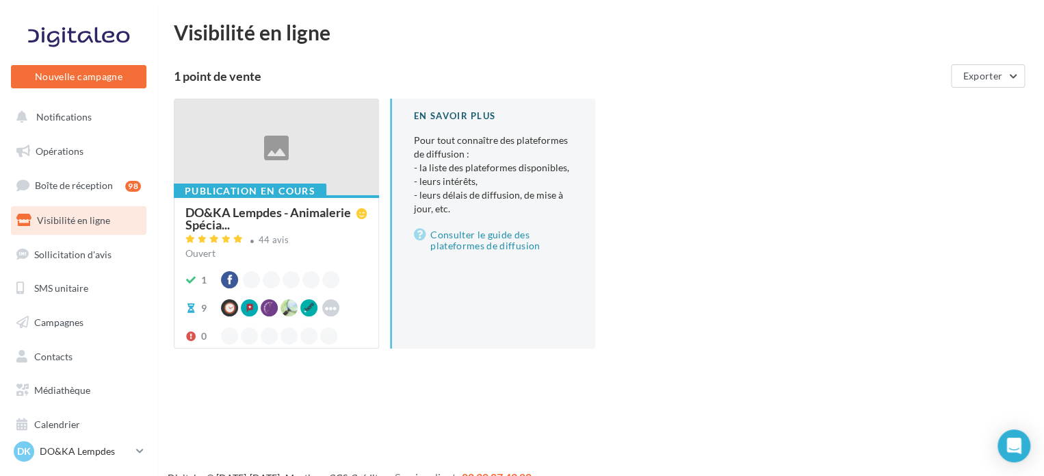
click at [879, 326] on div "Publication en cours DO&KA Lempdes - Animalerie Spécia... 44 avis Ouvert 1 9 Go…" at bounding box center [606, 235] width 865 height 272
